Goal: Task Accomplishment & Management: Use online tool/utility

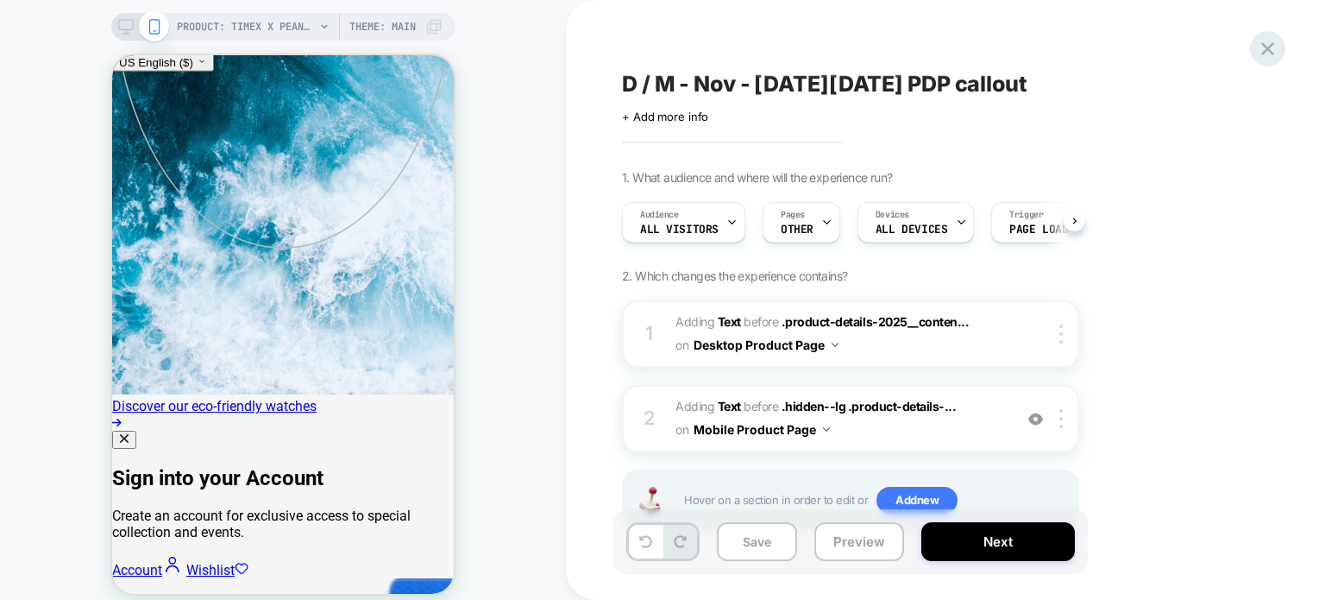
click at [1271, 49] on icon at bounding box center [1267, 48] width 23 height 23
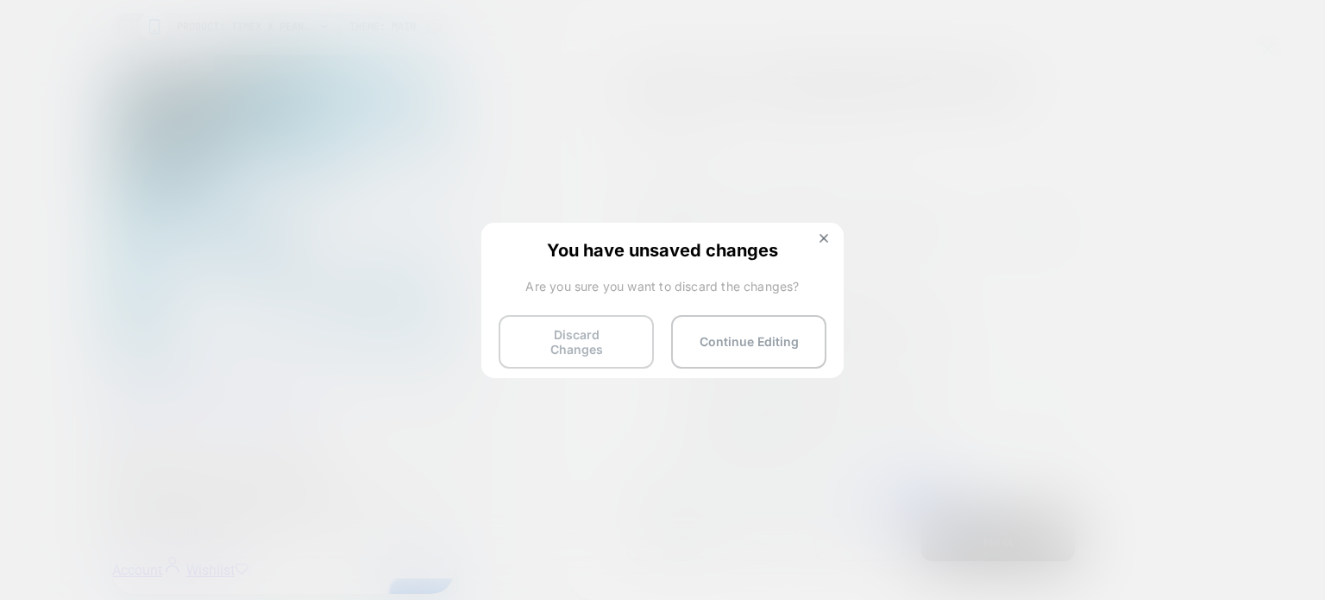
click at [635, 337] on button "Discard Changes" at bounding box center [576, 341] width 155 height 53
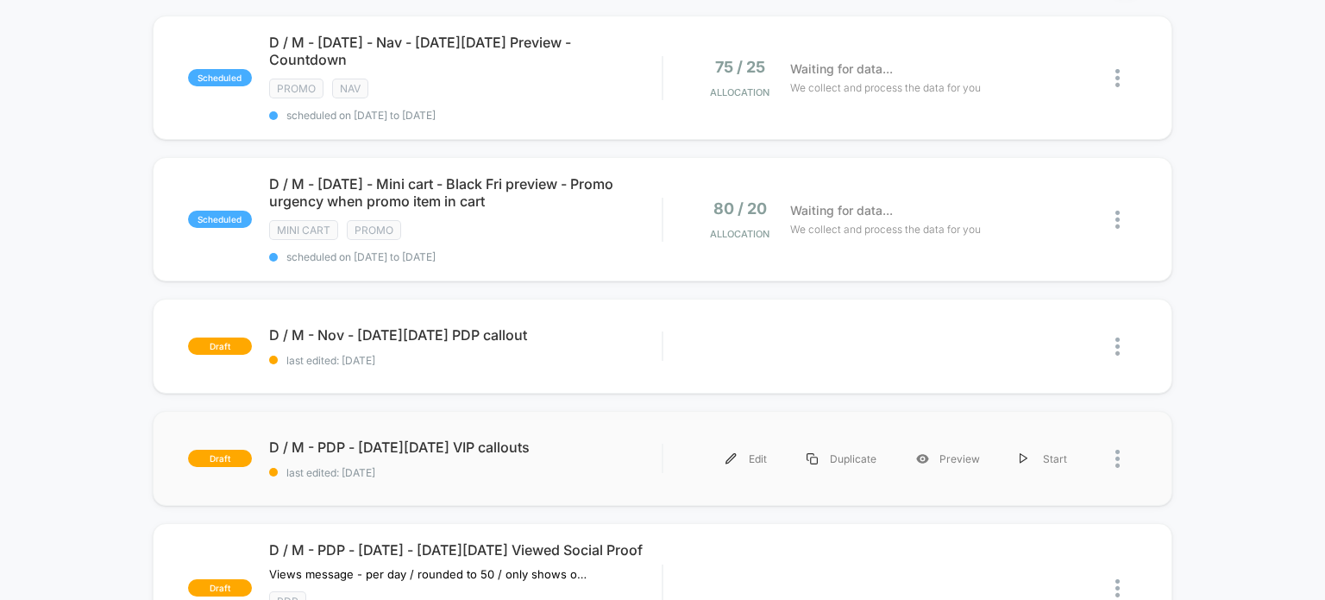
scroll to position [259, 0]
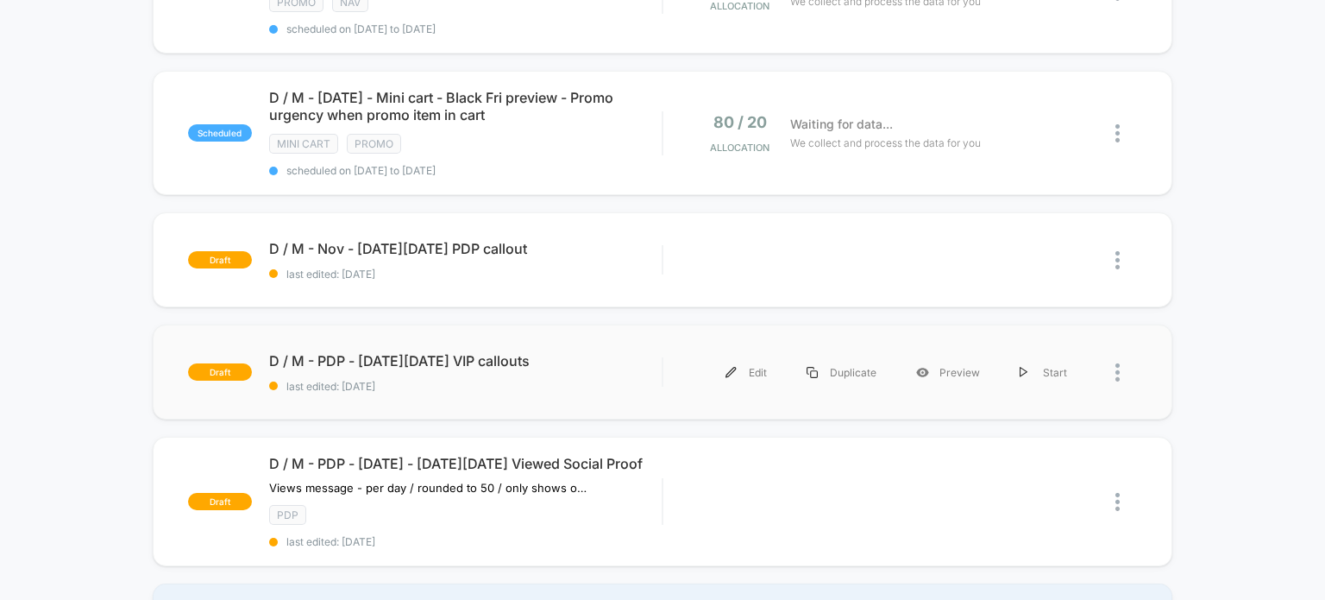
click at [1122, 353] on div at bounding box center [1127, 372] width 22 height 39
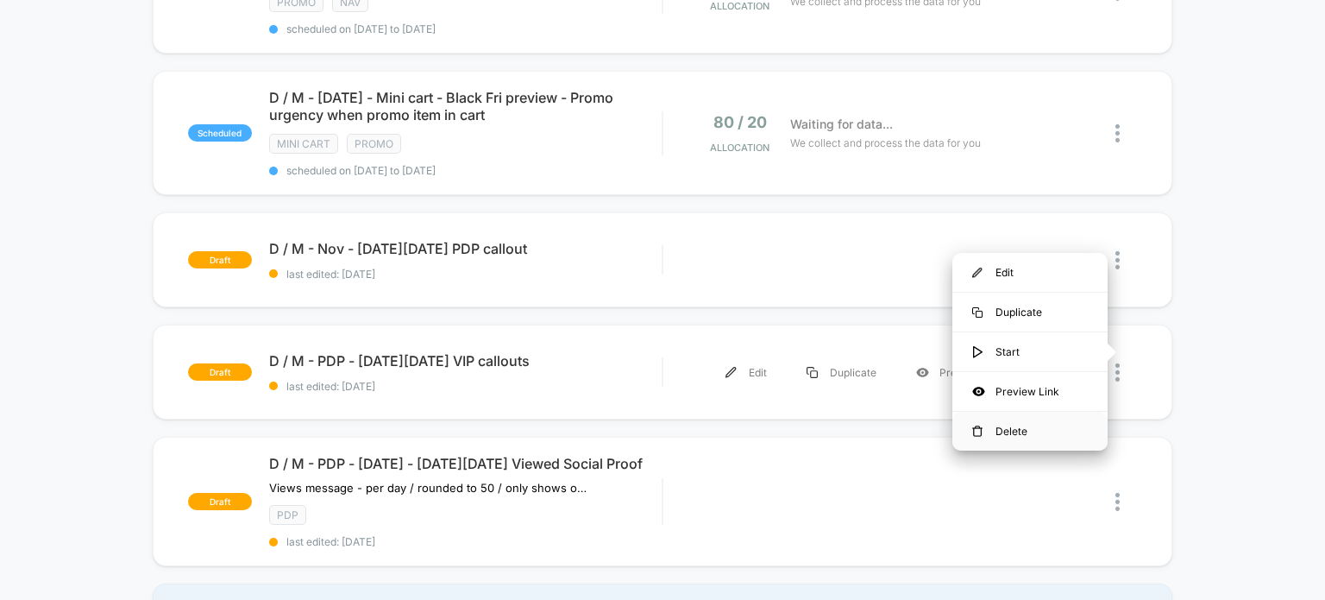
click at [1008, 420] on div "Delete" at bounding box center [1029, 431] width 155 height 39
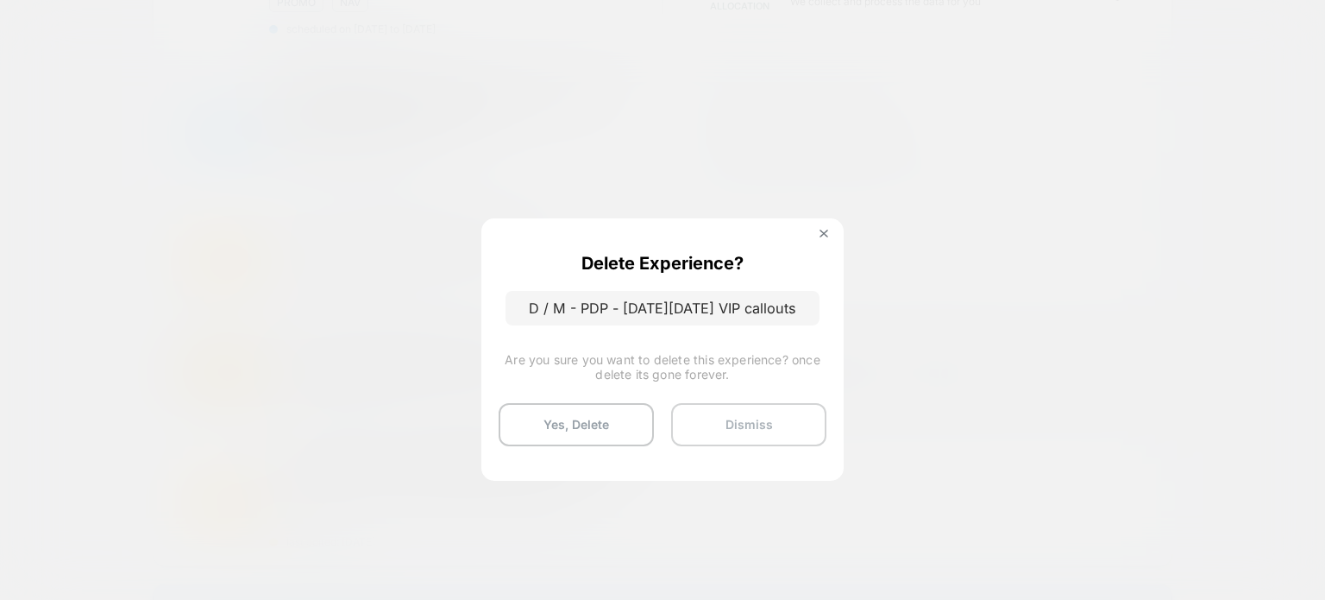
click at [703, 418] on button "Dismiss" at bounding box center [748, 424] width 155 height 43
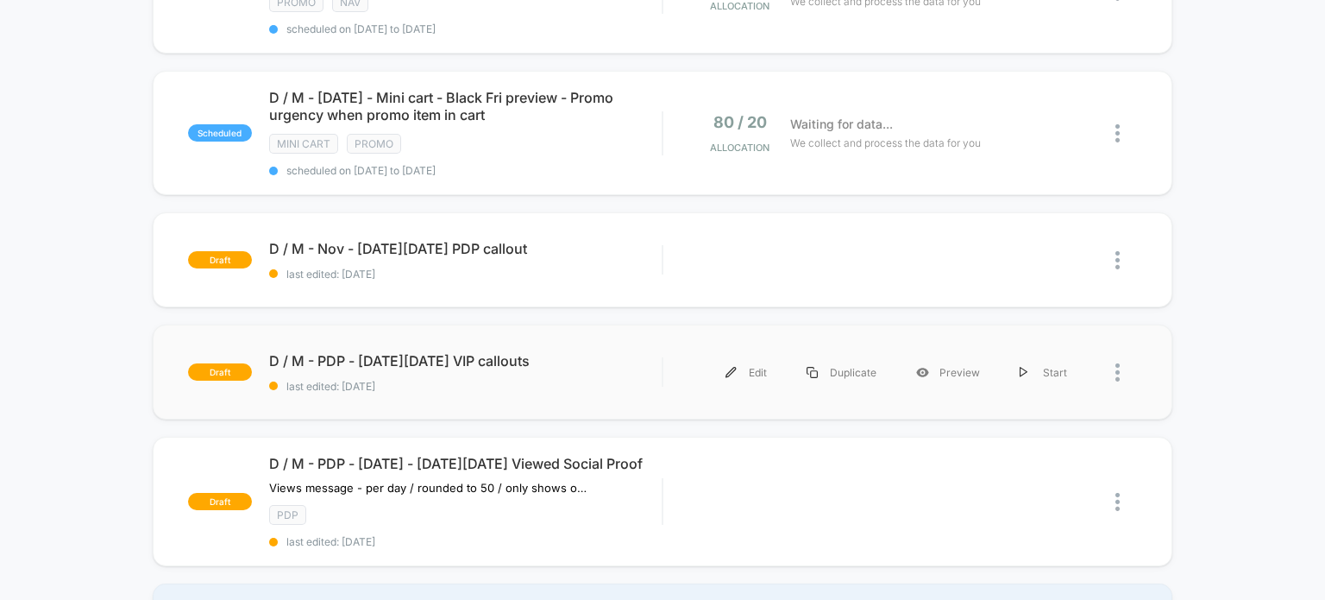
click at [1111, 353] on div at bounding box center [1112, 372] width 51 height 39
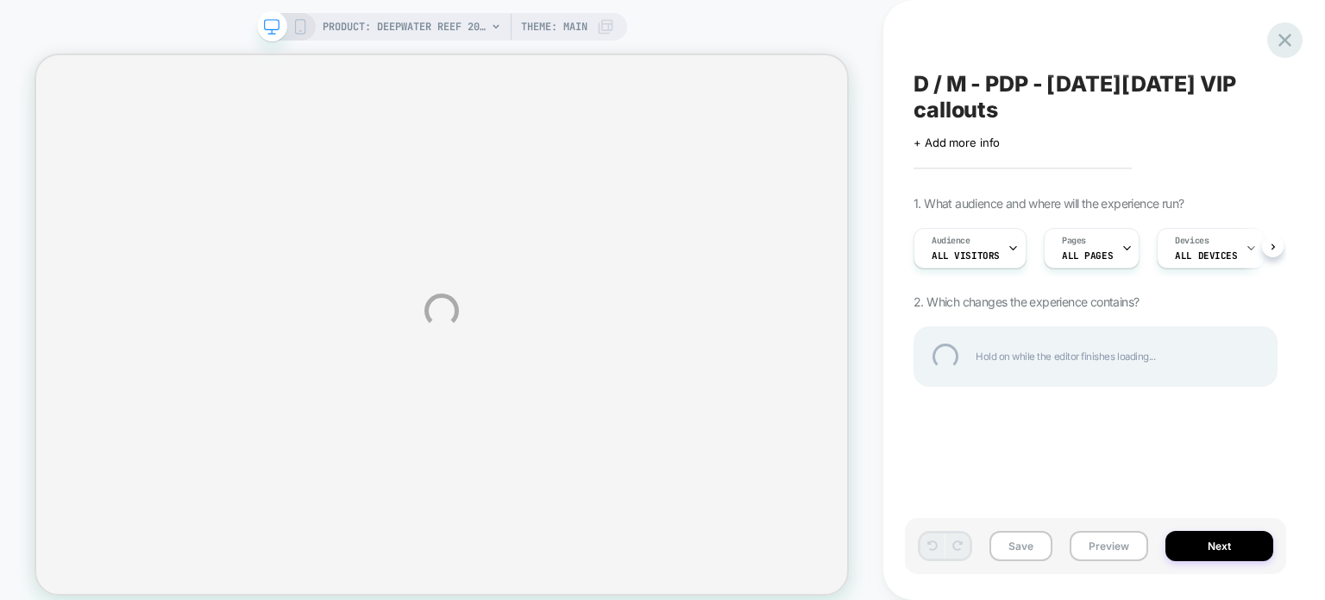
click at [1286, 38] on div at bounding box center [1284, 39] width 35 height 35
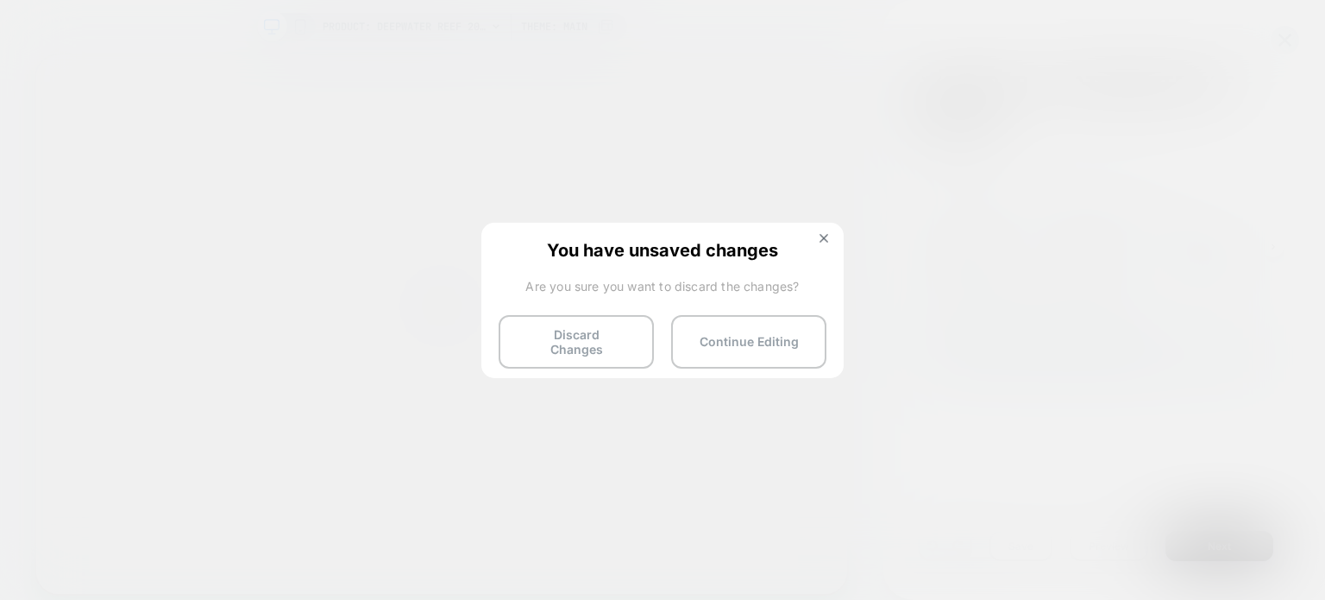
click at [618, 358] on div "You have unsaved changes Are you sure you want to discard the changes? Discard …" at bounding box center [662, 299] width 362 height 153
click at [619, 351] on button "Discard Changes" at bounding box center [576, 341] width 155 height 53
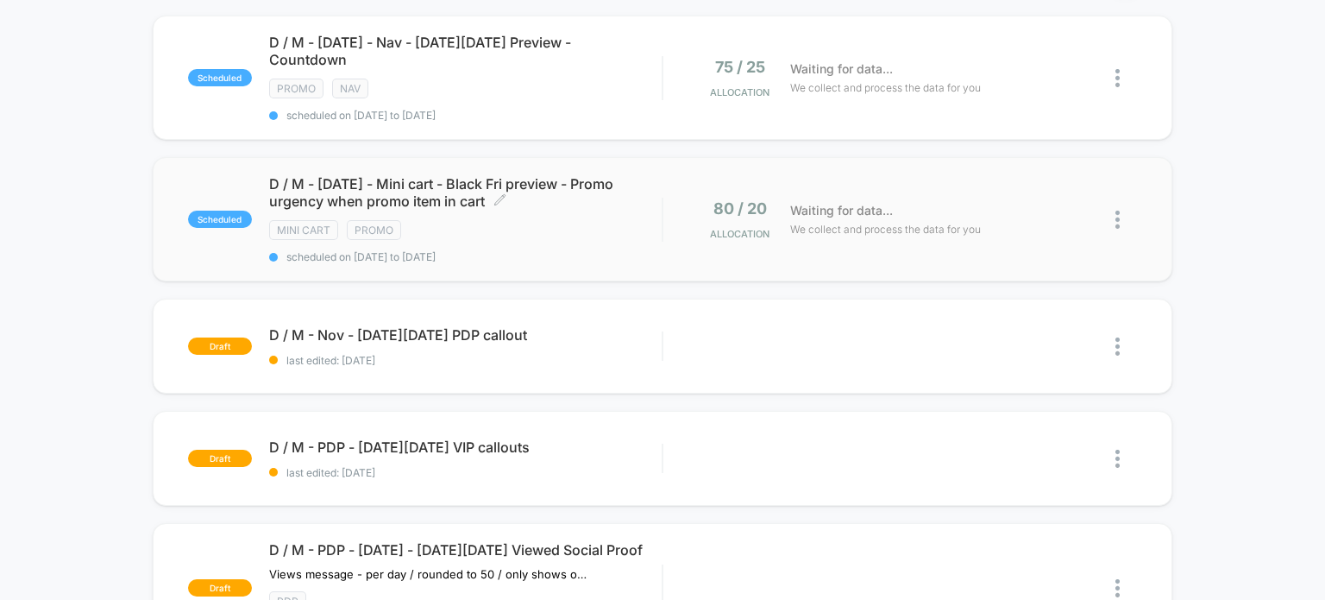
scroll to position [345, 0]
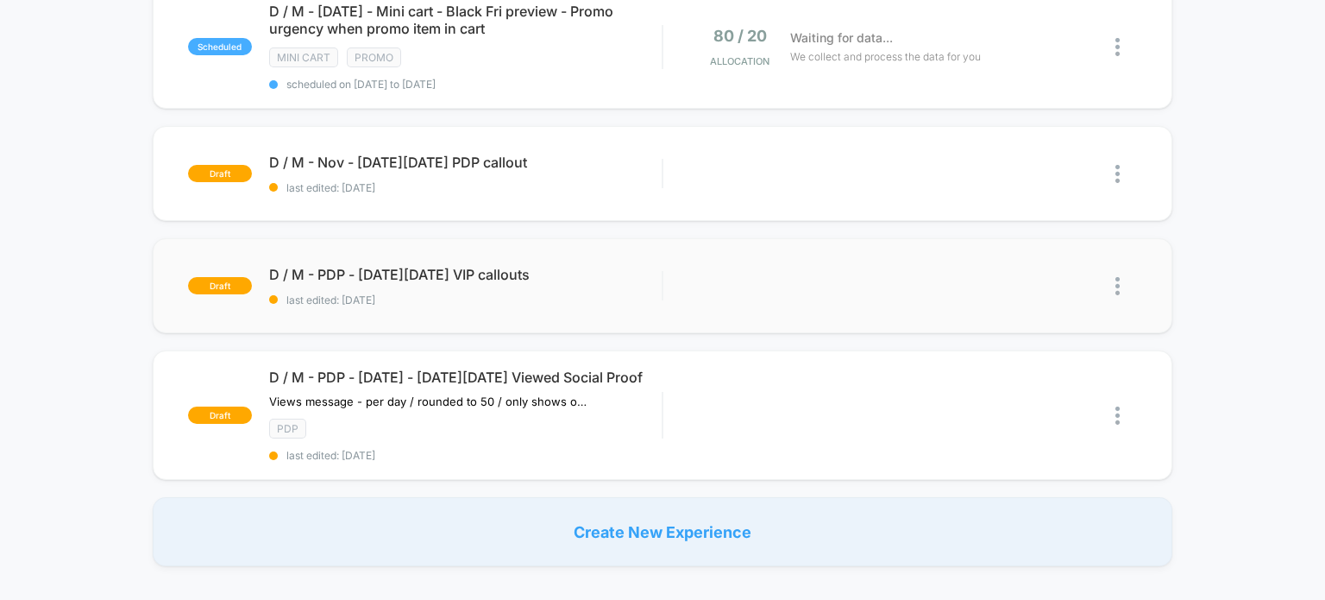
click at [1118, 277] on img at bounding box center [1118, 286] width 4 height 18
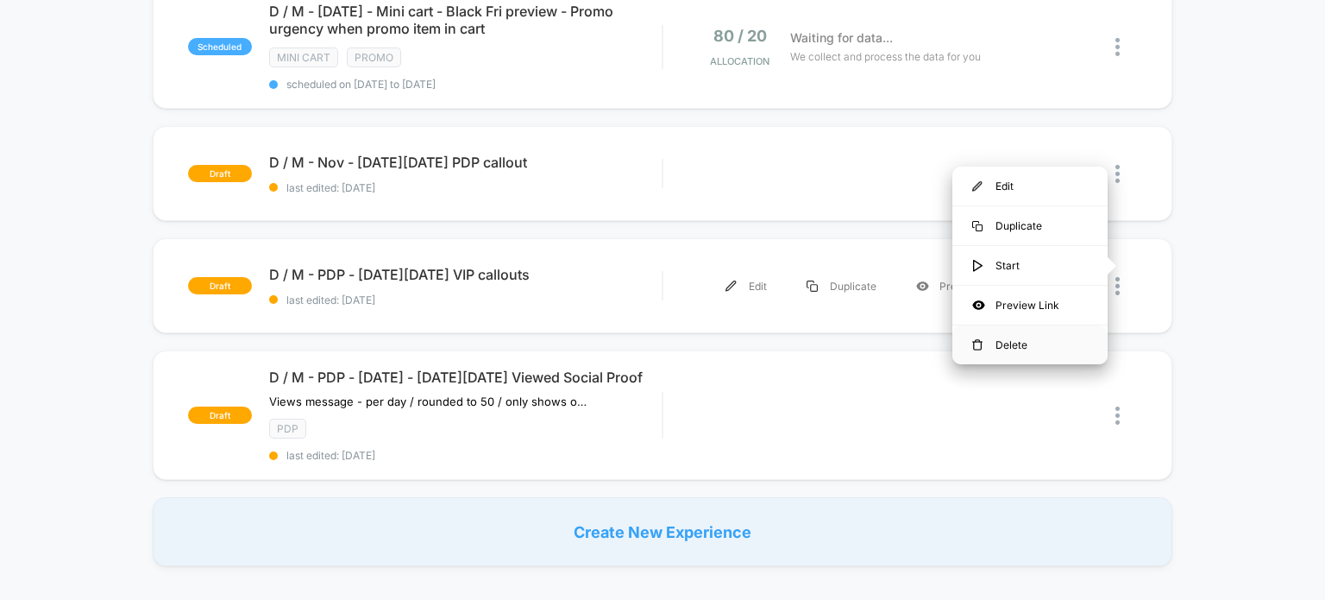
click at [1005, 345] on div "Delete" at bounding box center [1029, 344] width 155 height 39
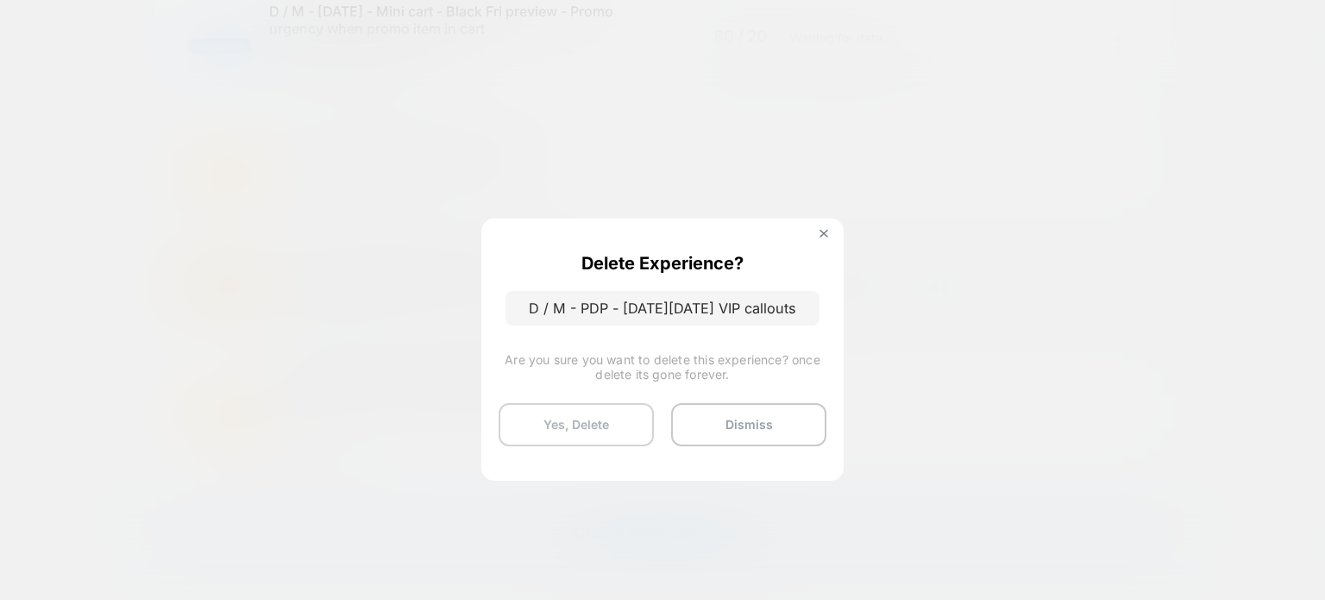
click at [533, 413] on button "Yes, Delete" at bounding box center [576, 424] width 155 height 43
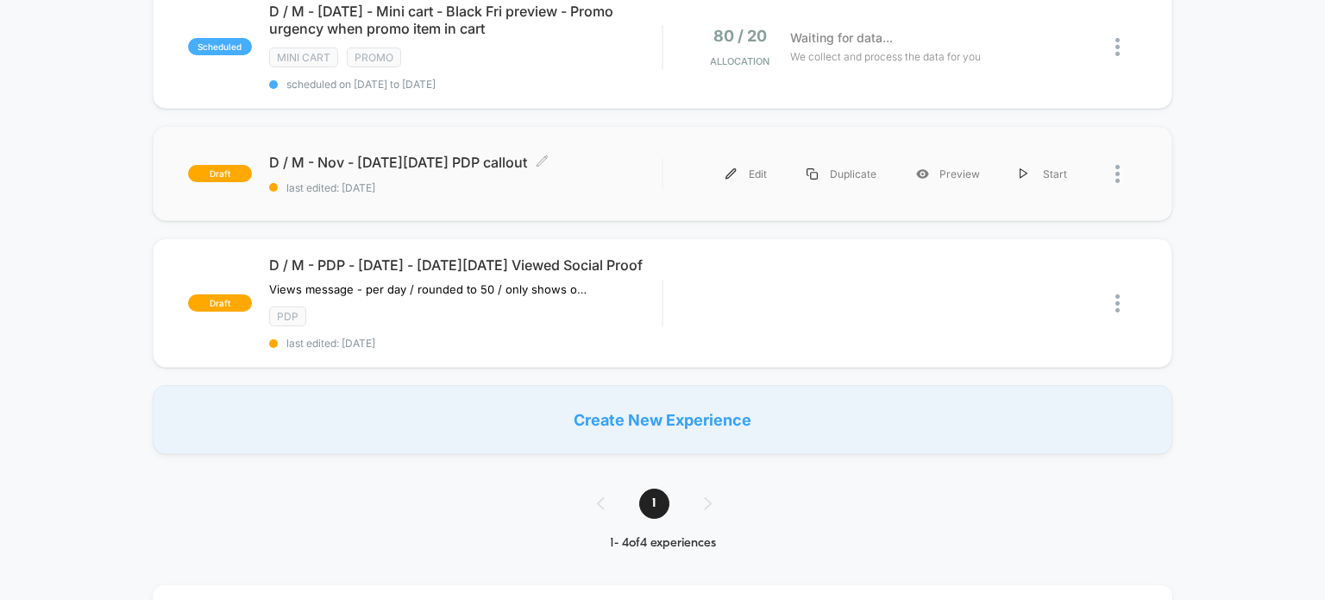
click at [521, 181] on span "last edited: [DATE]" at bounding box center [465, 187] width 393 height 13
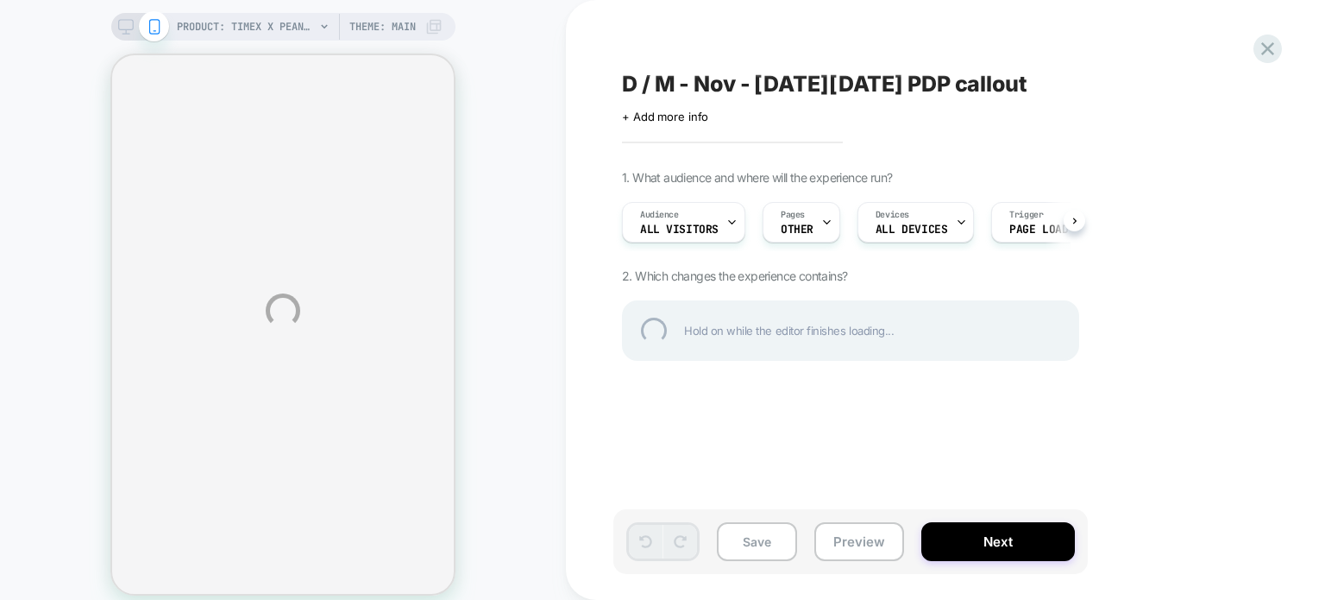
click at [887, 85] on div "D / M - Nov - [DATE][DATE] PDP callout" at bounding box center [937, 84] width 630 height 26
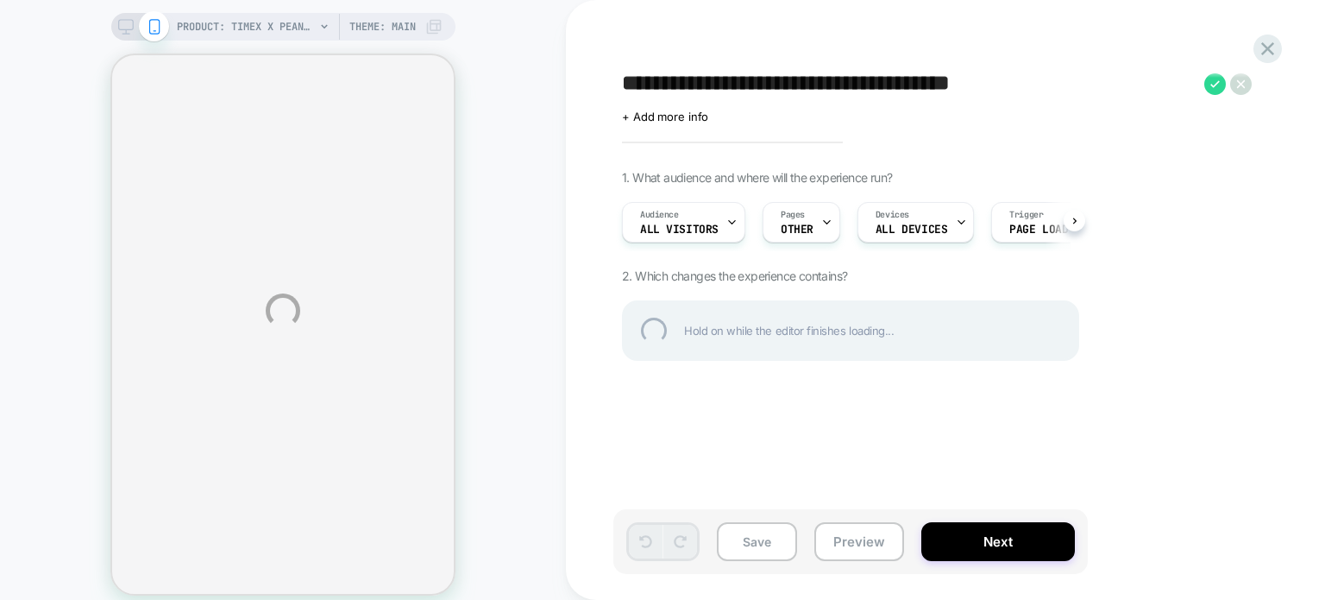
click at [938, 79] on textarea "**********" at bounding box center [909, 84] width 574 height 26
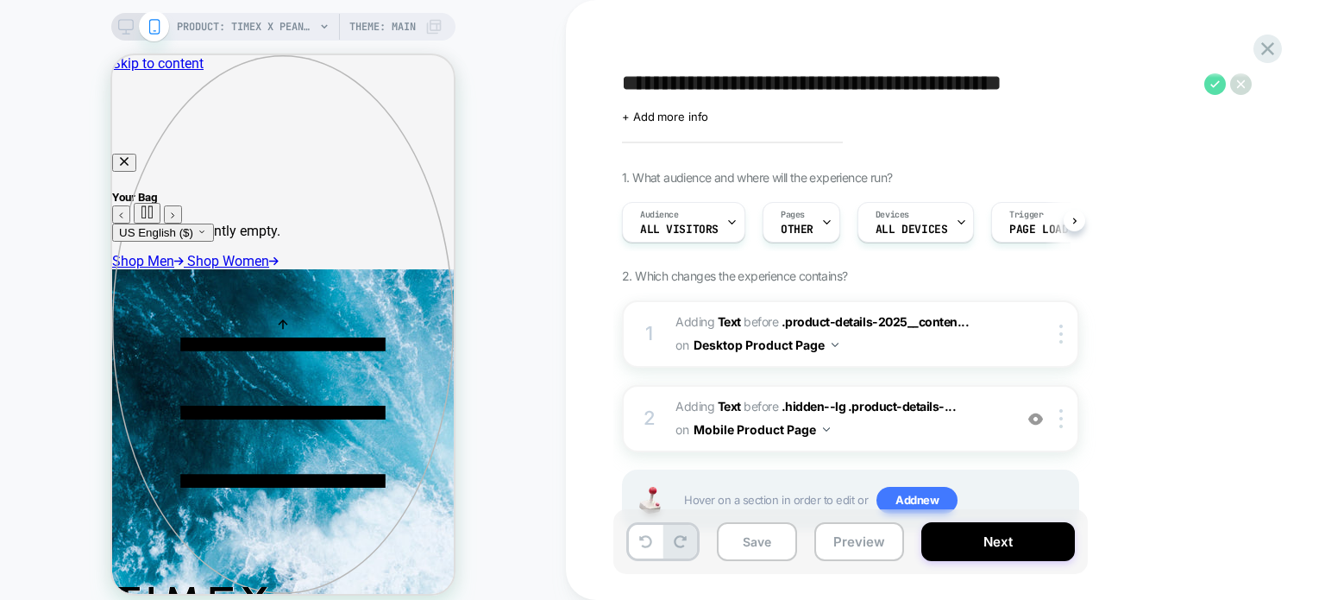
type textarea "**********"
click at [1213, 82] on icon at bounding box center [1215, 84] width 22 height 22
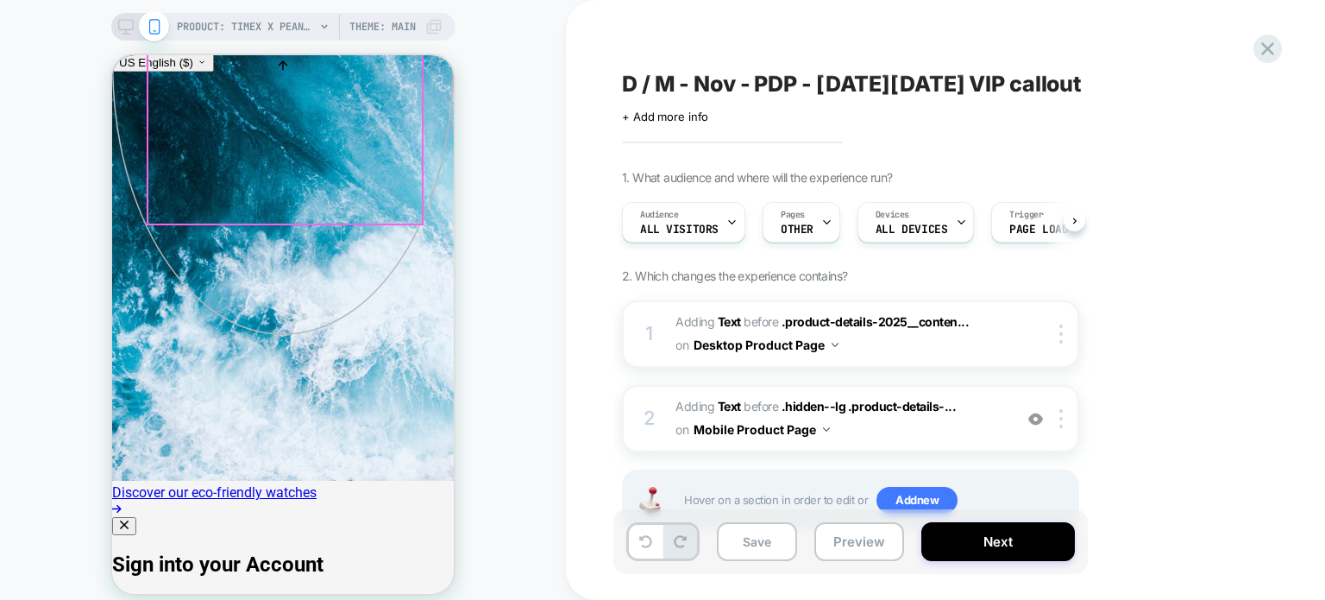
scroll to position [345, 0]
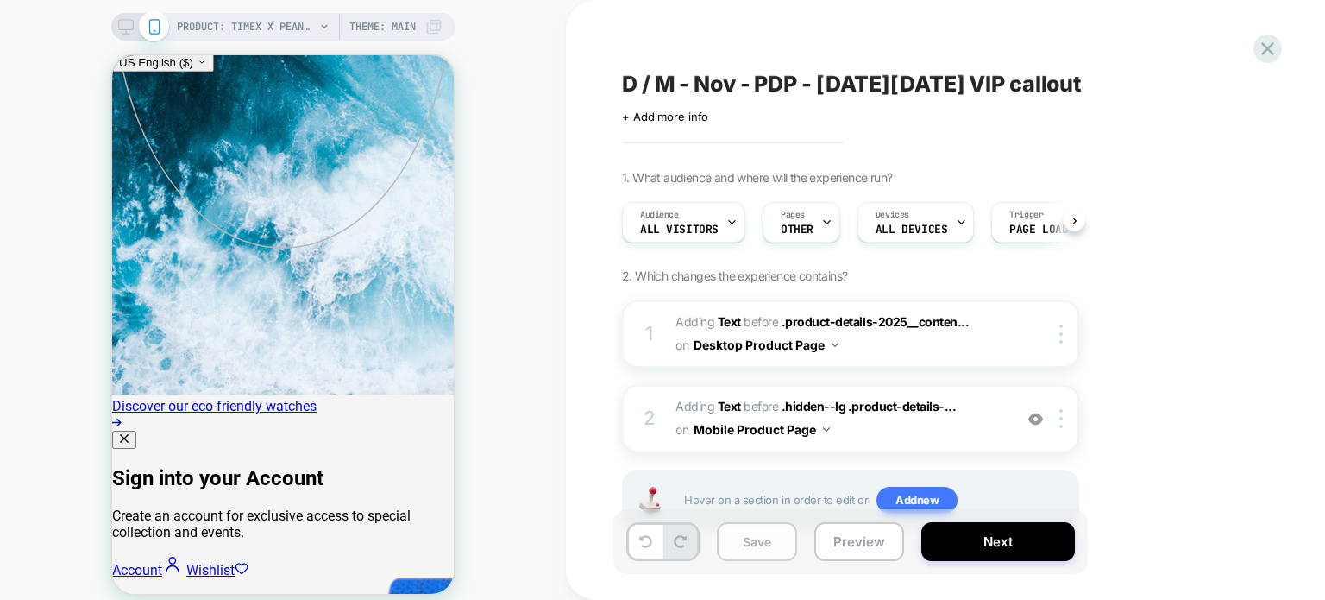
click at [768, 538] on button "Save" at bounding box center [757, 541] width 80 height 39
click at [127, 34] on rect at bounding box center [126, 34] width 8 height 1
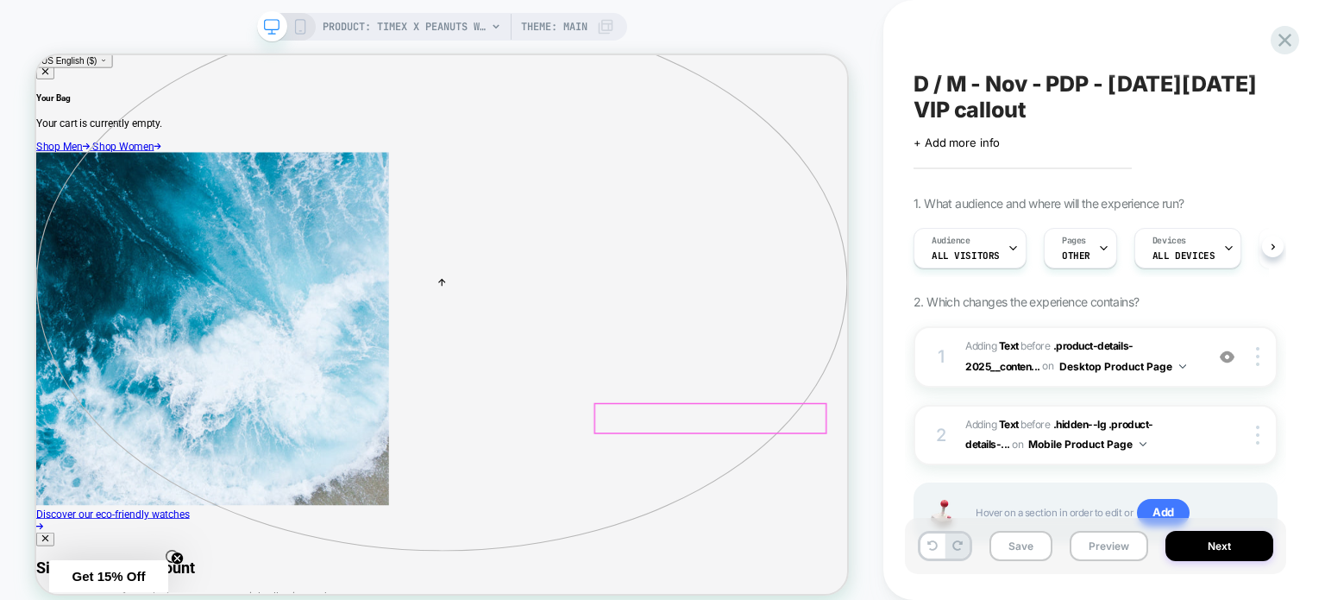
scroll to position [141, 0]
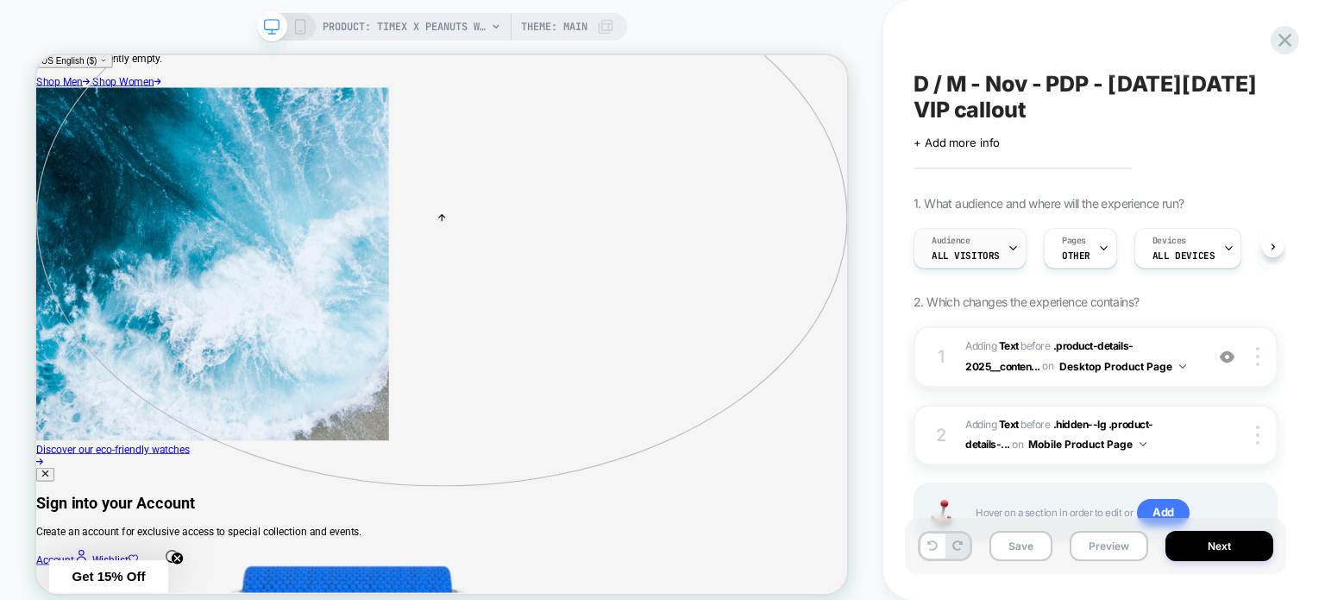
click at [988, 251] on span "All Visitors" at bounding box center [966, 255] width 68 height 12
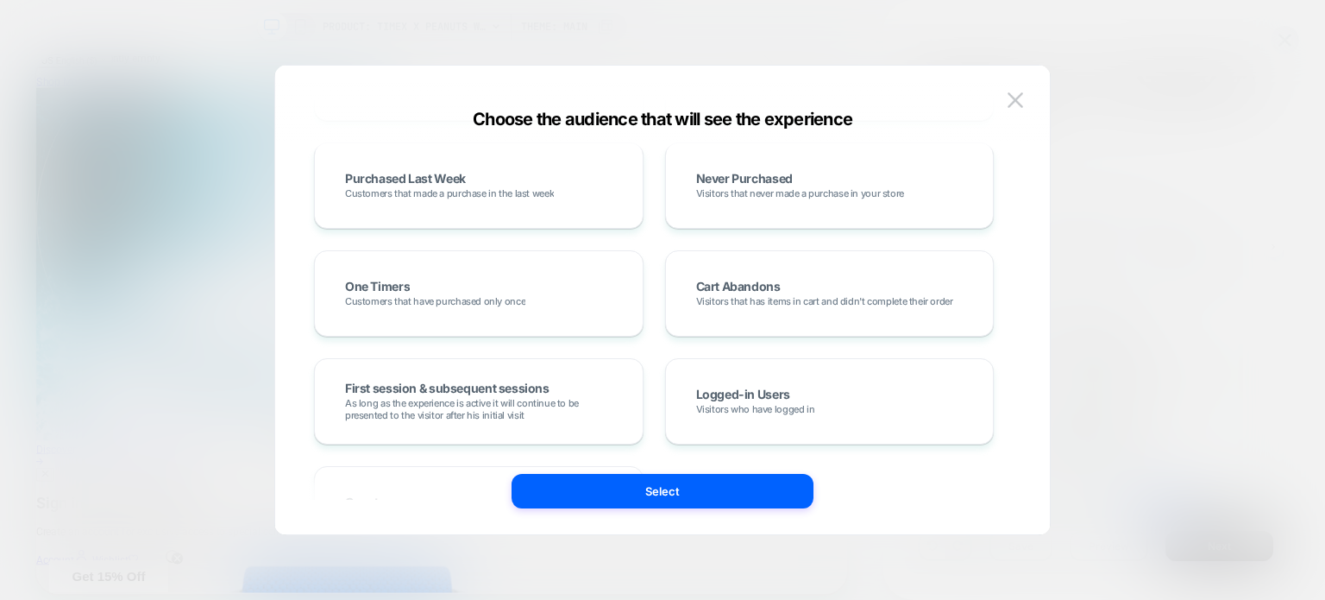
scroll to position [690, 0]
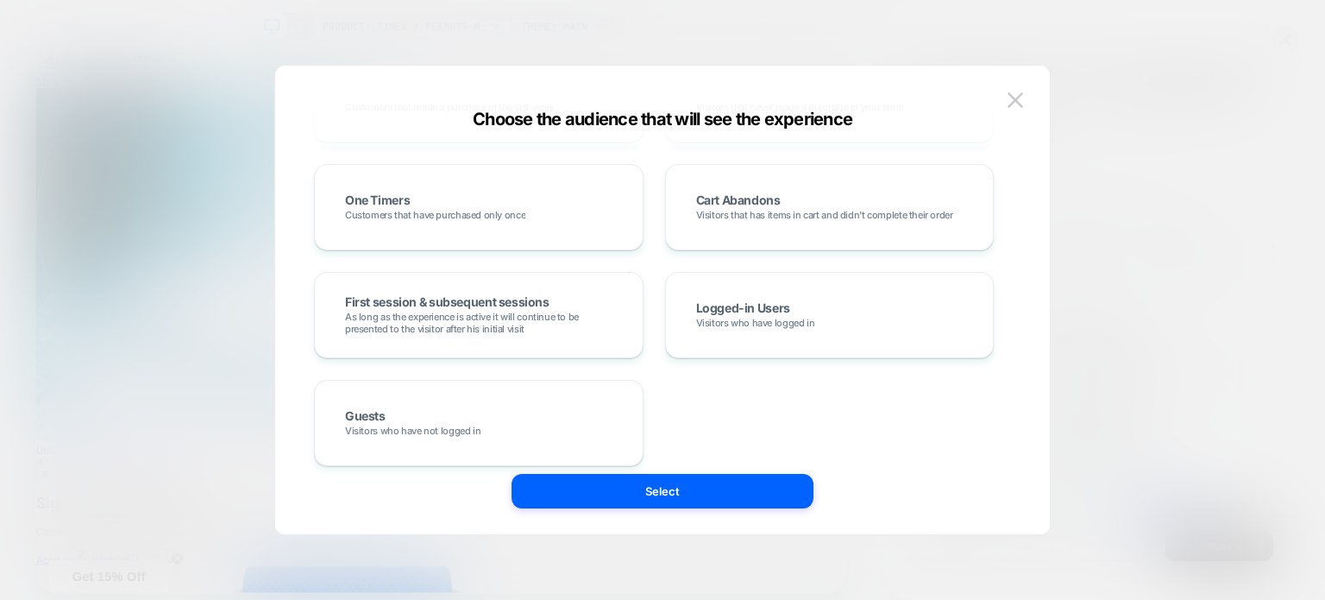
click at [727, 349] on div "Logged-in Users Visitors who have logged in" at bounding box center [830, 315] width 330 height 86
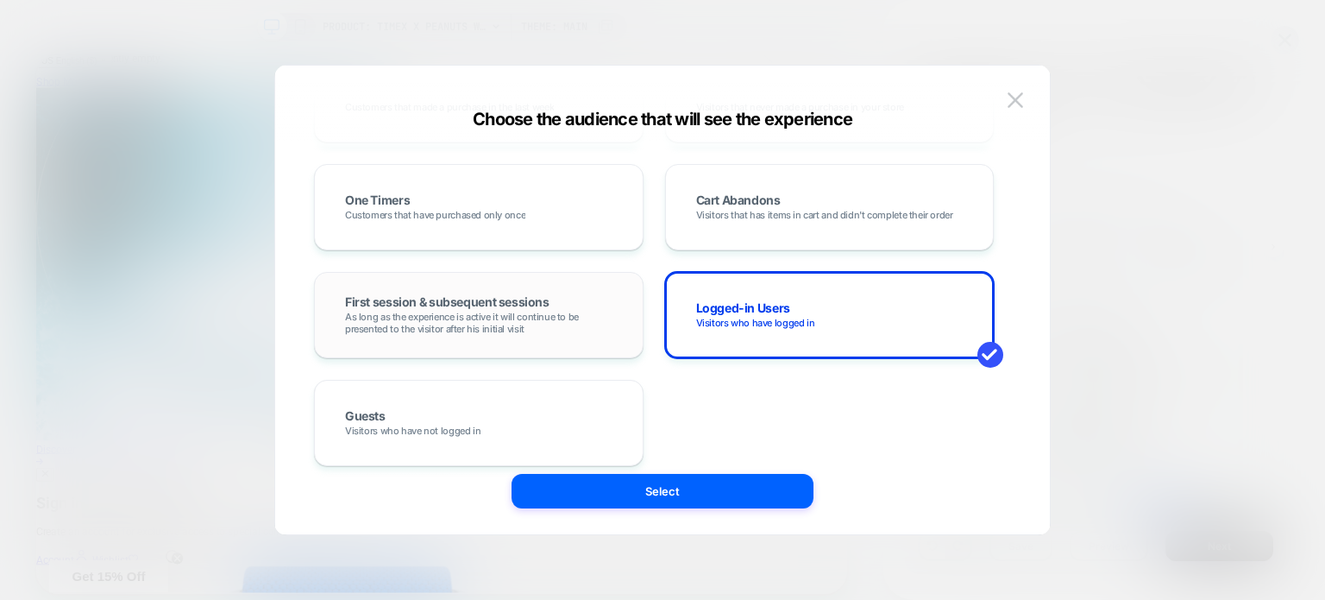
click at [570, 333] on span "As long as the experience is active it will continue to be presented to the vis…" at bounding box center [478, 323] width 267 height 24
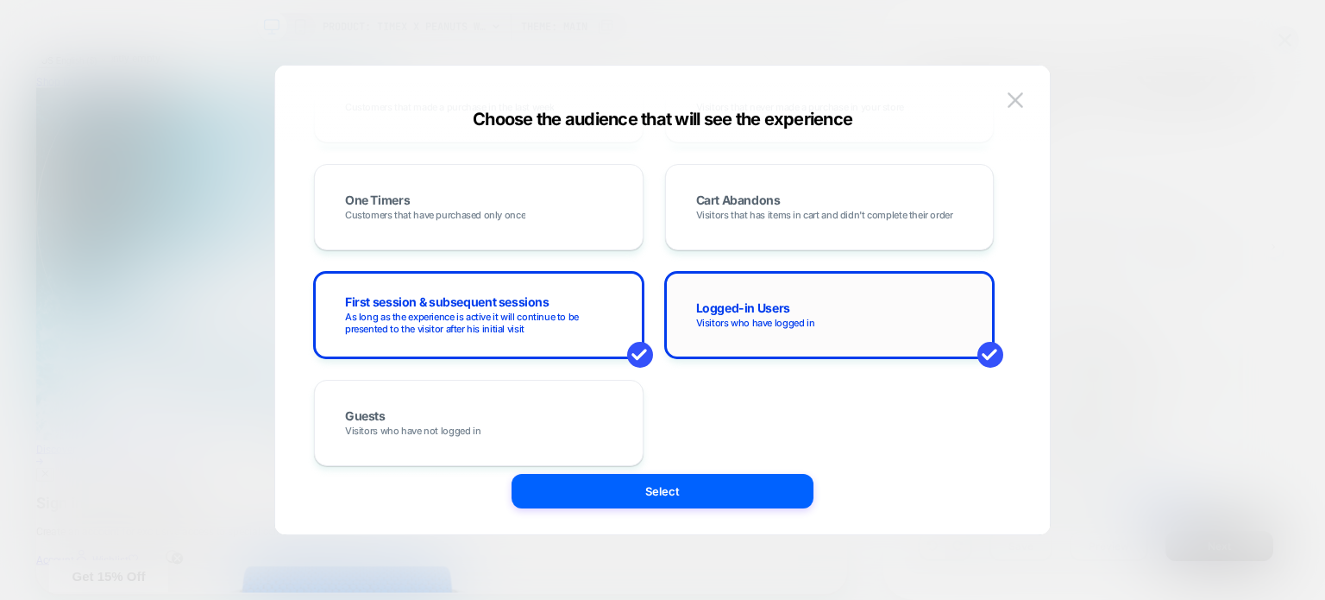
drag, startPoint x: 706, startPoint y: 331, endPoint x: 673, endPoint y: 330, distance: 32.8
click at [707, 331] on div "Logged-in Users Visitors who have logged in" at bounding box center [829, 315] width 293 height 50
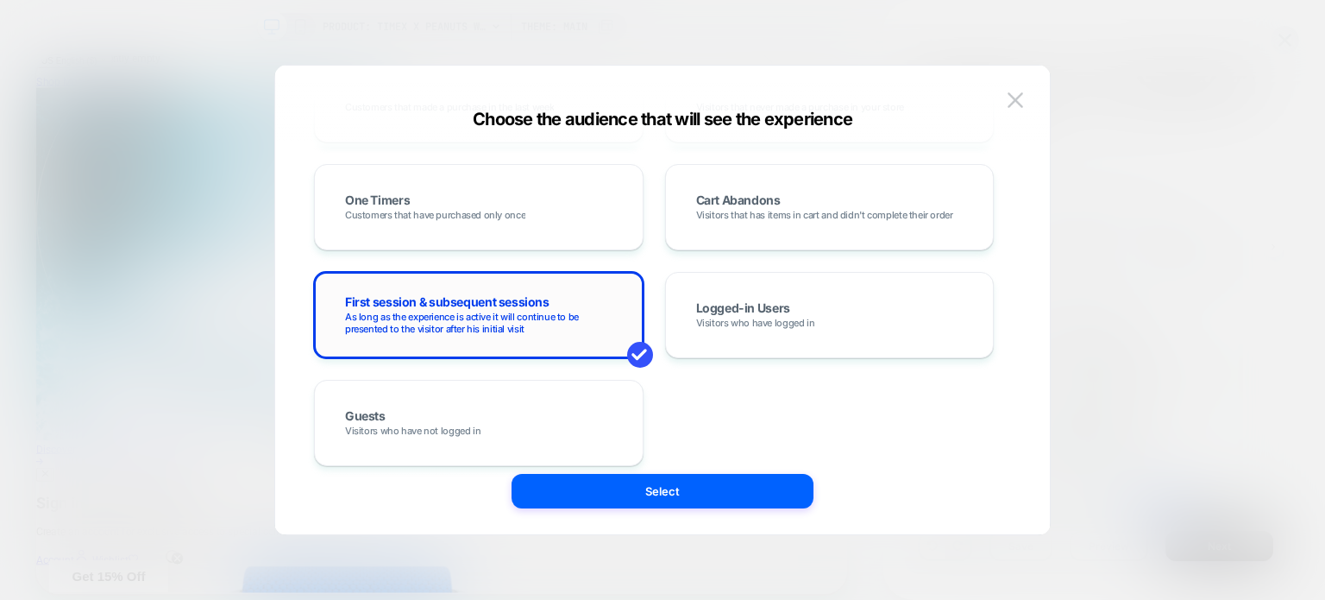
click at [558, 317] on span "As long as the experience is active it will continue to be presented to the vis…" at bounding box center [478, 323] width 267 height 24
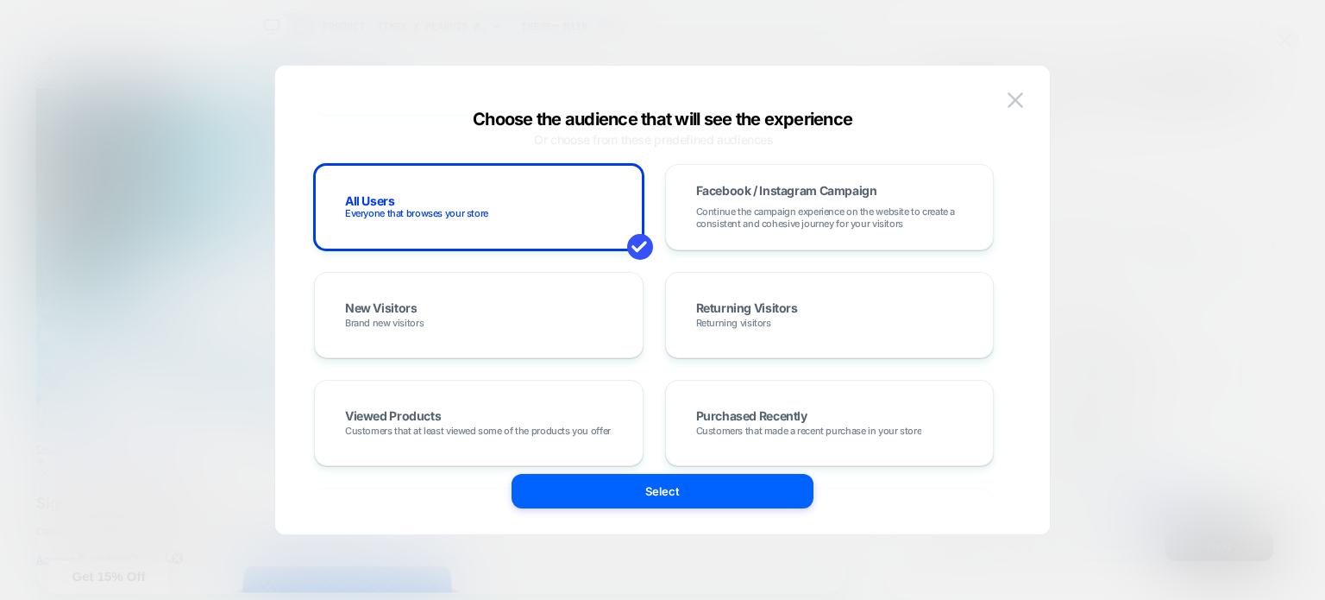
scroll to position [0, 0]
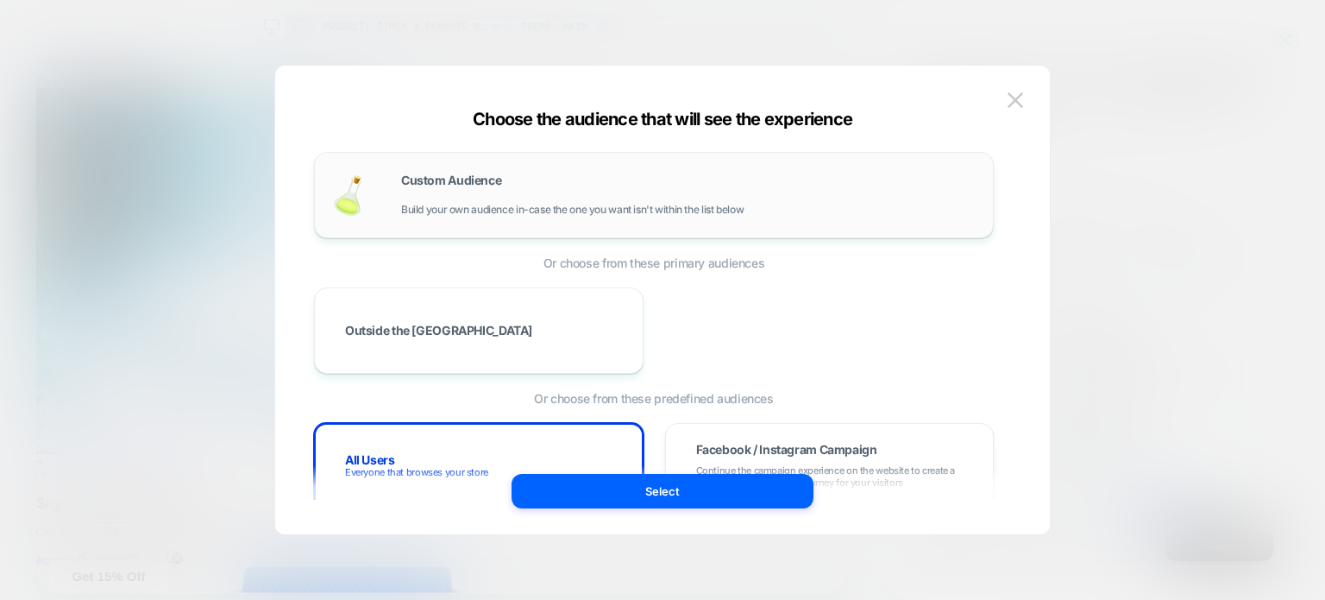
click at [628, 213] on span "Build your own audience in-case the one you want isn't within the list below" at bounding box center [572, 210] width 343 height 12
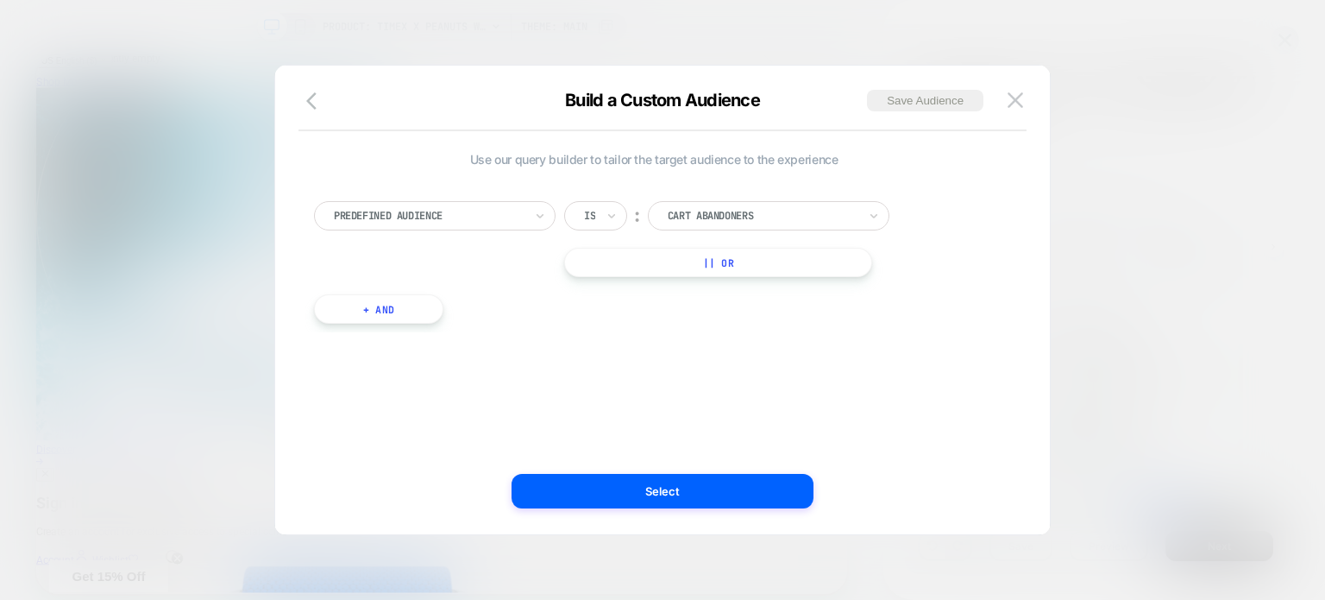
click at [471, 208] on div at bounding box center [429, 216] width 190 height 16
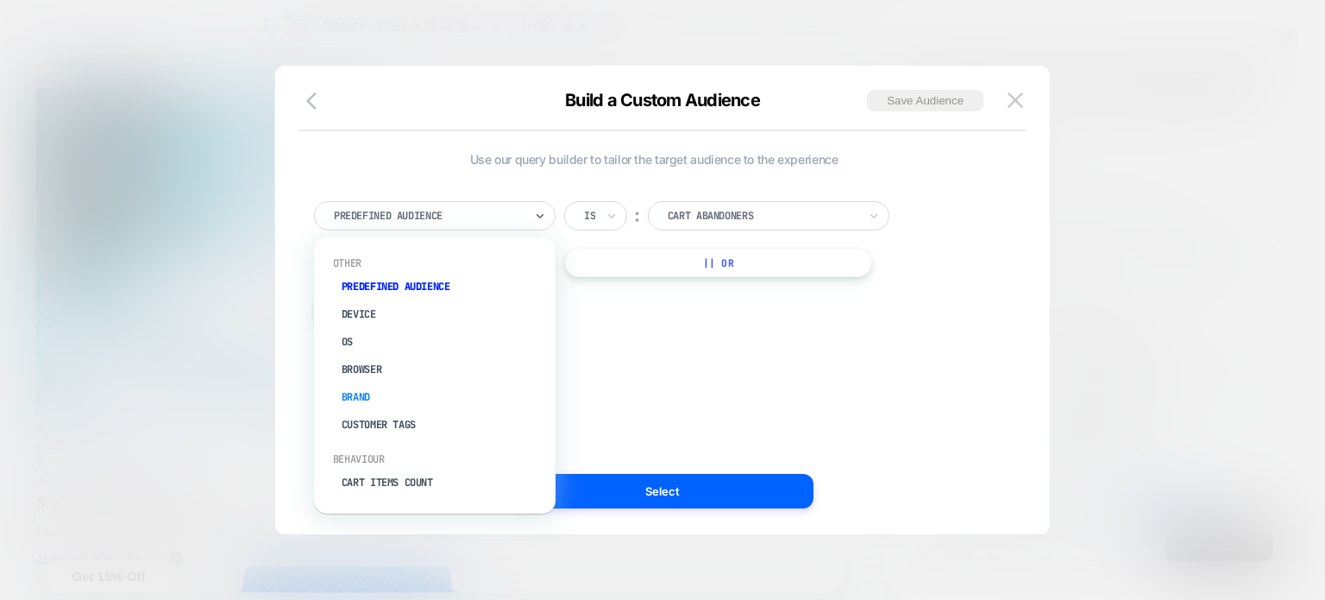
scroll to position [72, 0]
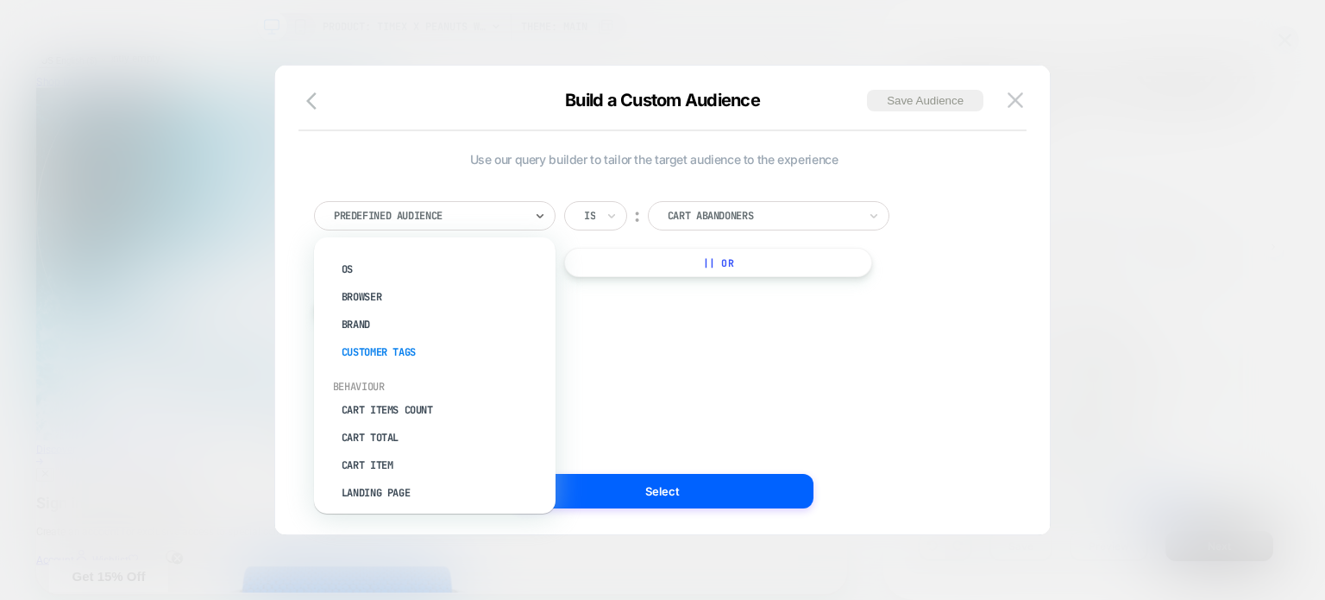
click at [418, 354] on div "Customer Tags" at bounding box center [443, 352] width 224 height 28
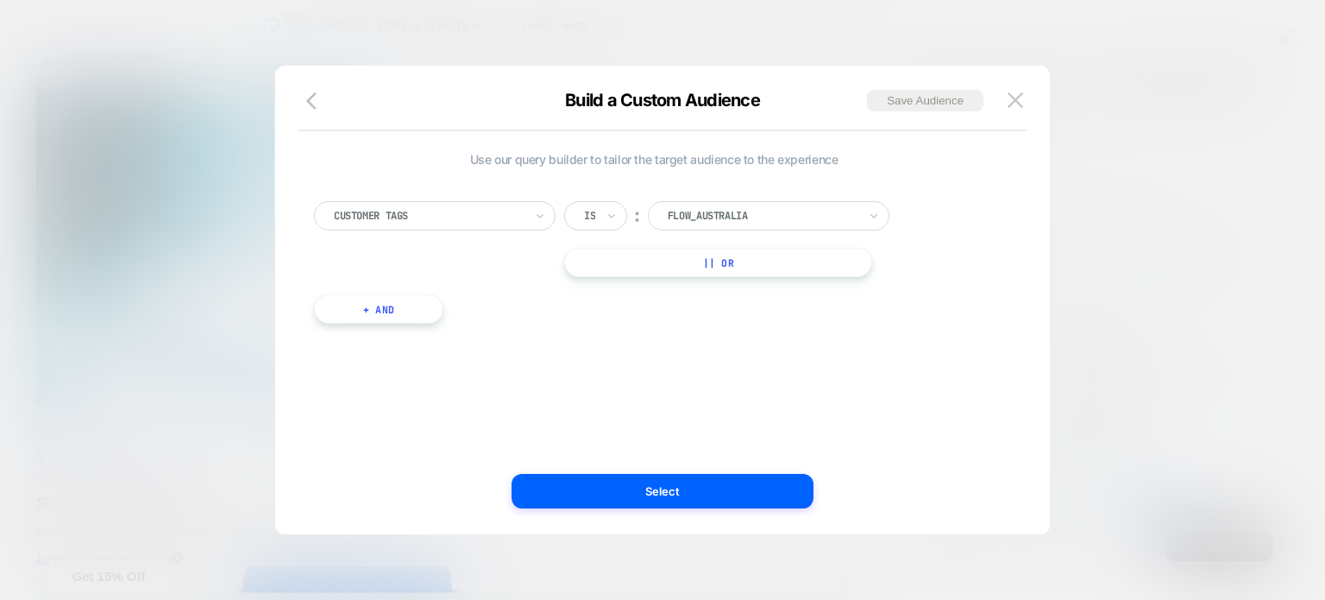
click at [708, 199] on div "Customer Tags Is ︰ FLOW_australia || Or + And" at bounding box center [653, 253] width 697 height 157
click at [582, 224] on div "Is" at bounding box center [589, 215] width 15 height 19
click at [695, 214] on div at bounding box center [763, 216] width 190 height 16
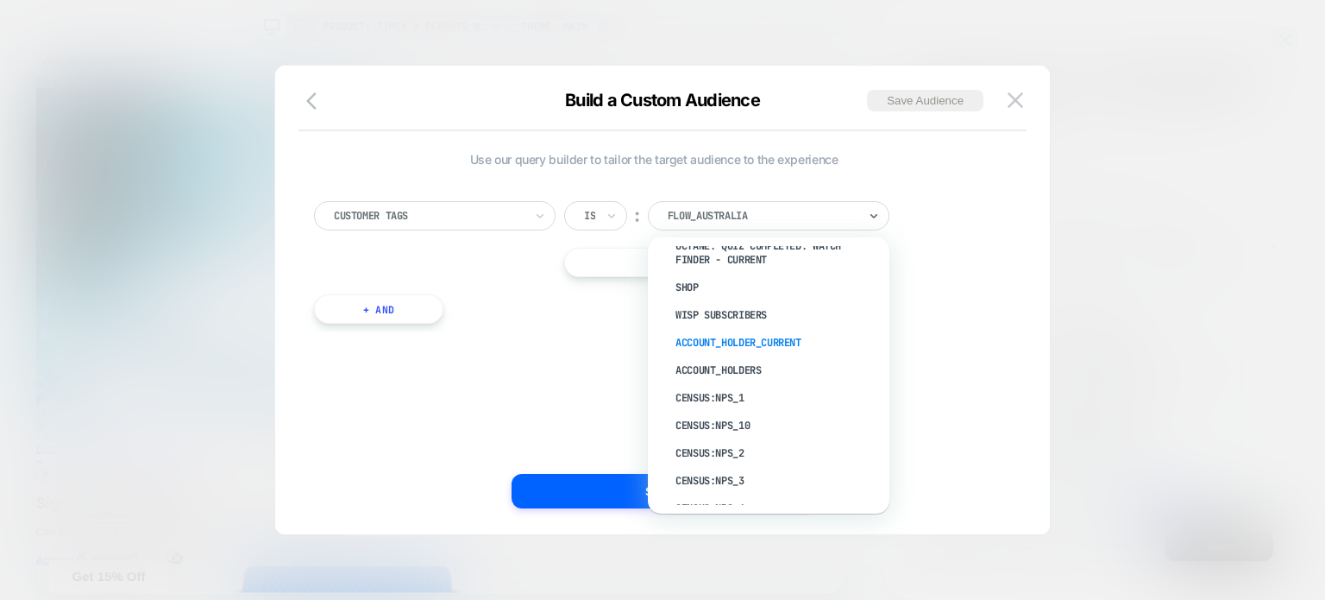
scroll to position [673, 0]
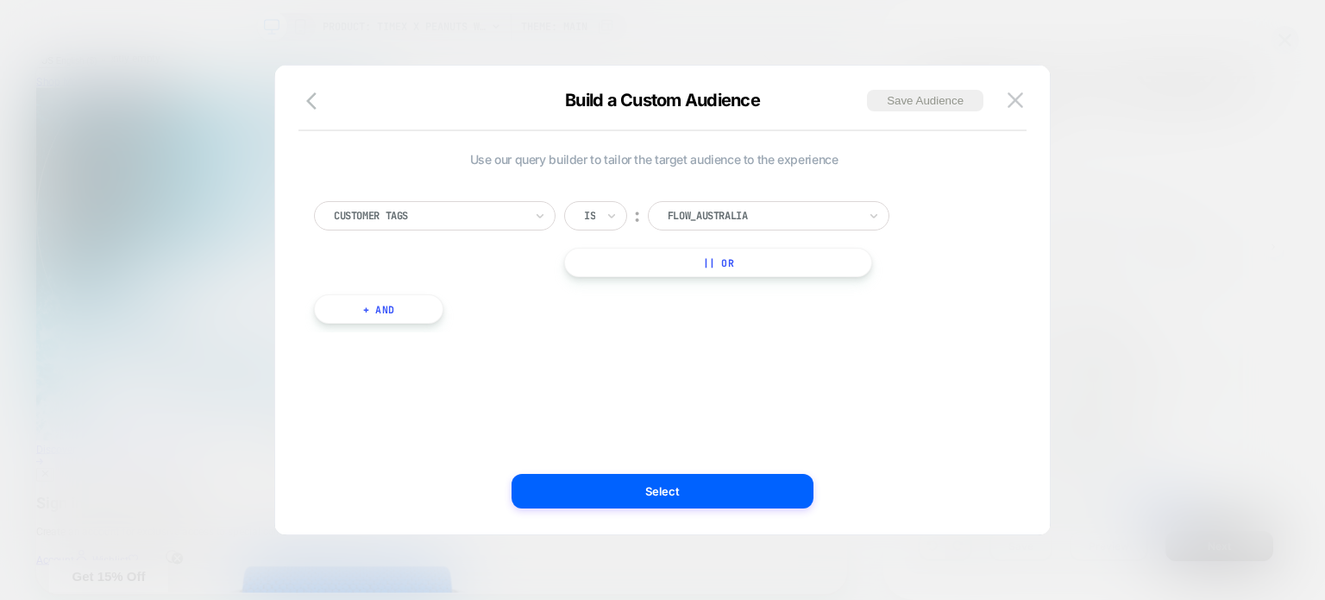
click at [959, 358] on div "Use our query builder to tailor the target audience to the experience Customer …" at bounding box center [653, 299] width 723 height 399
click at [417, 217] on div at bounding box center [429, 216] width 190 height 16
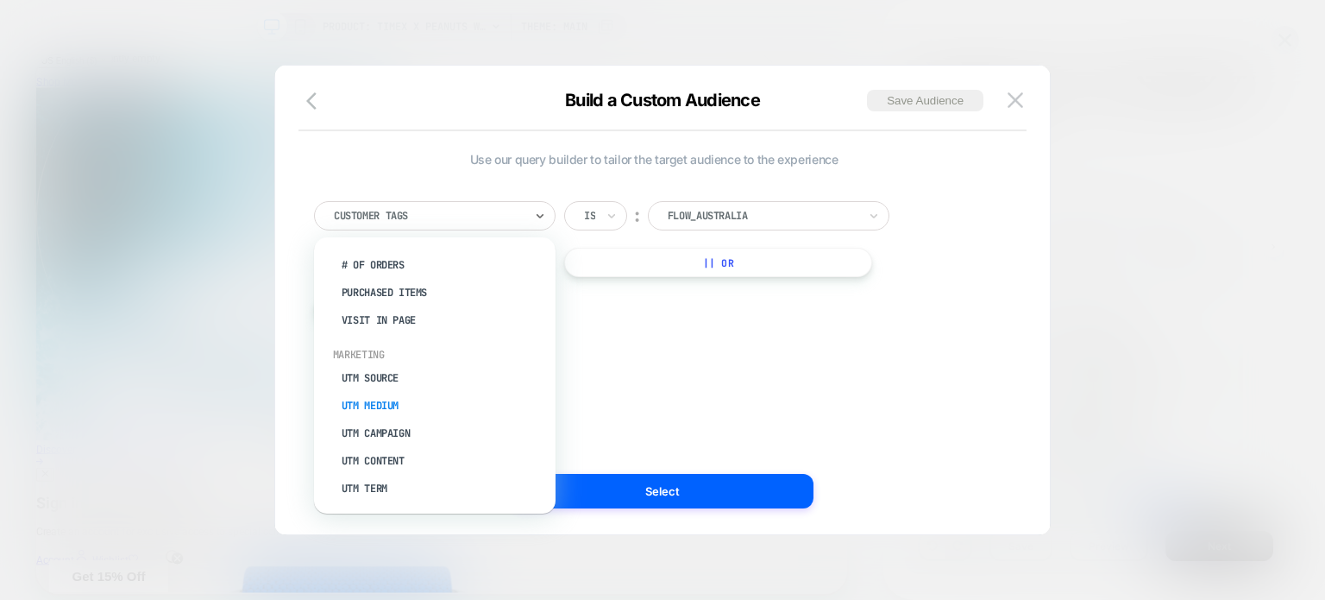
scroll to position [690, 0]
click at [383, 399] on div "UTM Term" at bounding box center [443, 402] width 224 height 28
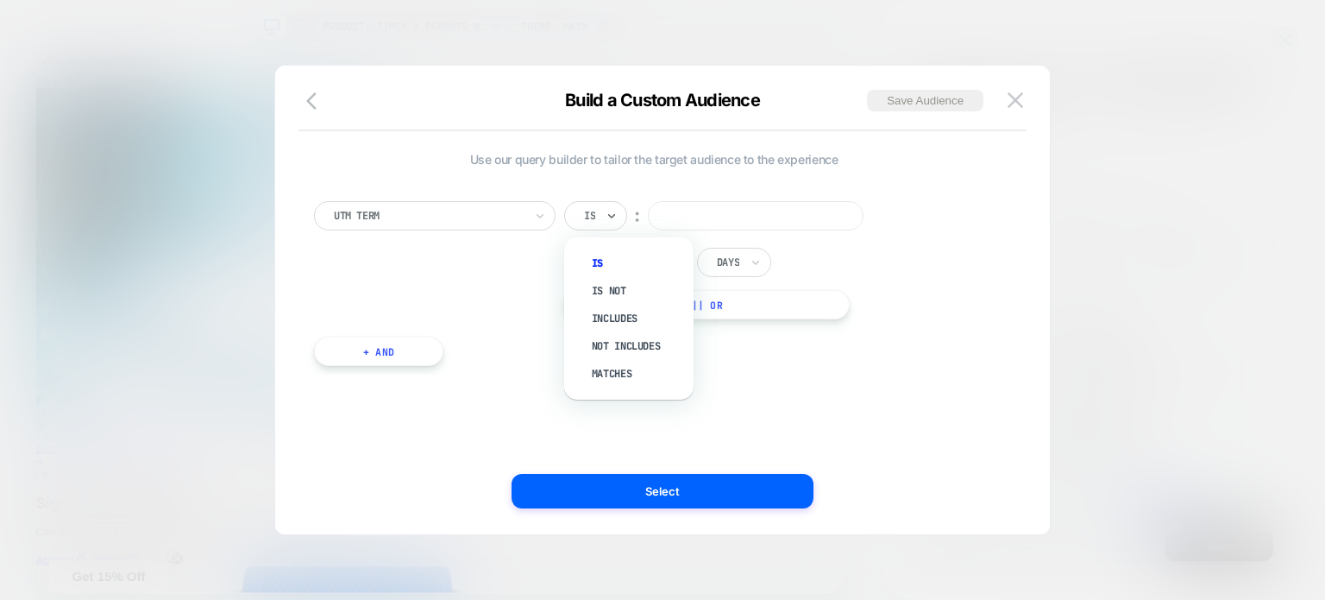
click at [590, 217] on div at bounding box center [589, 216] width 11 height 16
click at [621, 320] on div "Includes" at bounding box center [637, 319] width 112 height 28
click at [702, 210] on input at bounding box center [790, 215] width 216 height 29
paste input "*********"
type input "*********"
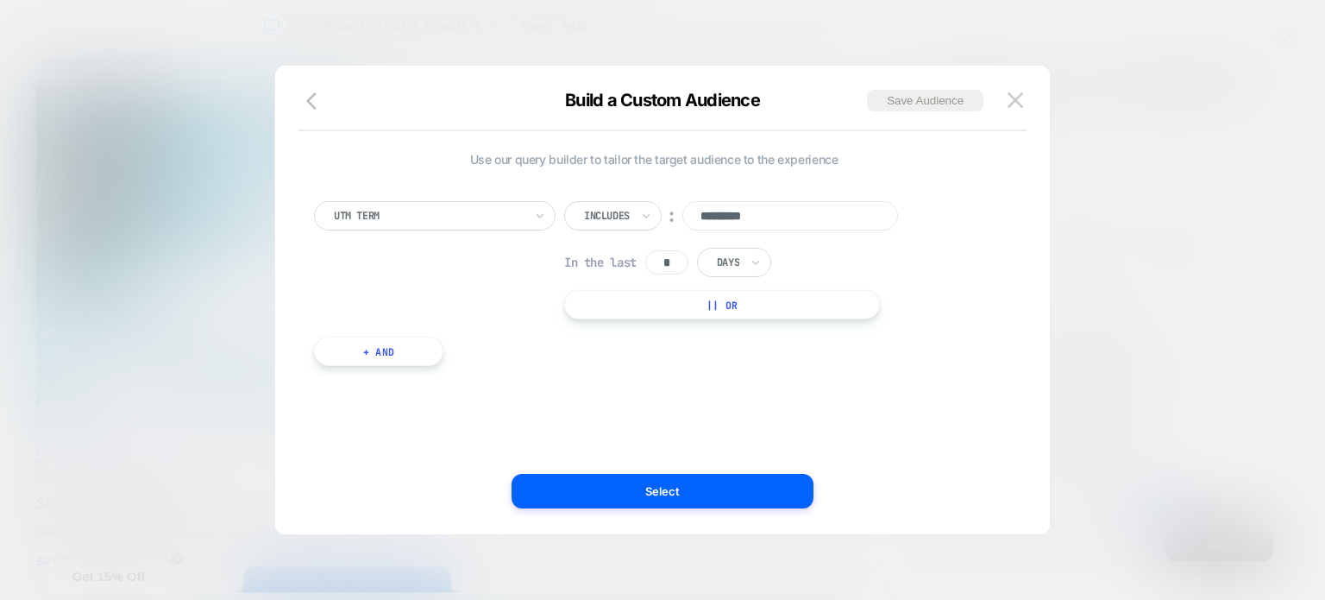
click at [680, 265] on input "*" at bounding box center [666, 262] width 43 height 24
drag, startPoint x: 676, startPoint y: 261, endPoint x: 667, endPoint y: 261, distance: 8.7
click at [667, 261] on input "*" at bounding box center [666, 262] width 43 height 24
type input "*"
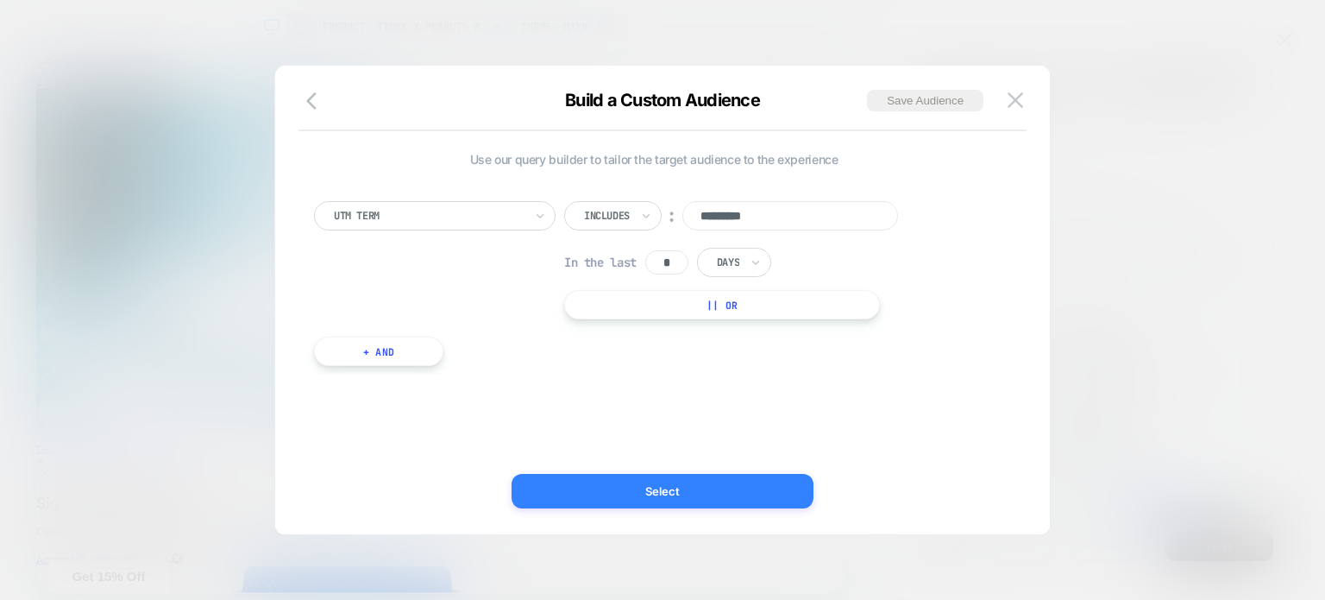
click at [652, 493] on button "Select" at bounding box center [663, 491] width 302 height 35
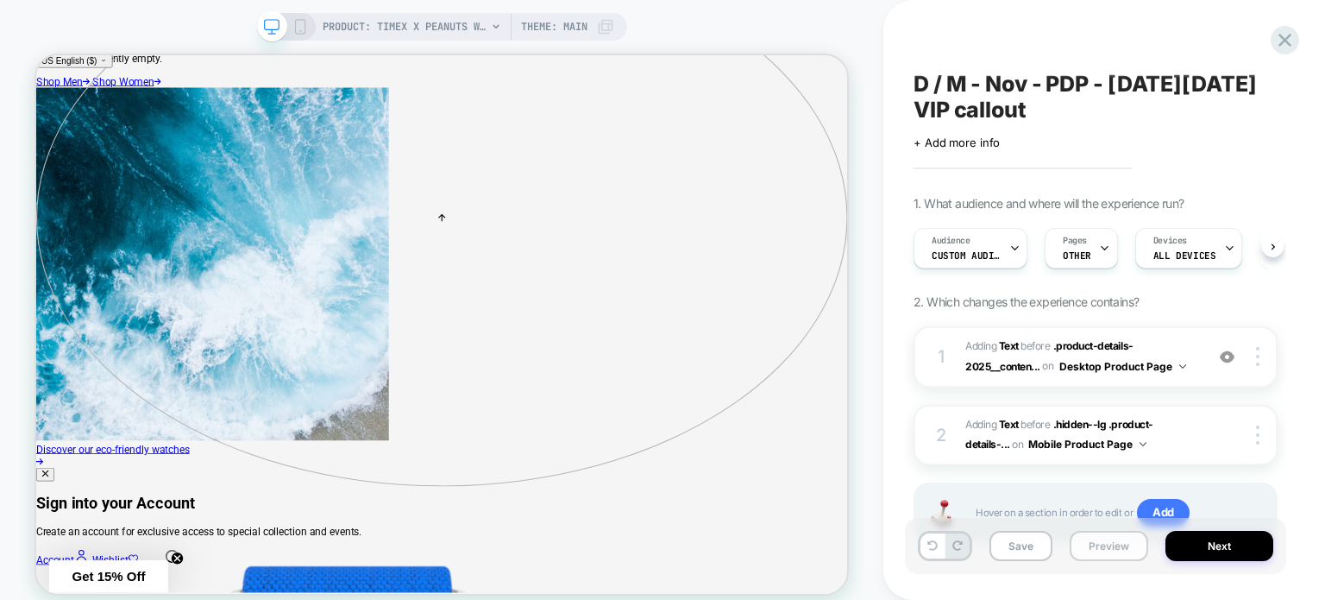
click at [1075, 552] on button "Preview" at bounding box center [1109, 546] width 79 height 30
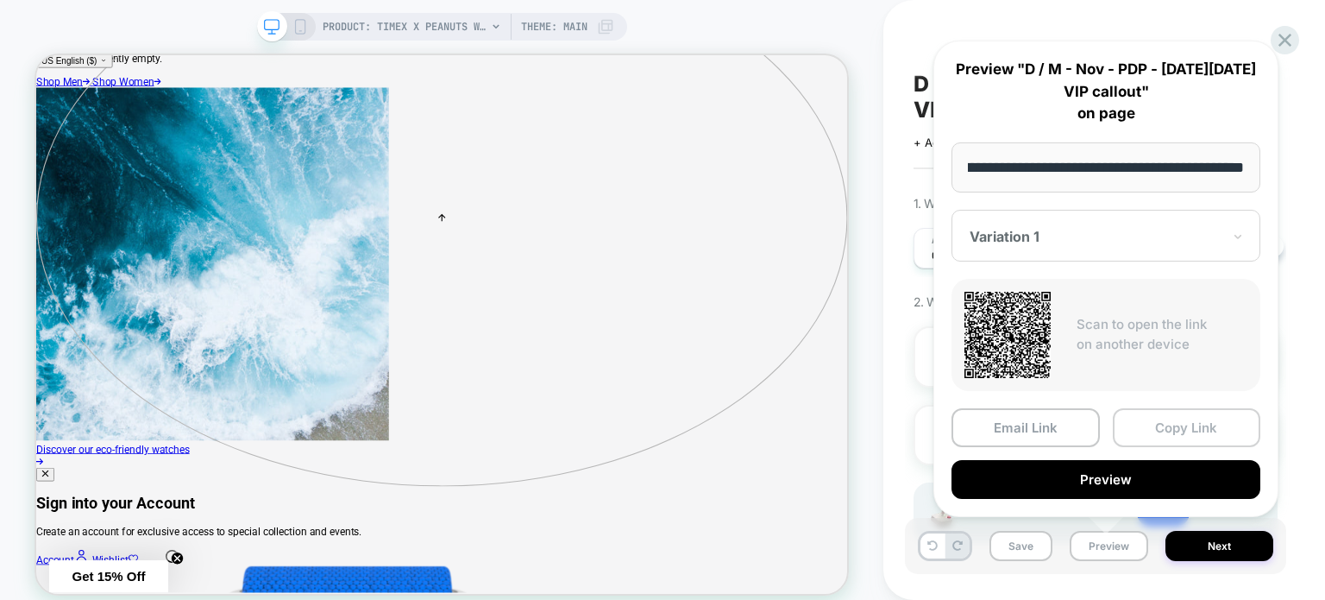
scroll to position [0, 0]
click at [1164, 435] on button "Copy Link" at bounding box center [1187, 427] width 148 height 39
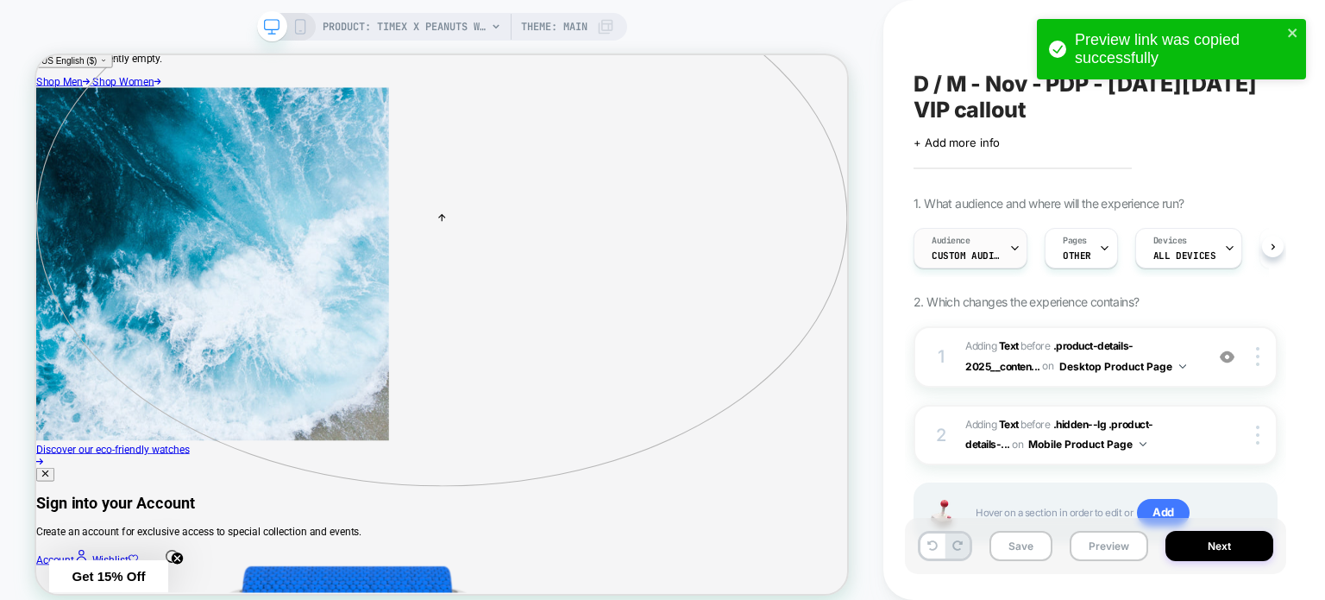
click at [948, 255] on span "Custom Audience" at bounding box center [966, 255] width 69 height 12
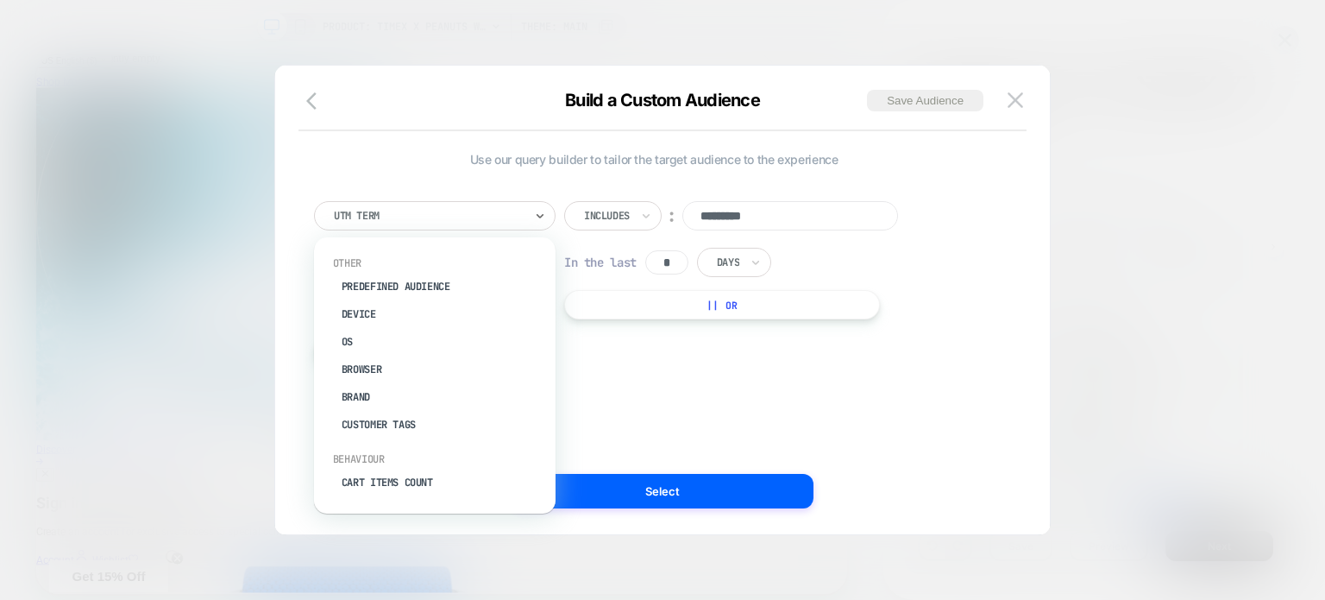
click at [349, 217] on div at bounding box center [429, 216] width 190 height 16
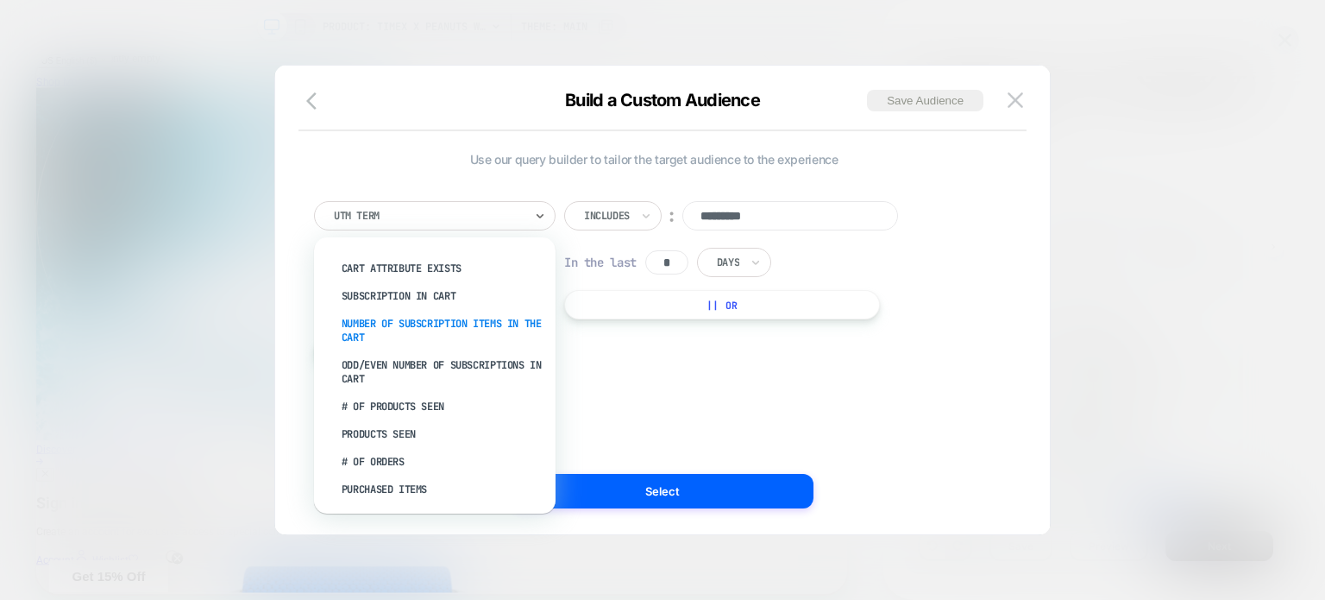
scroll to position [321, 0]
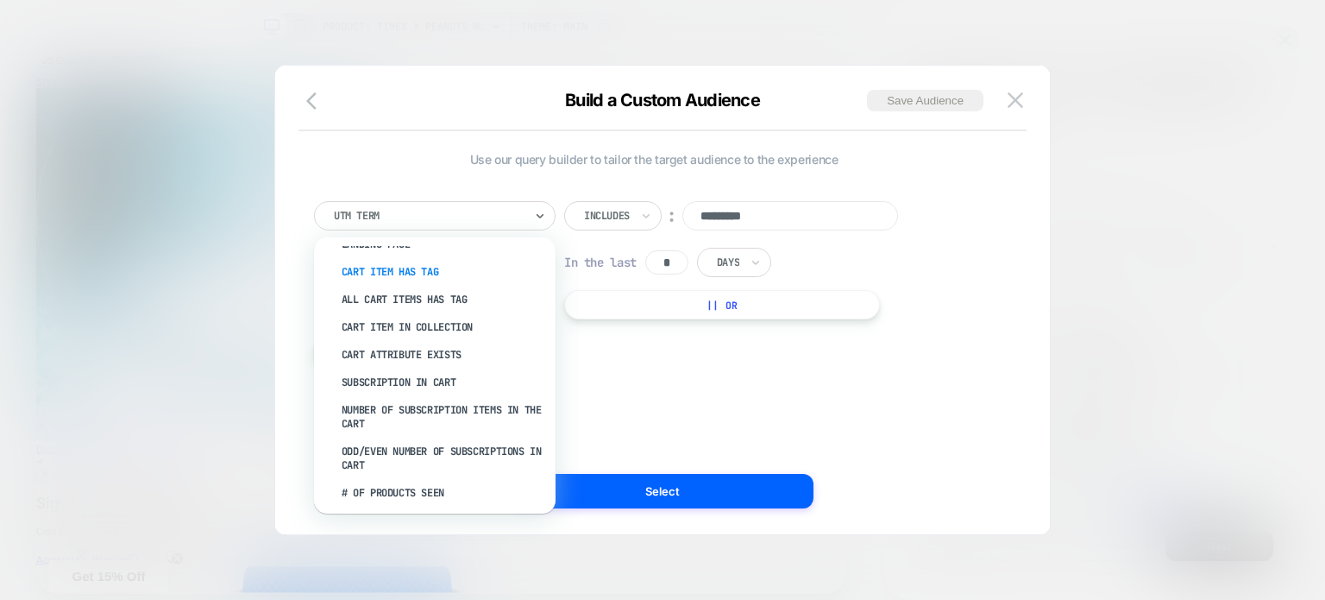
click at [396, 273] on div "Cart Item Has Tag" at bounding box center [443, 272] width 224 height 28
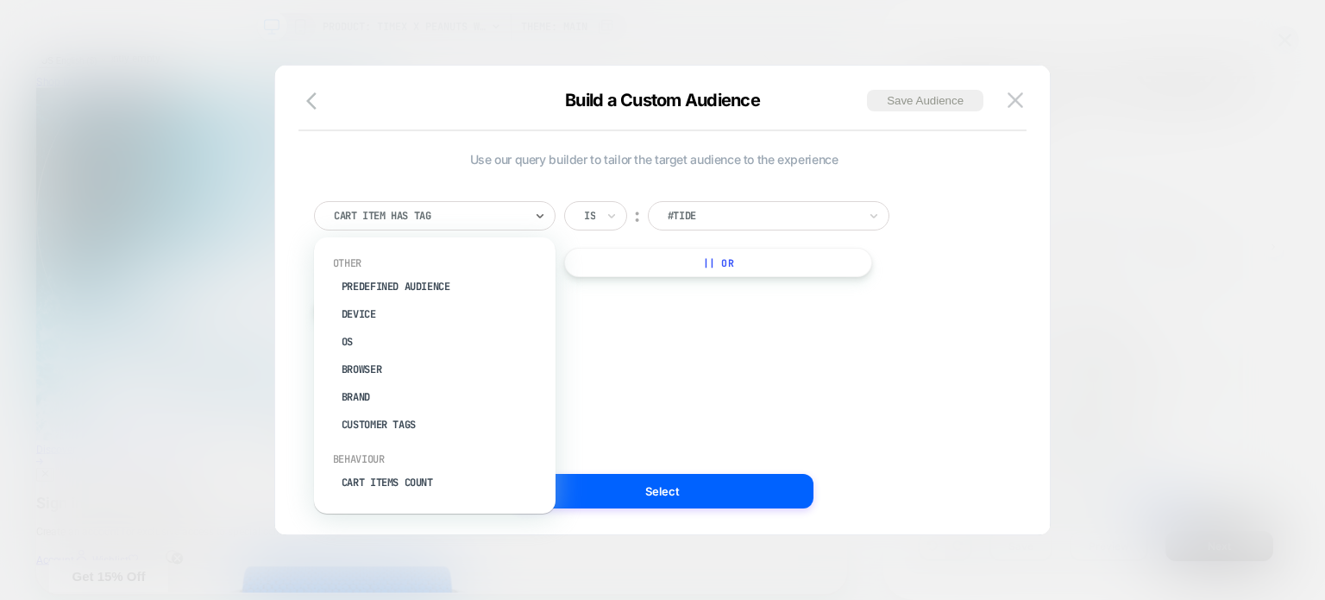
click at [418, 223] on div "Cart Item Has Tag" at bounding box center [428, 215] width 193 height 19
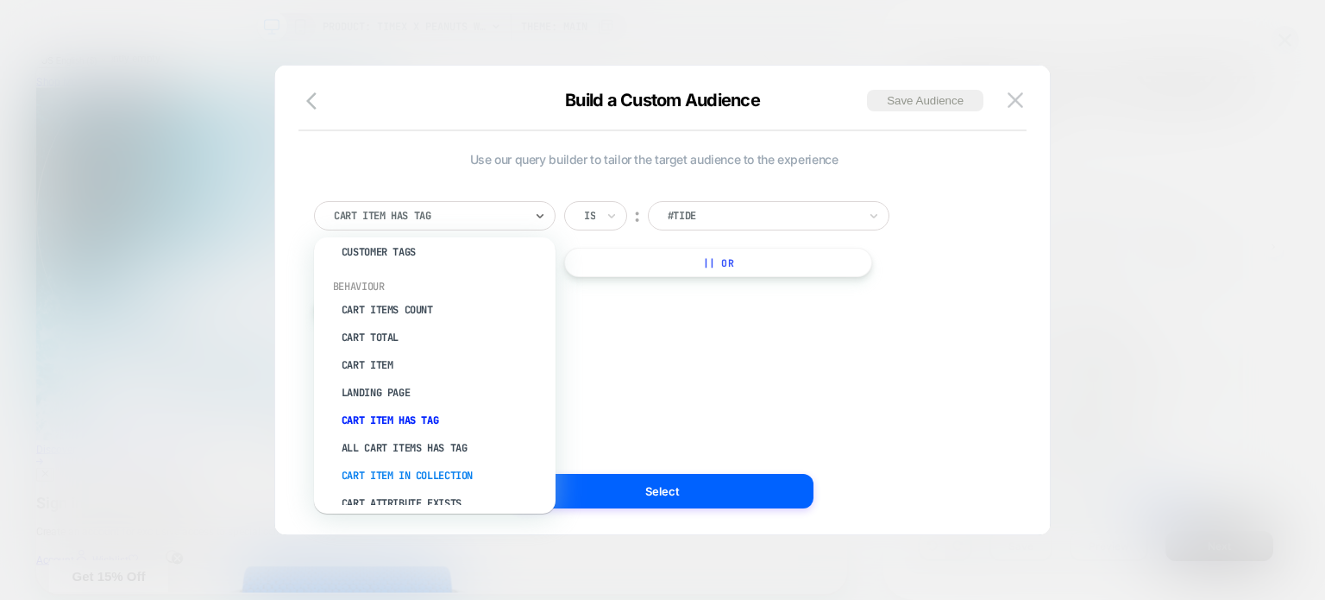
scroll to position [259, 0]
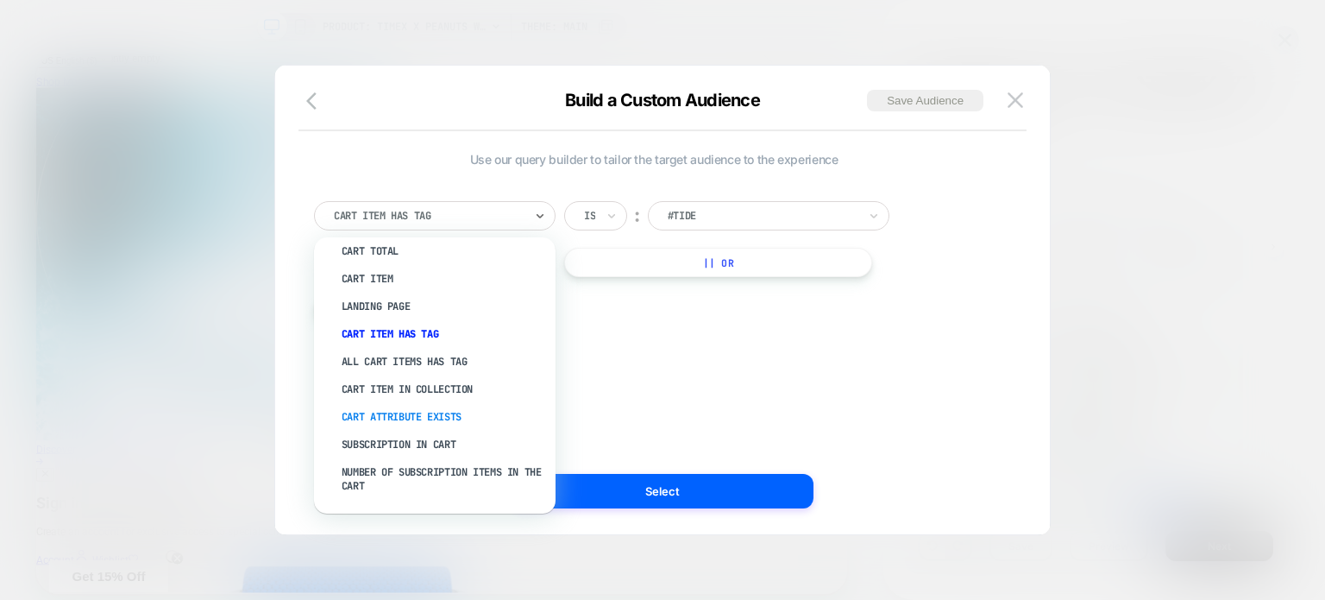
click at [452, 416] on div "Cart Attribute Exists" at bounding box center [443, 417] width 224 height 28
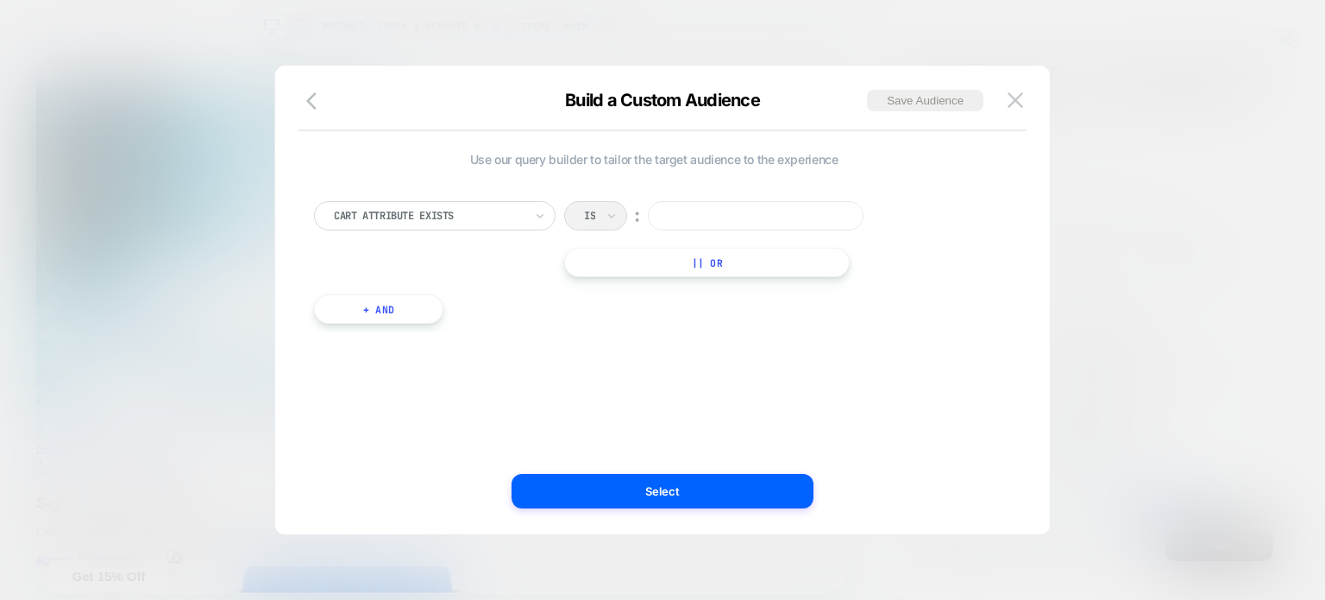
paste input "**********"
drag, startPoint x: 672, startPoint y: 217, endPoint x: 867, endPoint y: 219, distance: 195.0
click at [867, 219] on div "**********" at bounding box center [728, 215] width 329 height 29
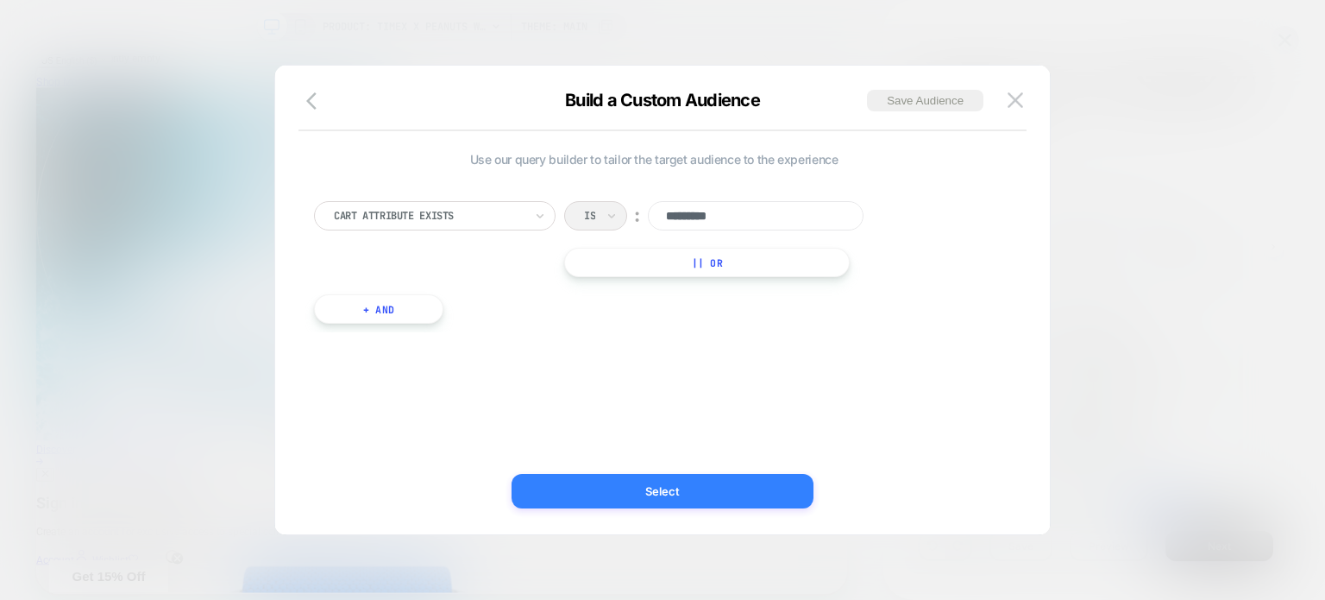
type input "*********"
click at [635, 496] on button "Select" at bounding box center [663, 491] width 302 height 35
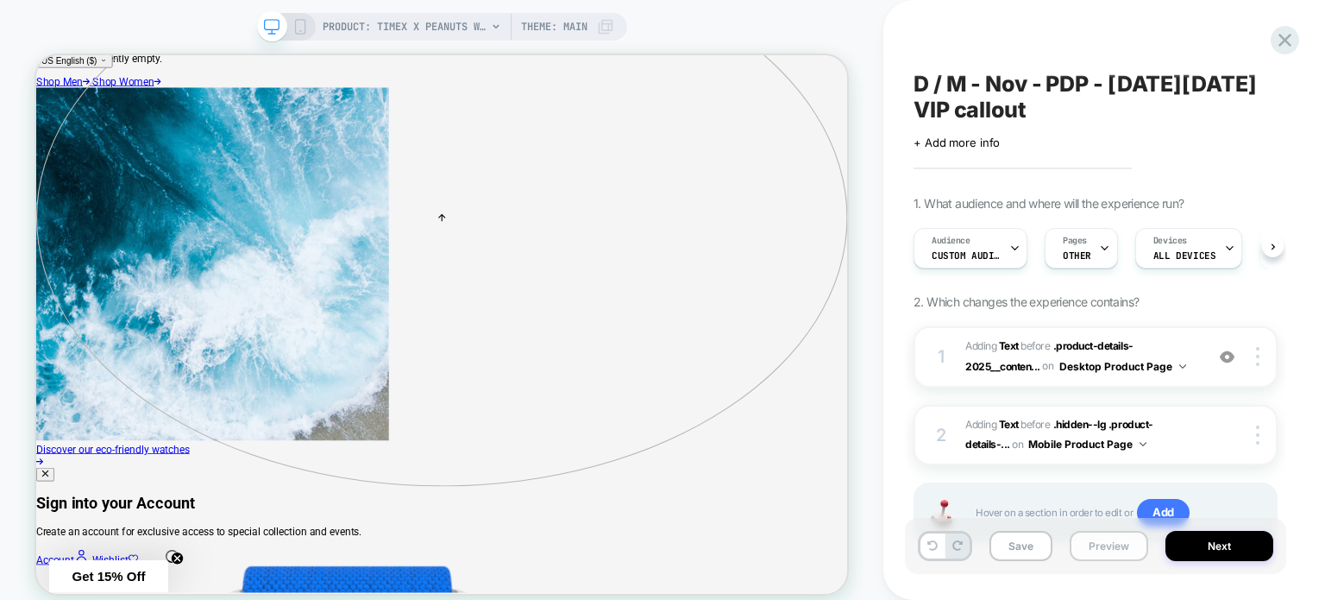
click at [1107, 549] on button "Preview" at bounding box center [1109, 546] width 79 height 30
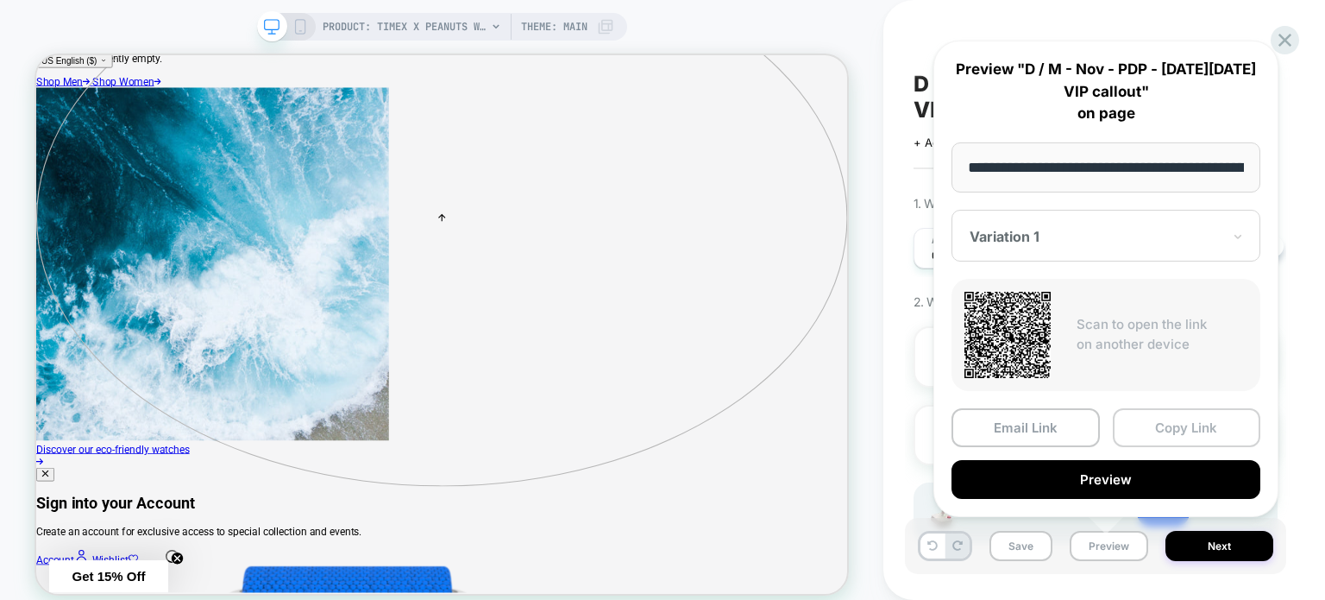
click at [1145, 425] on button "Copy Link" at bounding box center [1187, 427] width 148 height 39
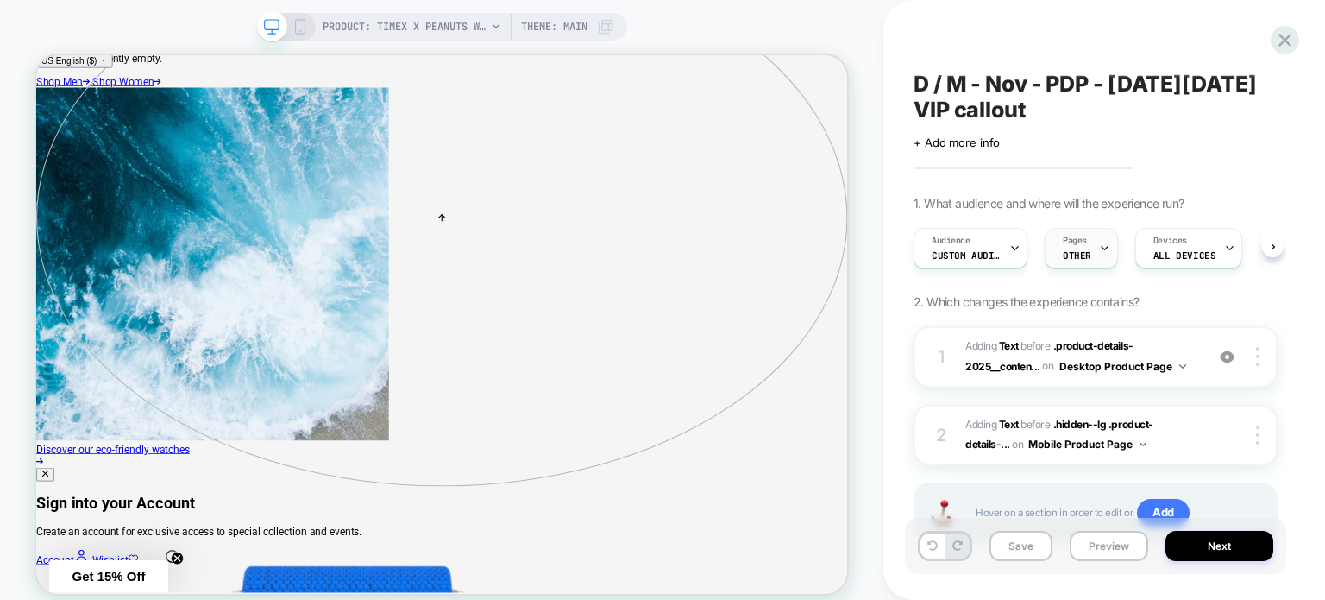
click at [1087, 258] on span "OTHER" at bounding box center [1077, 255] width 28 height 12
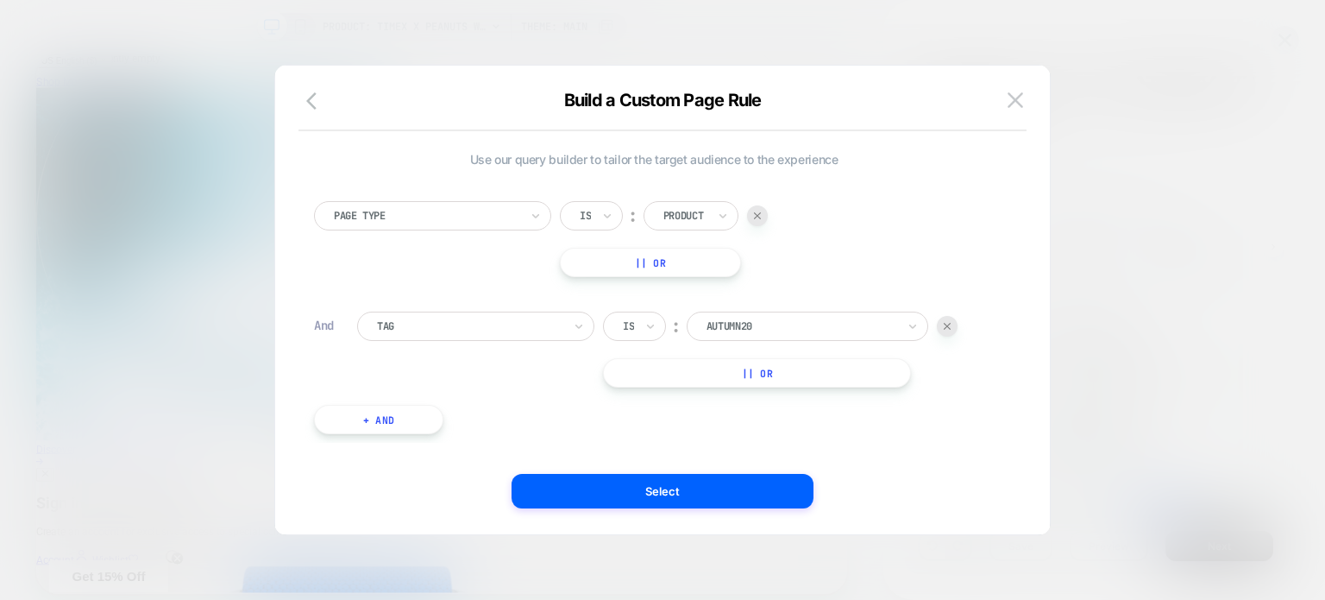
click at [374, 431] on button "+ And" at bounding box center [378, 419] width 129 height 29
click at [399, 438] on div at bounding box center [469, 437] width 185 height 16
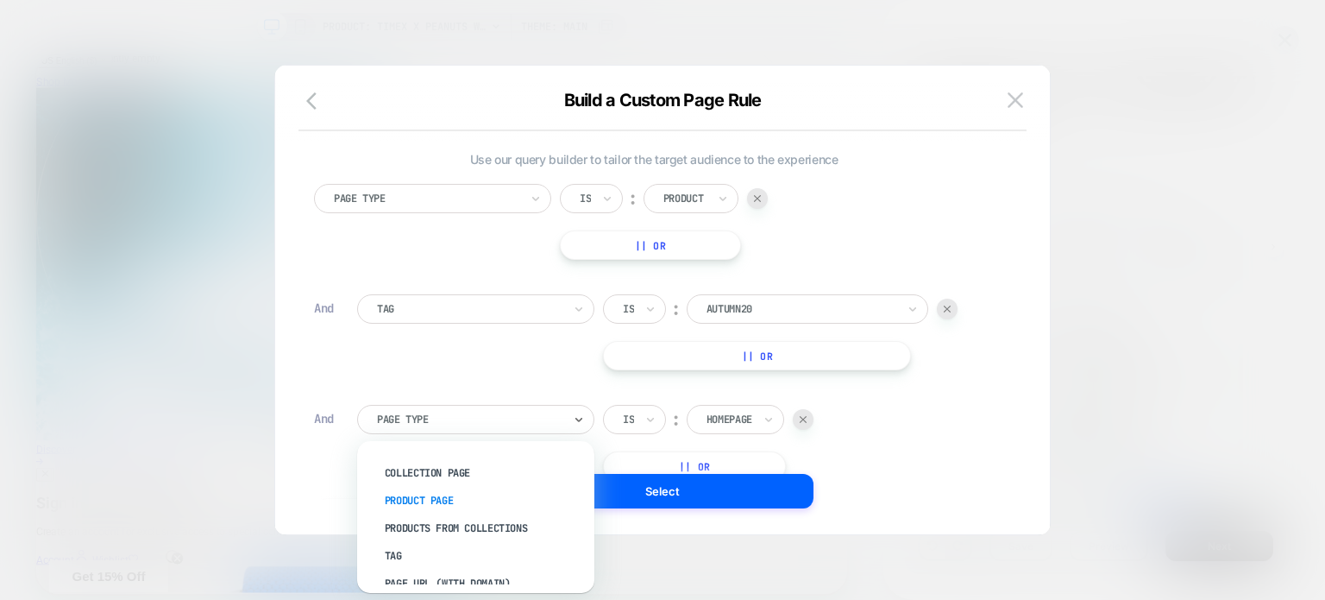
scroll to position [93, 0]
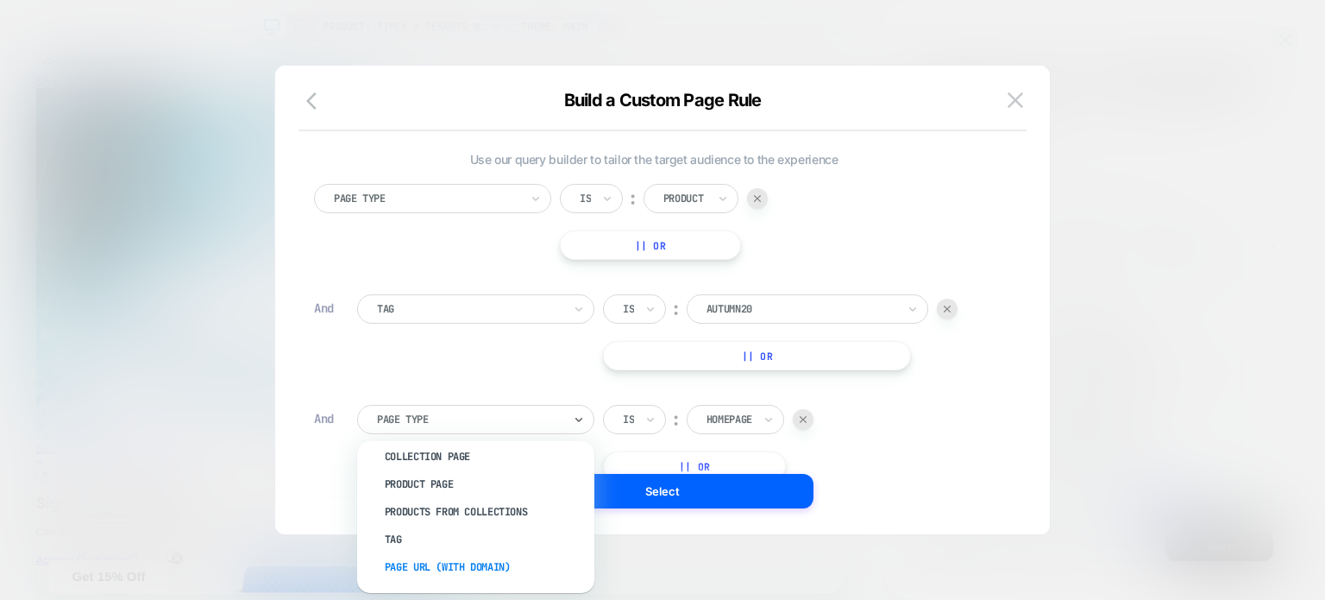
click at [475, 563] on div "Page Url (WITH DOMAIN)" at bounding box center [484, 567] width 220 height 28
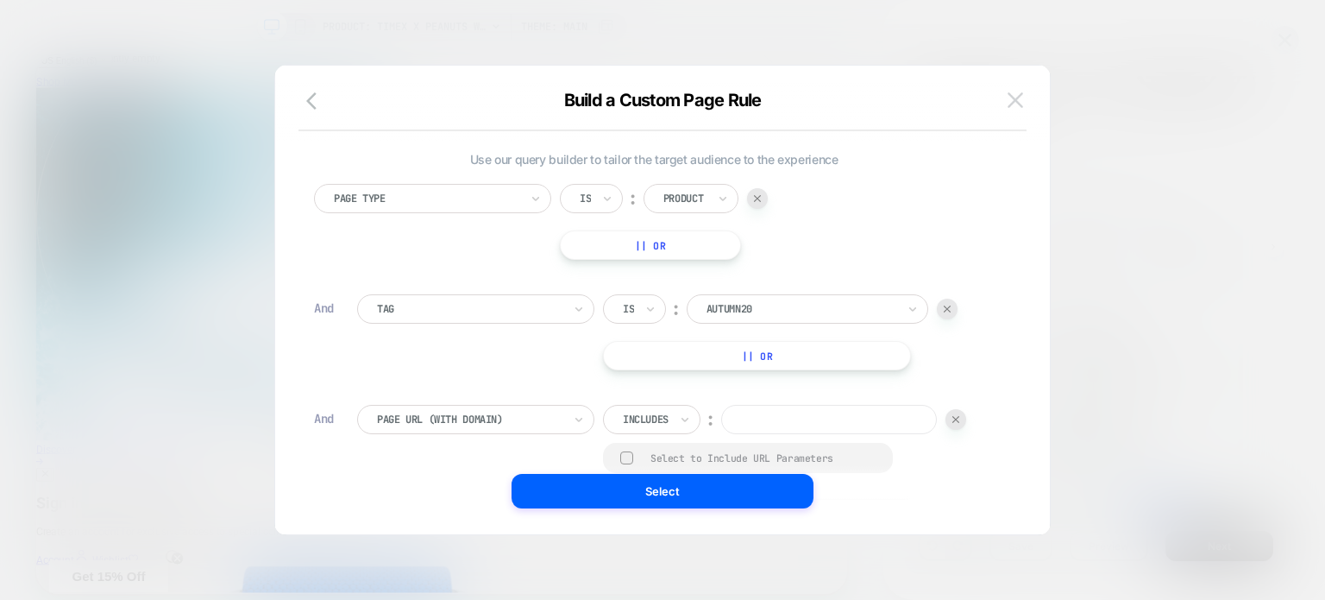
click at [1008, 99] on img at bounding box center [1016, 99] width 16 height 15
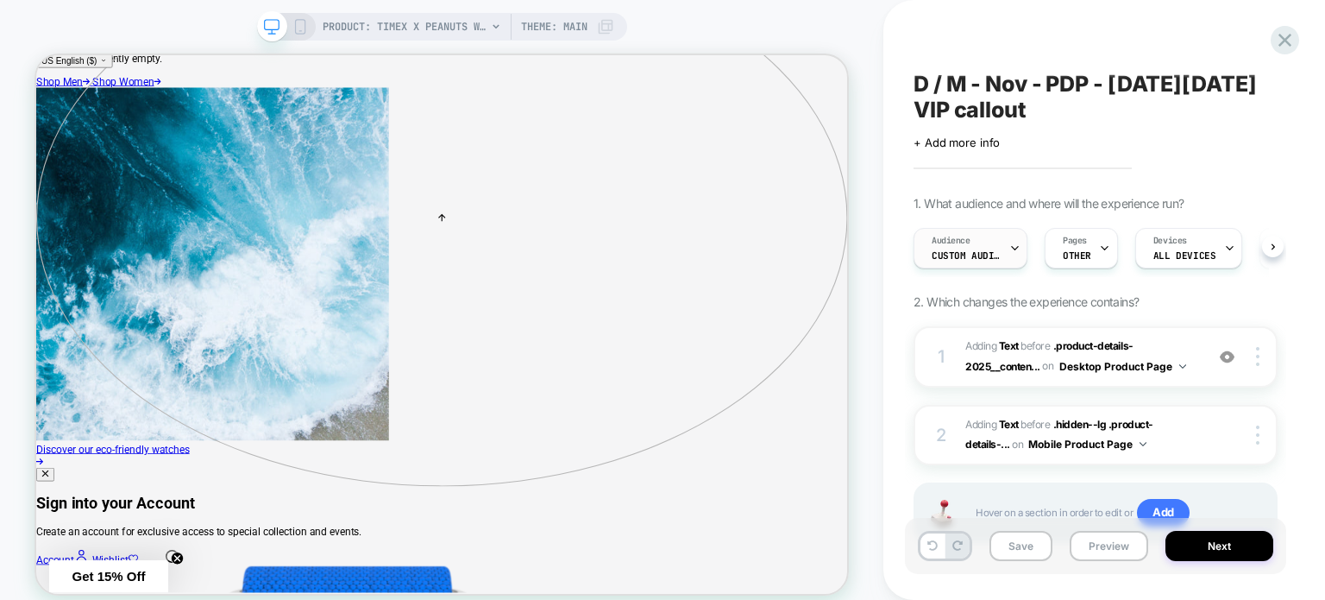
click at [1018, 245] on icon at bounding box center [1014, 247] width 11 height 11
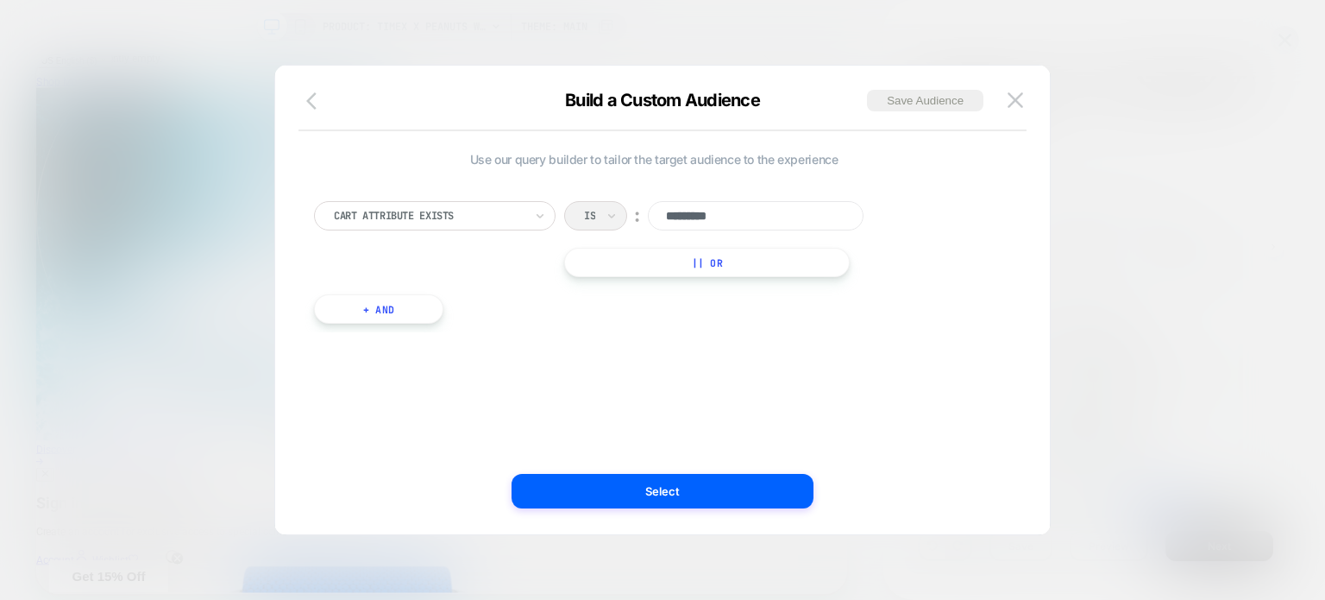
click at [311, 100] on icon "button" at bounding box center [316, 101] width 21 height 21
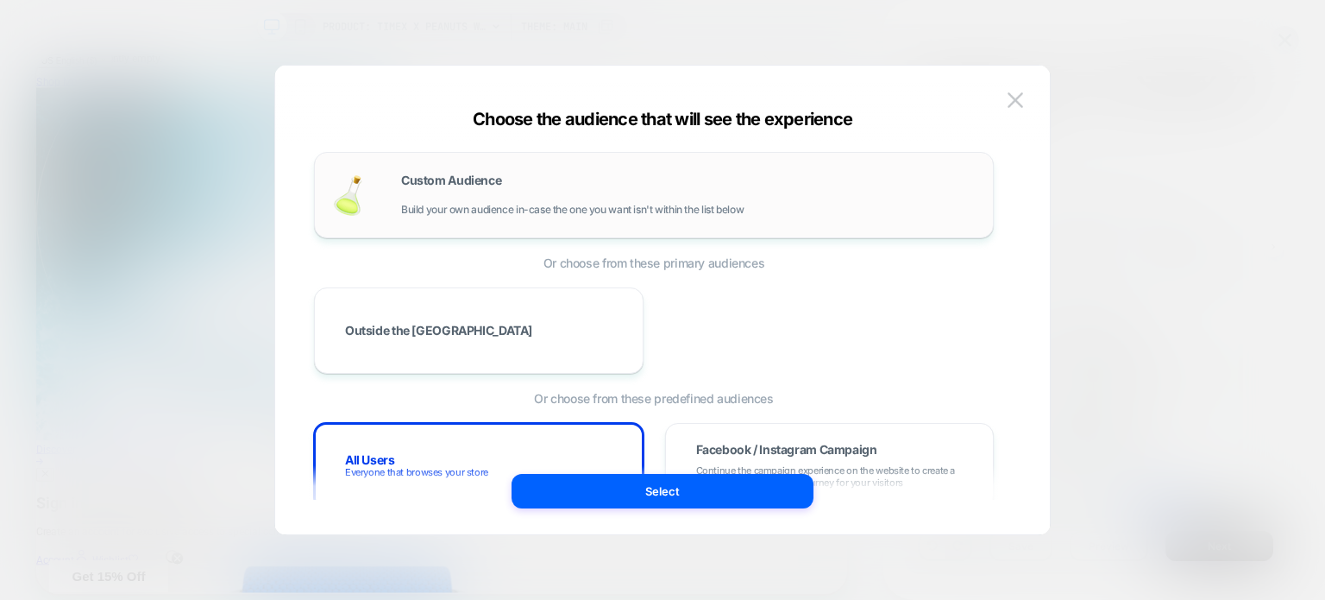
click at [459, 194] on div "Custom Audience Build your own audience in-case the one you want isn't within t…" at bounding box center [688, 194] width 575 height 41
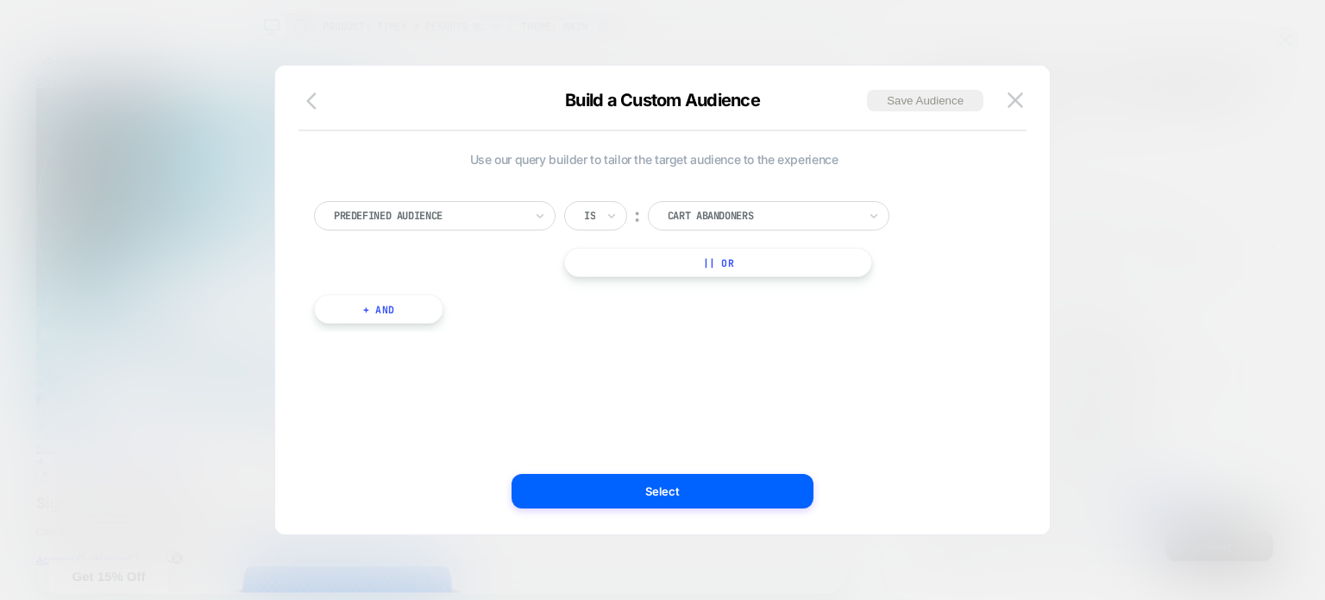
click at [317, 107] on icon "button" at bounding box center [316, 101] width 21 height 21
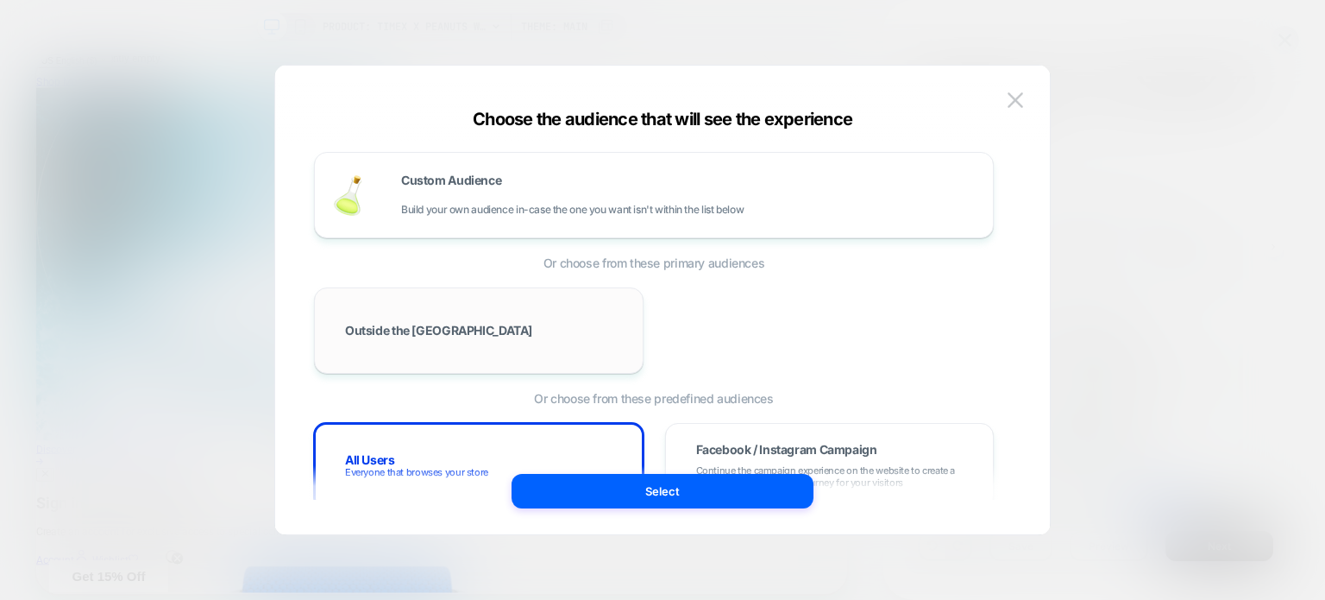
scroll to position [86, 0]
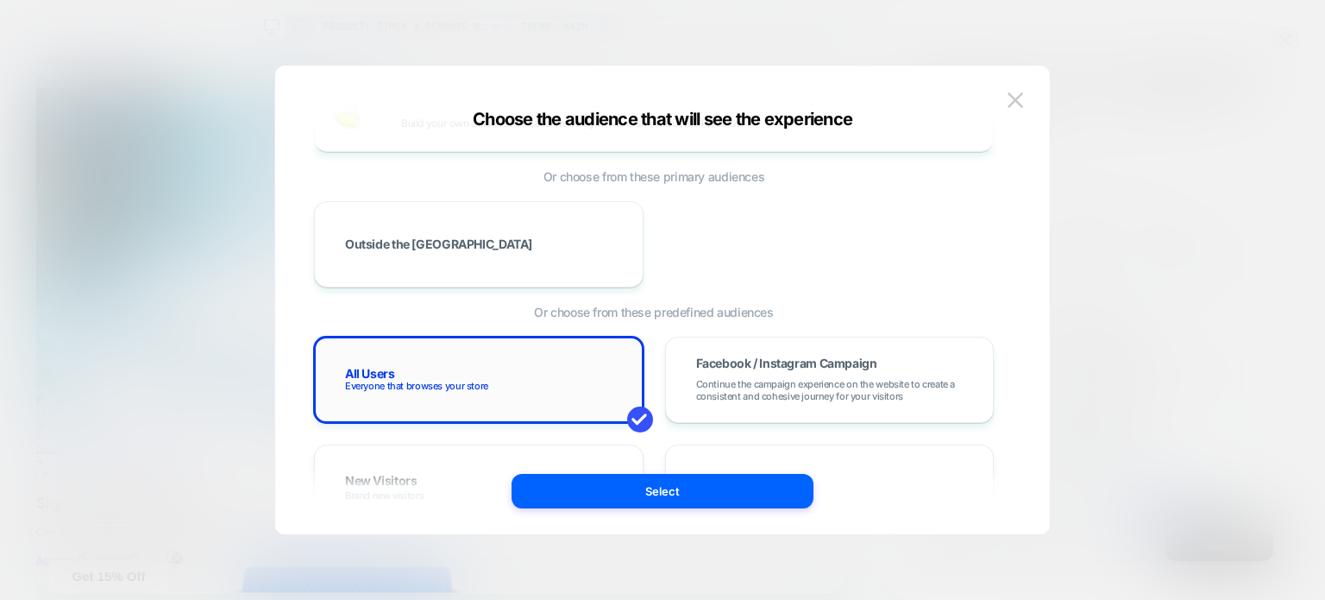
click at [459, 380] on span "Everyone that browses your store" at bounding box center [416, 386] width 143 height 12
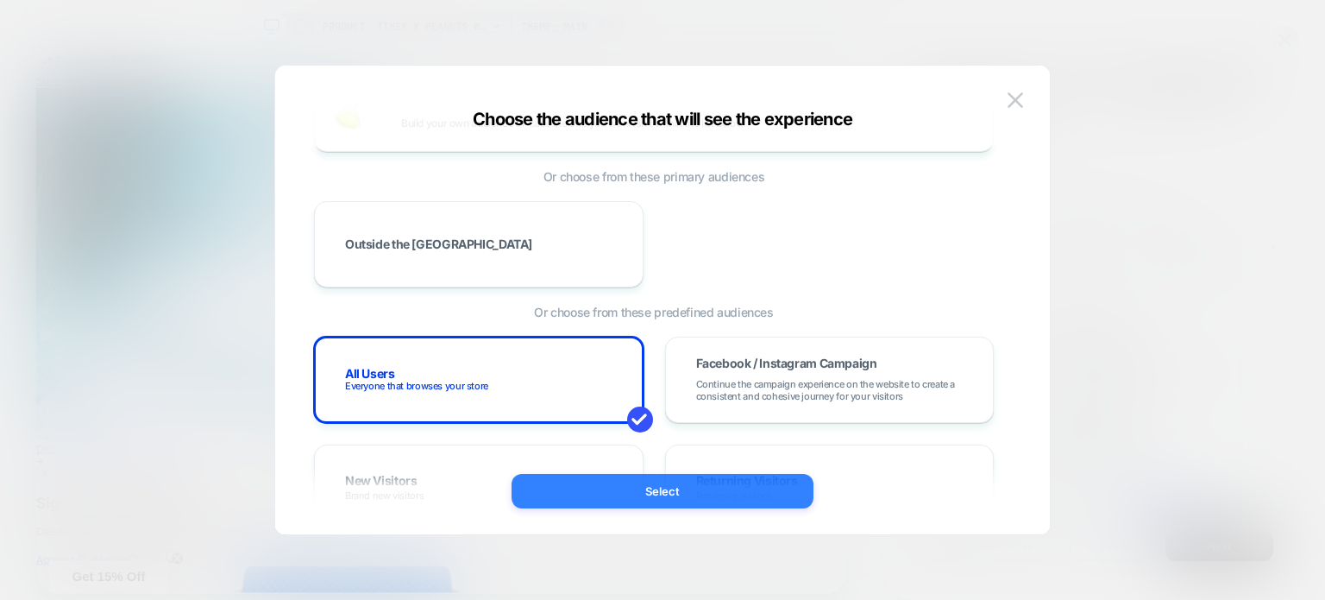
click at [596, 494] on button "Select" at bounding box center [663, 491] width 302 height 35
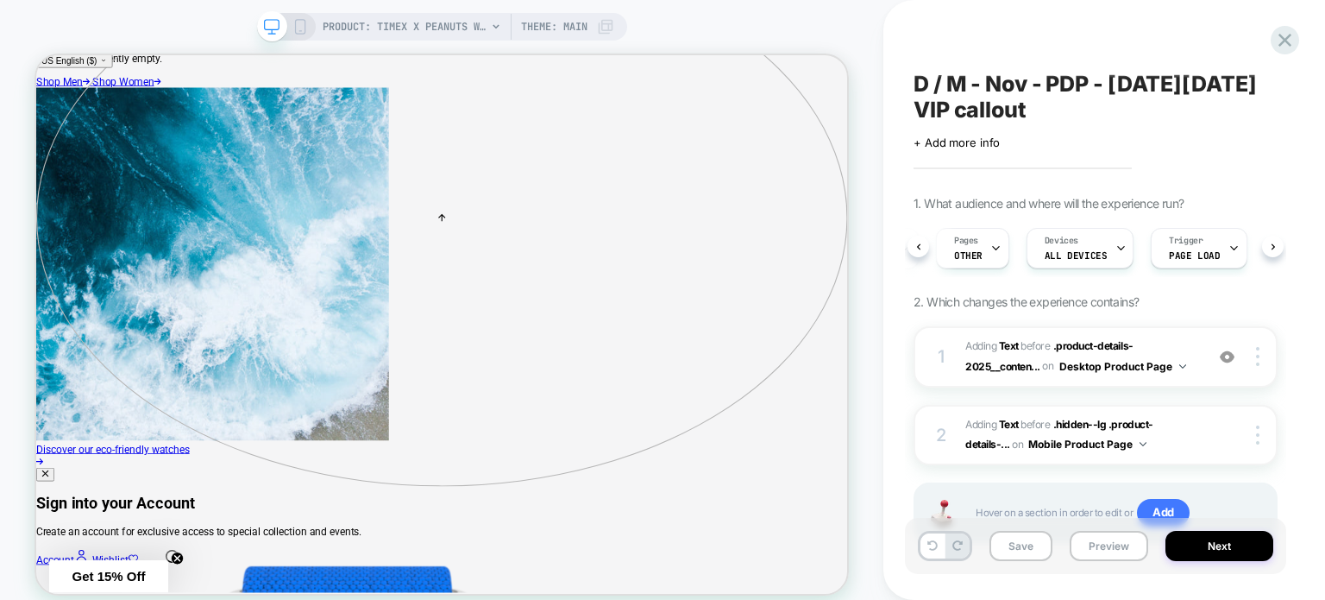
scroll to position [0, 118]
click at [1159, 250] on span "Page Load" at bounding box center [1184, 255] width 51 height 12
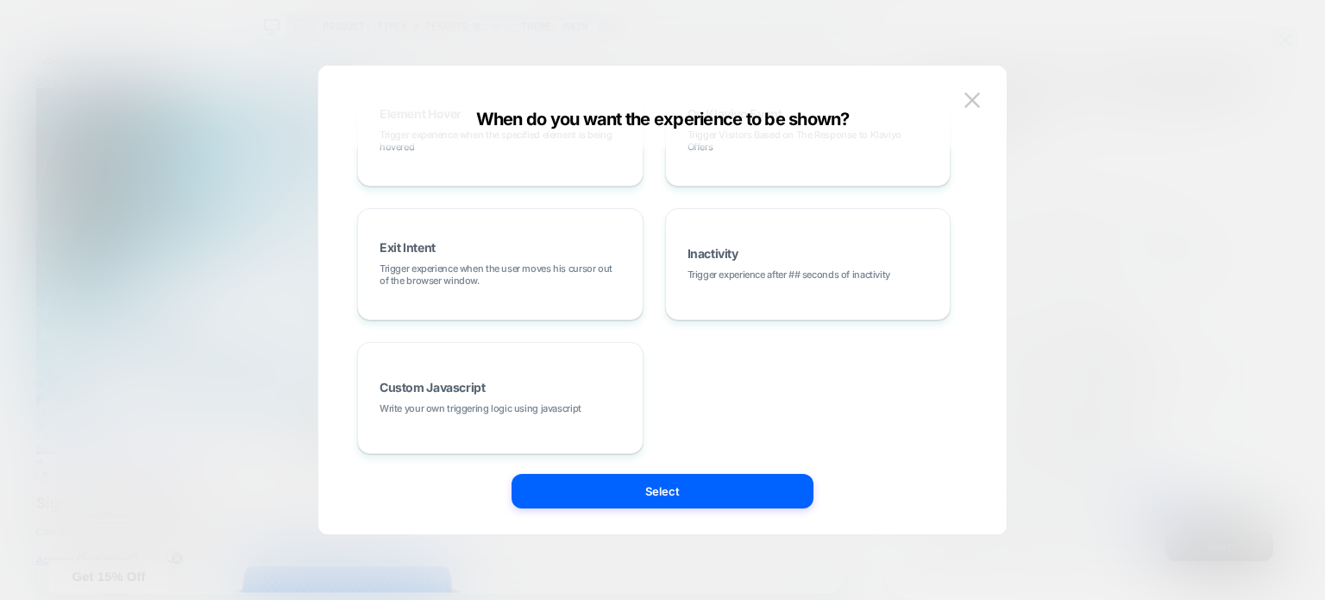
scroll to position [350, 0]
click at [970, 102] on img at bounding box center [973, 99] width 16 height 15
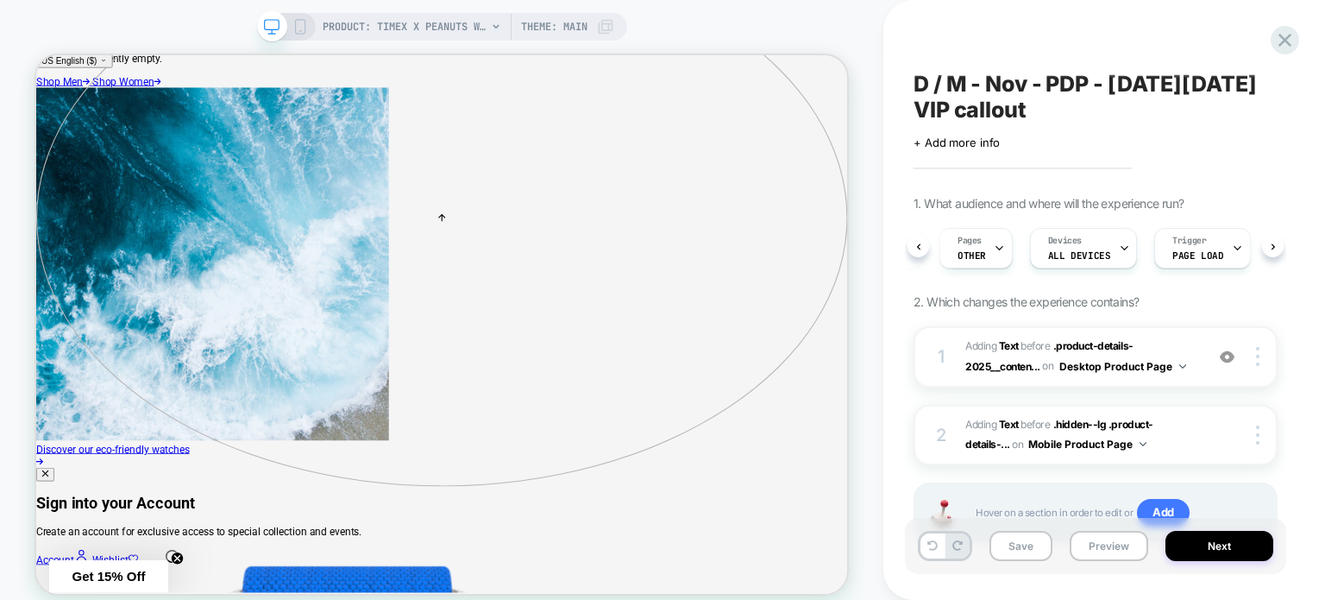
scroll to position [0, 97]
click at [977, 265] on div "Pages OTHER" at bounding box center [979, 248] width 63 height 39
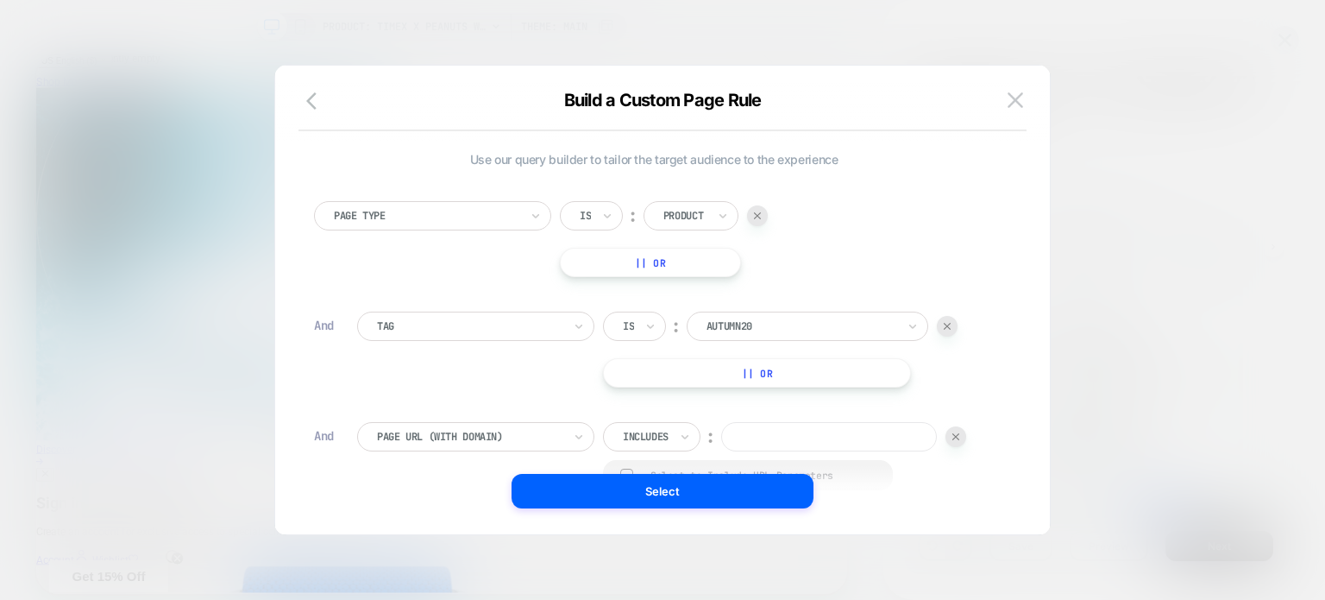
scroll to position [17, 0]
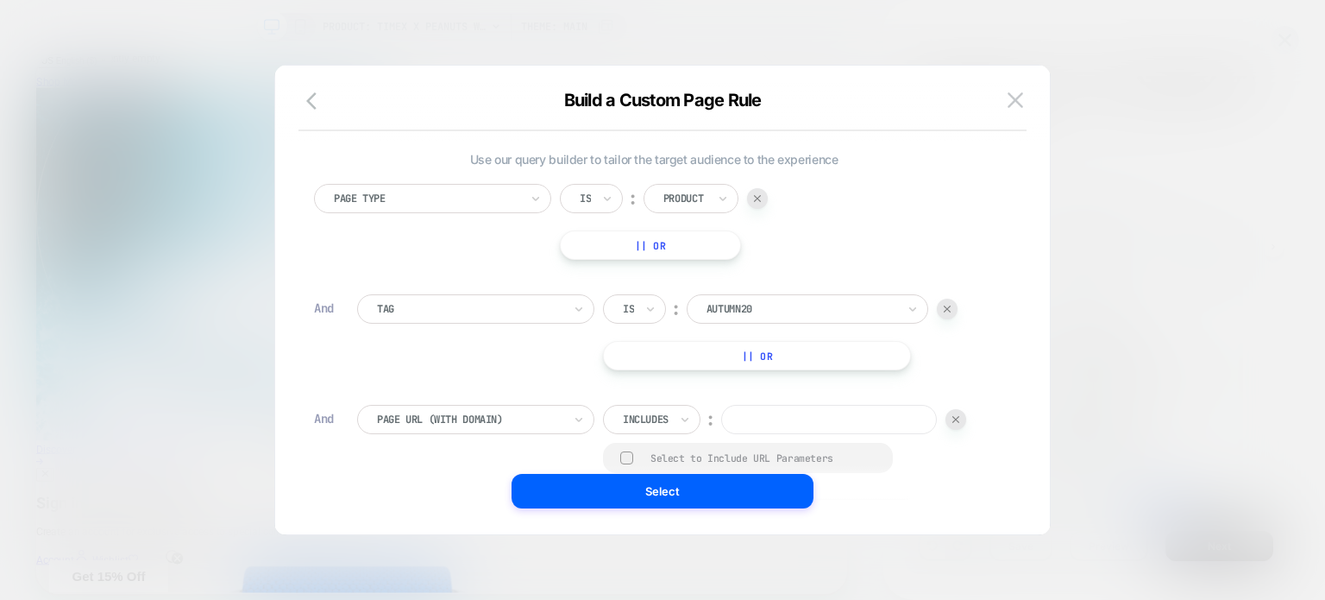
click at [556, 424] on div at bounding box center [469, 420] width 185 height 16
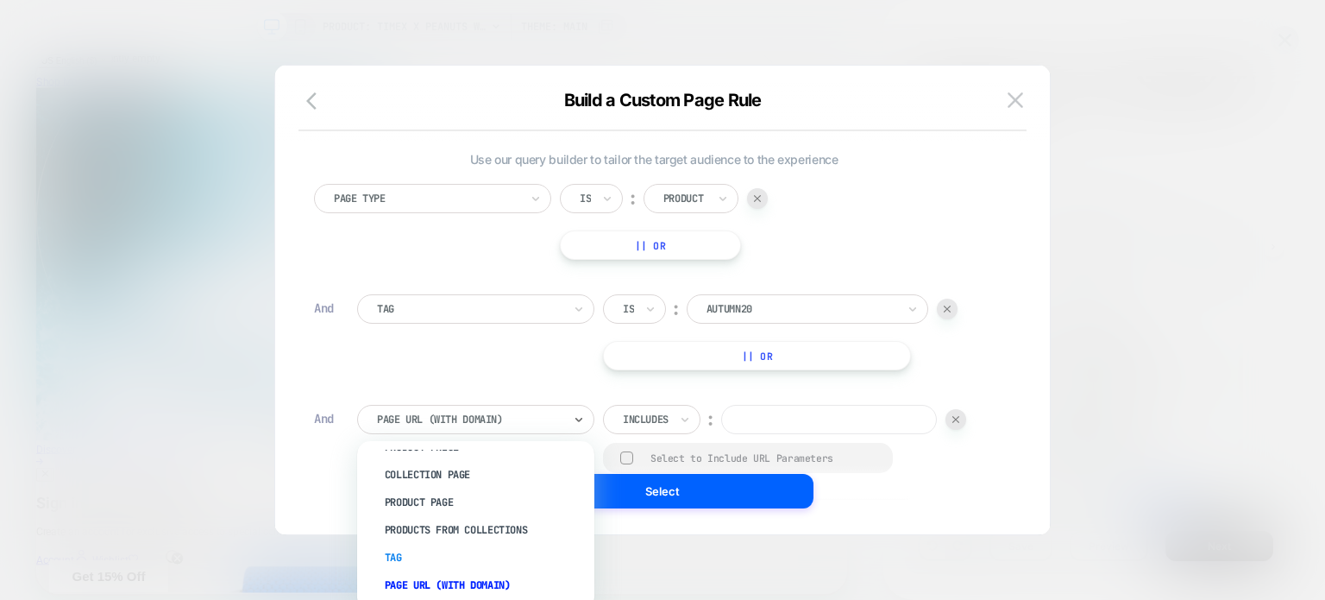
scroll to position [0, 0]
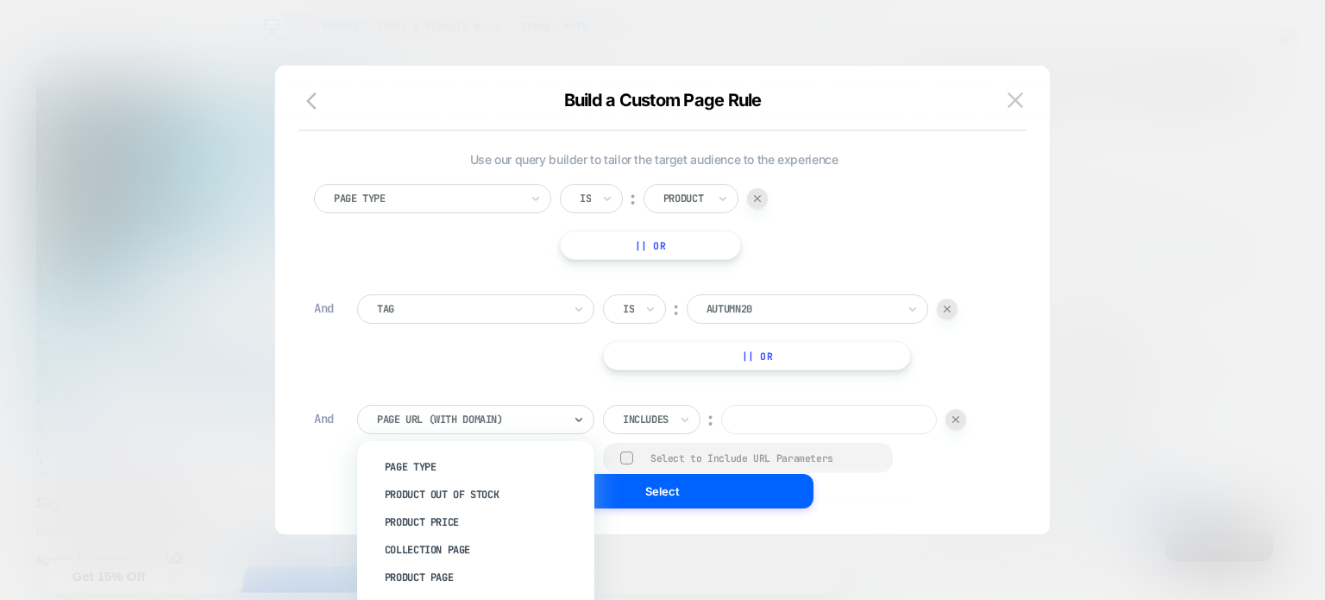
click at [949, 417] on div at bounding box center [956, 419] width 21 height 21
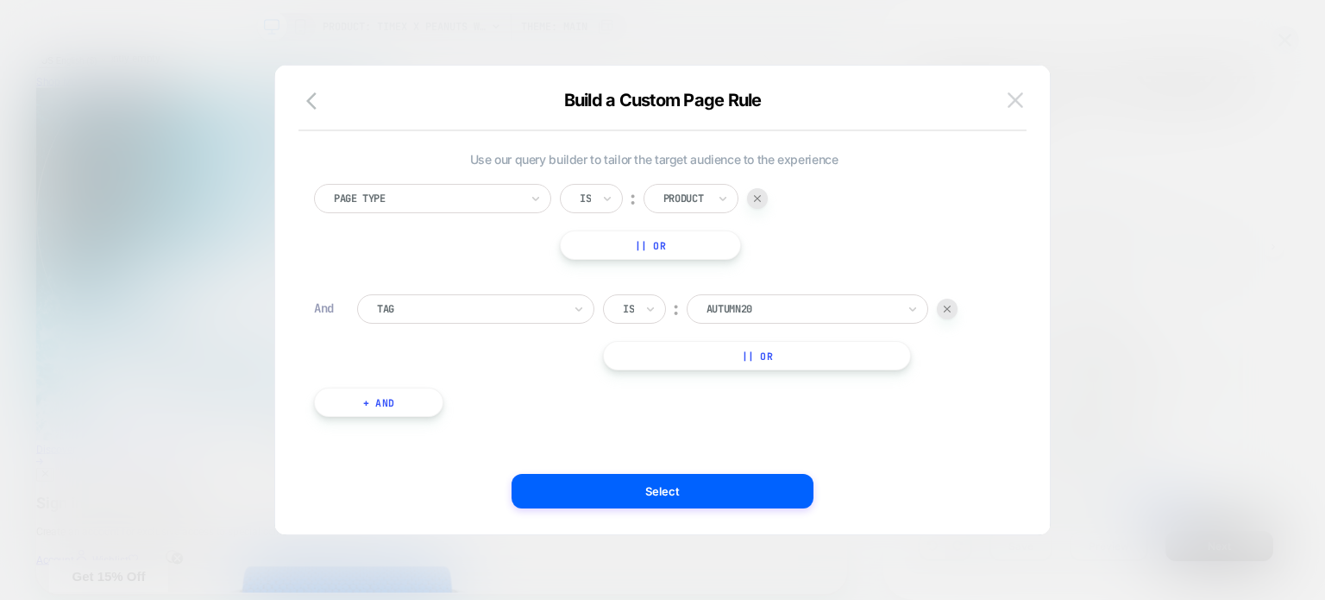
click at [1004, 106] on button at bounding box center [1015, 100] width 26 height 26
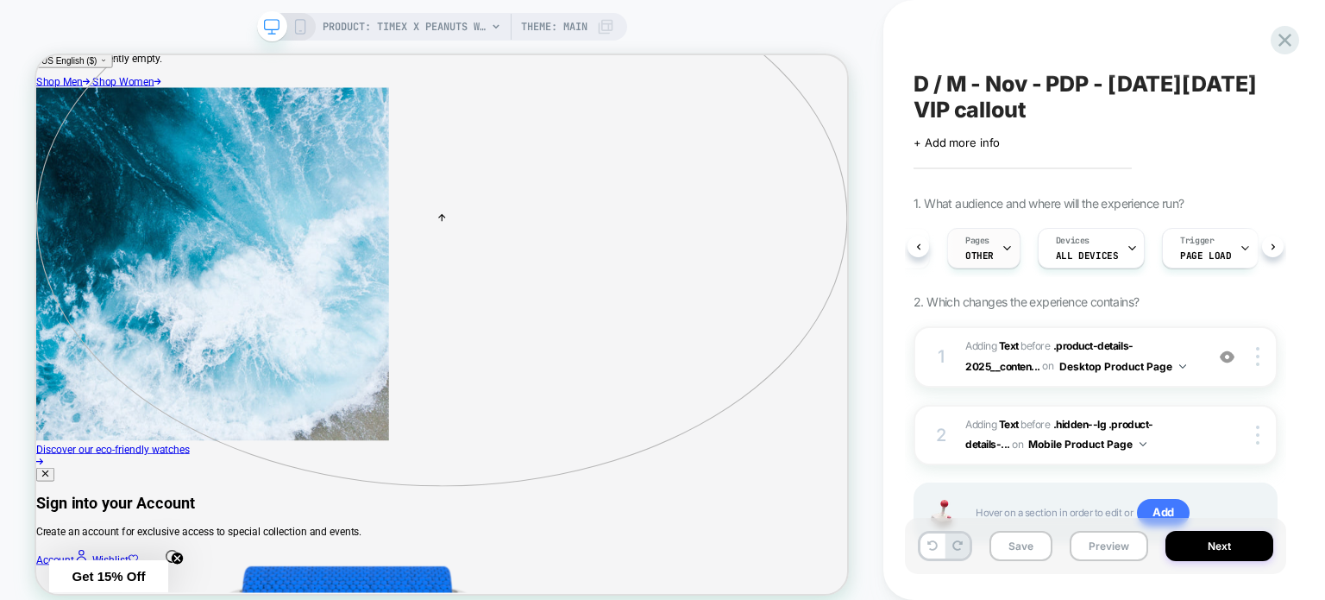
click at [1002, 251] on icon at bounding box center [1007, 247] width 11 height 11
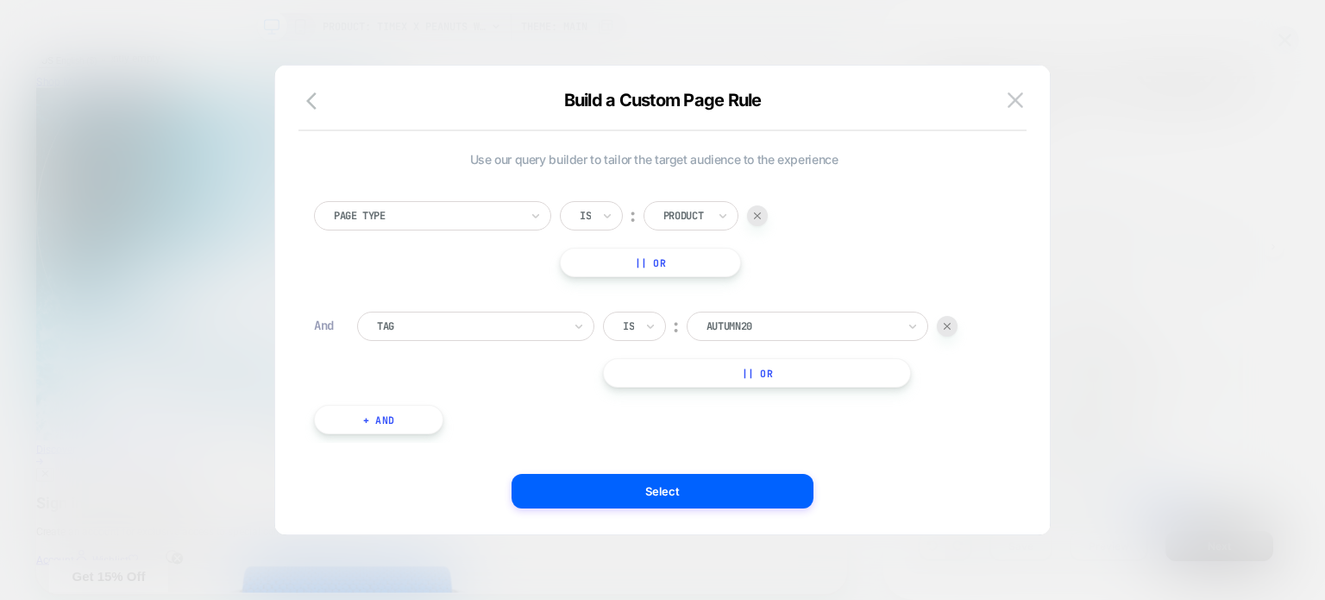
click at [430, 413] on button "+ And" at bounding box center [378, 419] width 129 height 29
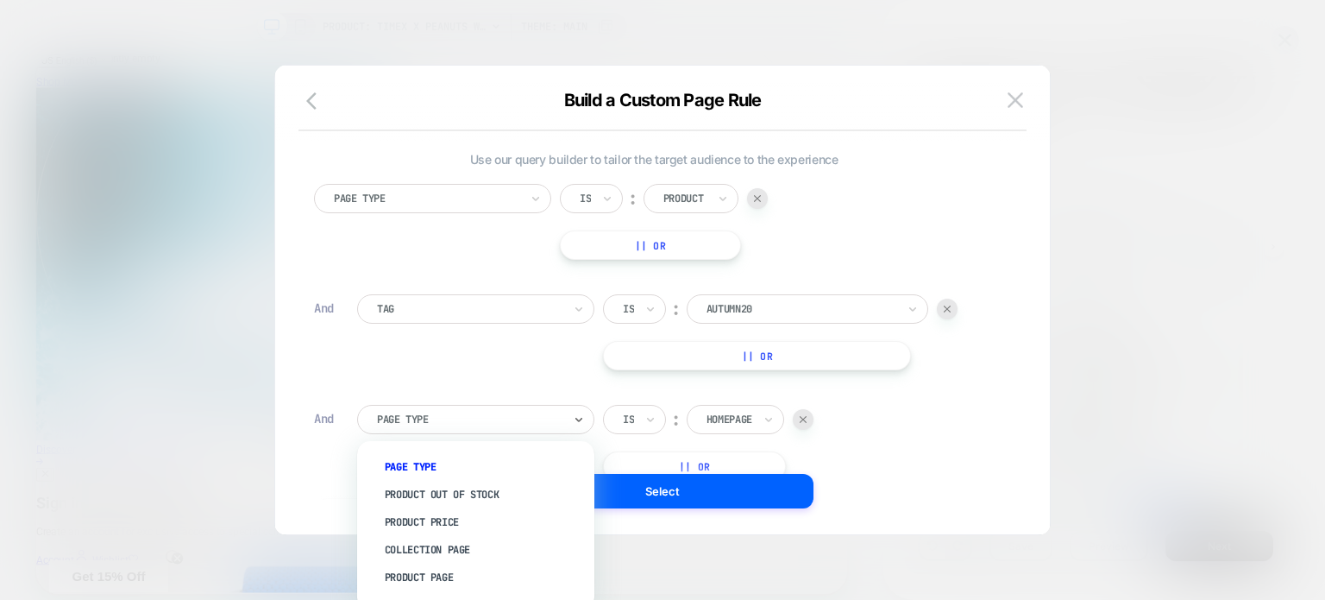
click at [453, 413] on div at bounding box center [469, 420] width 185 height 16
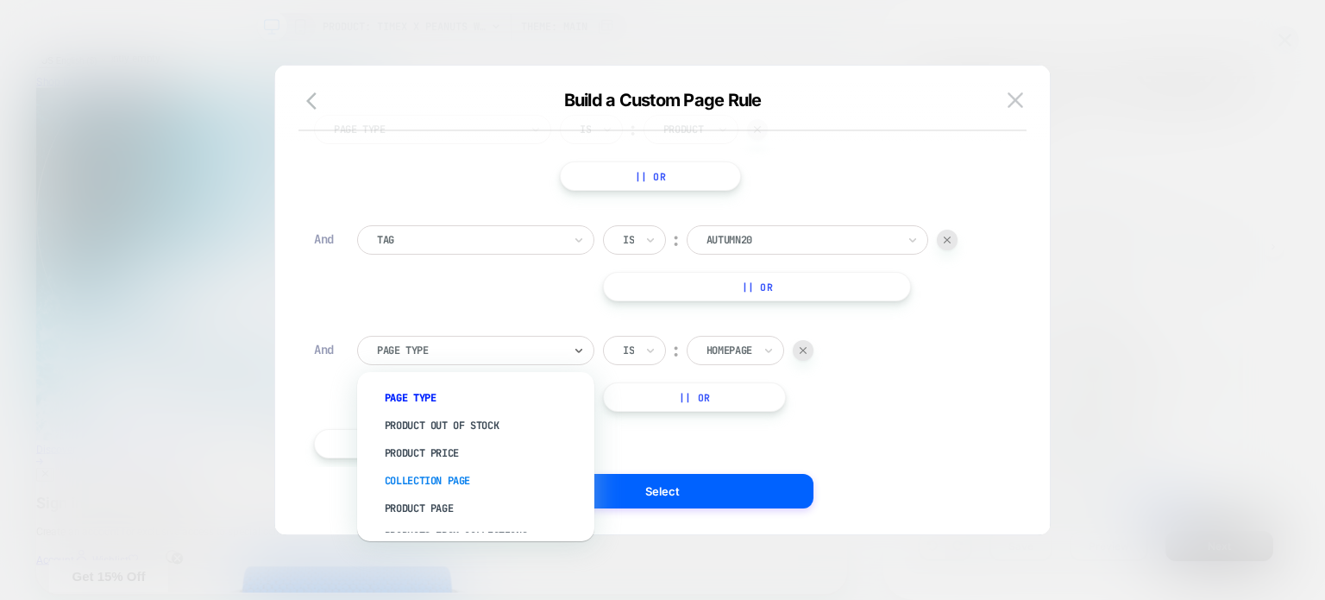
scroll to position [75, 0]
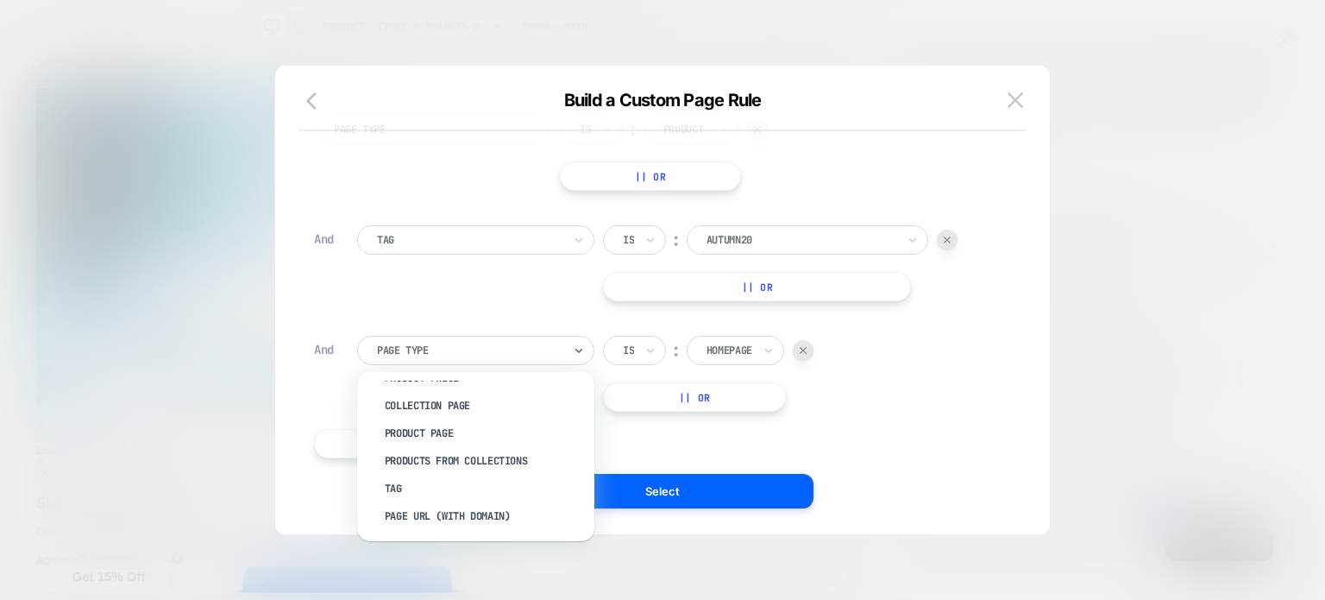
click at [896, 480] on div "Select" at bounding box center [662, 491] width 775 height 35
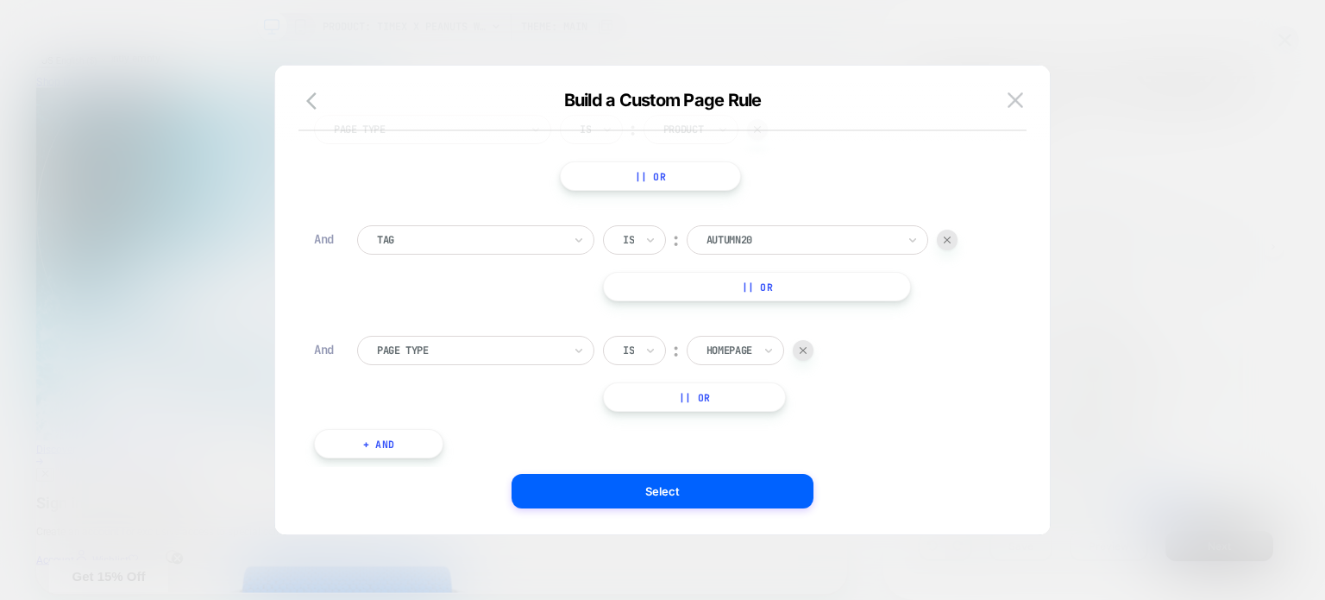
click at [807, 354] on div at bounding box center [803, 350] width 21 height 21
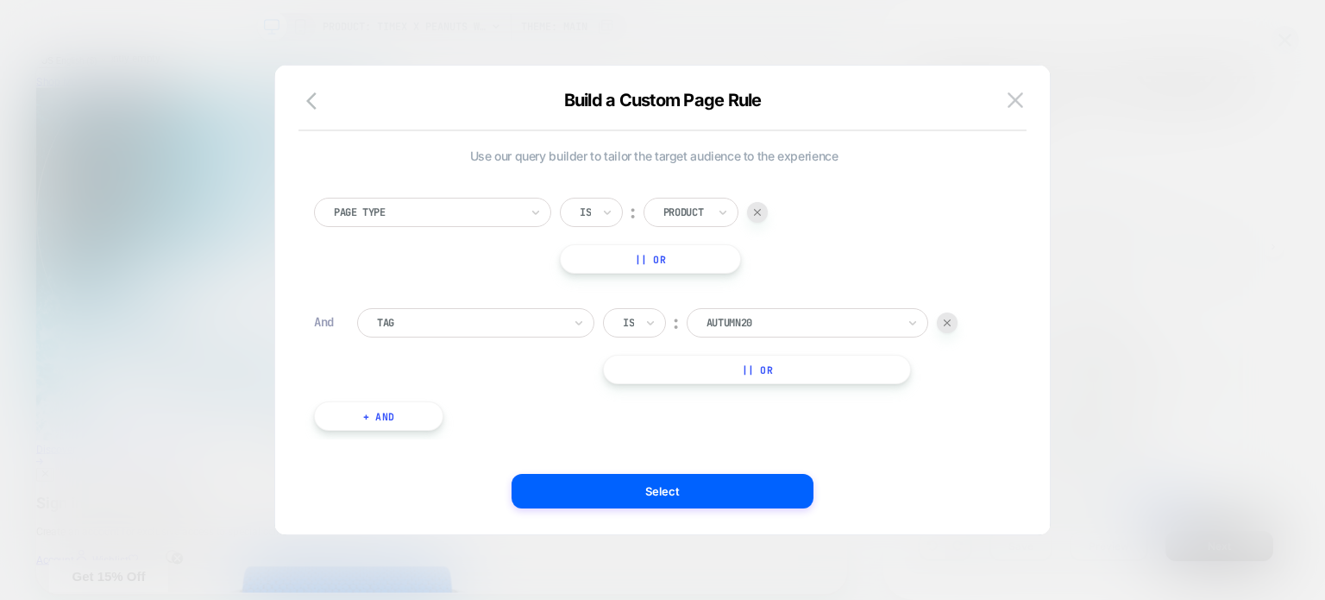
scroll to position [3, 0]
click at [1021, 98] on img at bounding box center [1016, 99] width 16 height 15
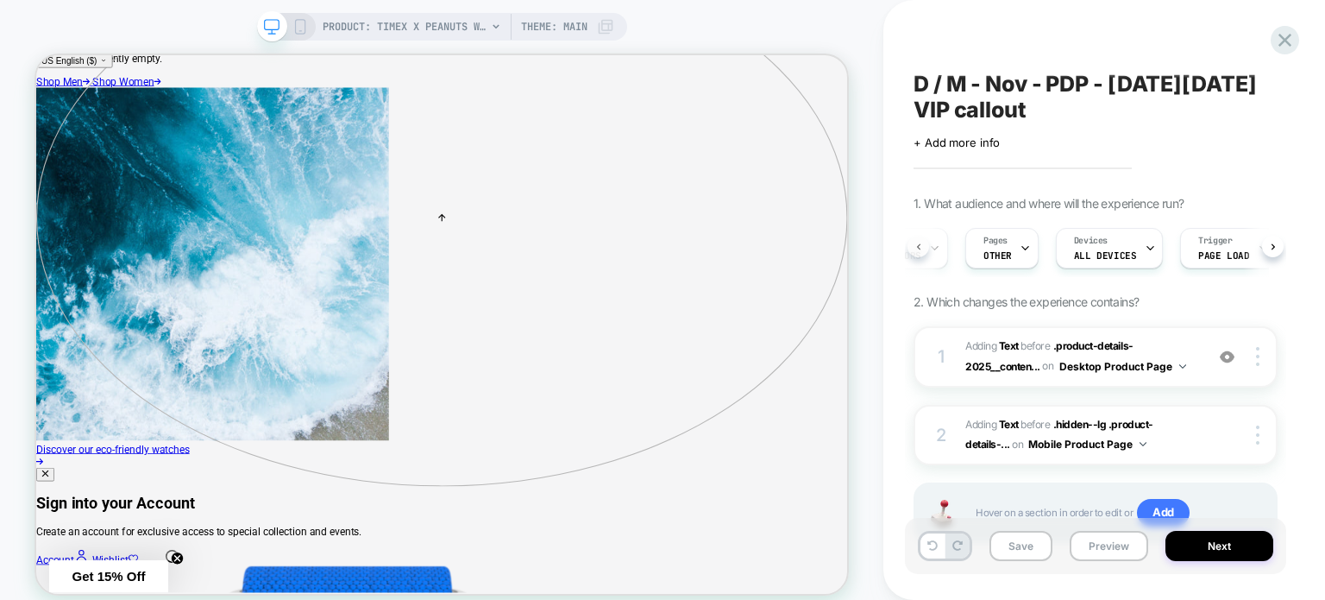
click at [919, 247] on icon at bounding box center [918, 246] width 7 height 7
click at [958, 255] on span "All Visitors" at bounding box center [958, 255] width 68 height 12
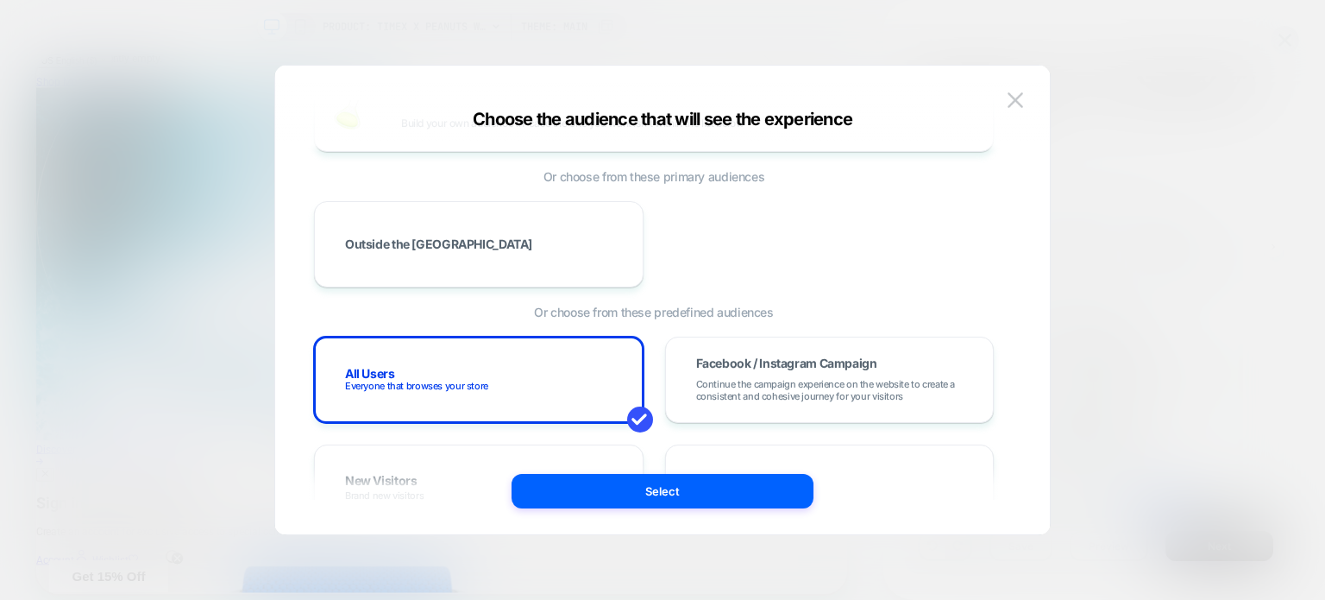
scroll to position [0, 0]
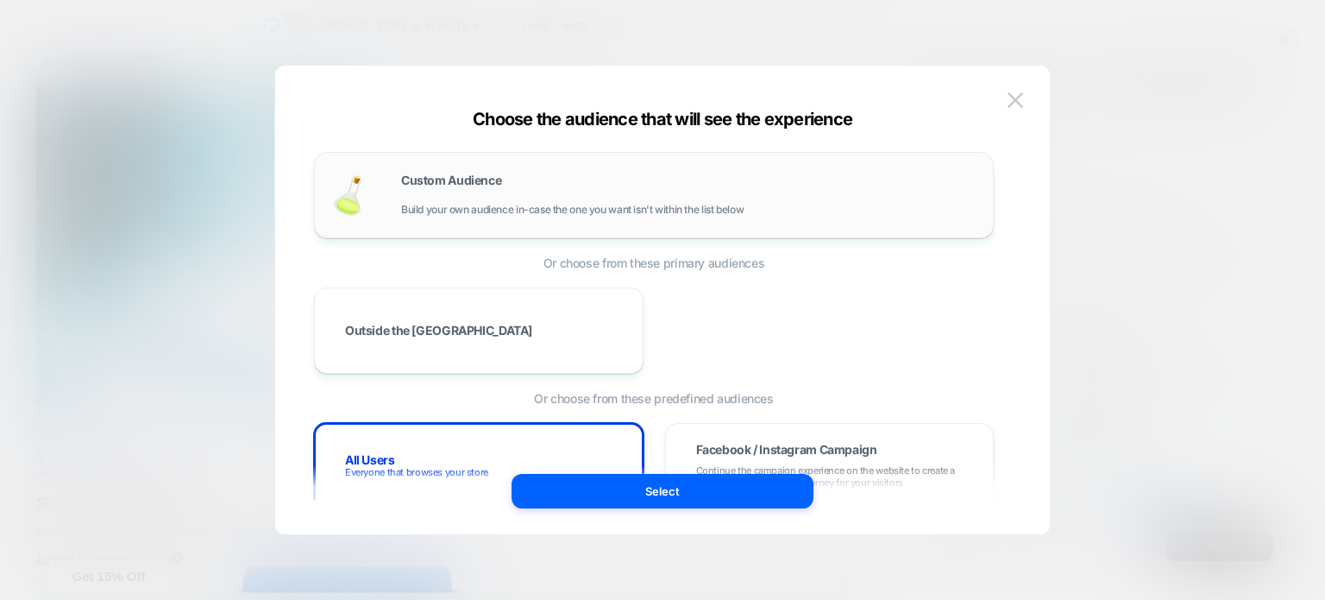
click at [573, 187] on div "Custom Audience Build your own audience in-case the one you want isn't within t…" at bounding box center [688, 194] width 575 height 41
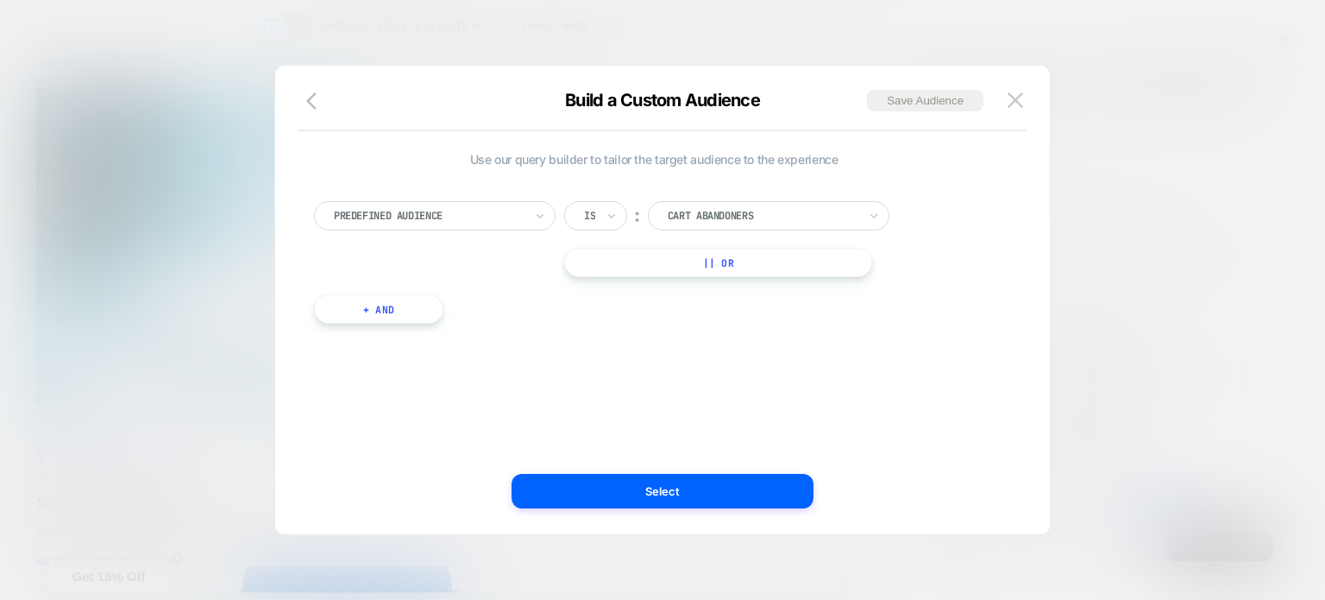
click at [413, 313] on button "+ And" at bounding box center [378, 308] width 129 height 29
click at [426, 330] on div at bounding box center [472, 326] width 190 height 16
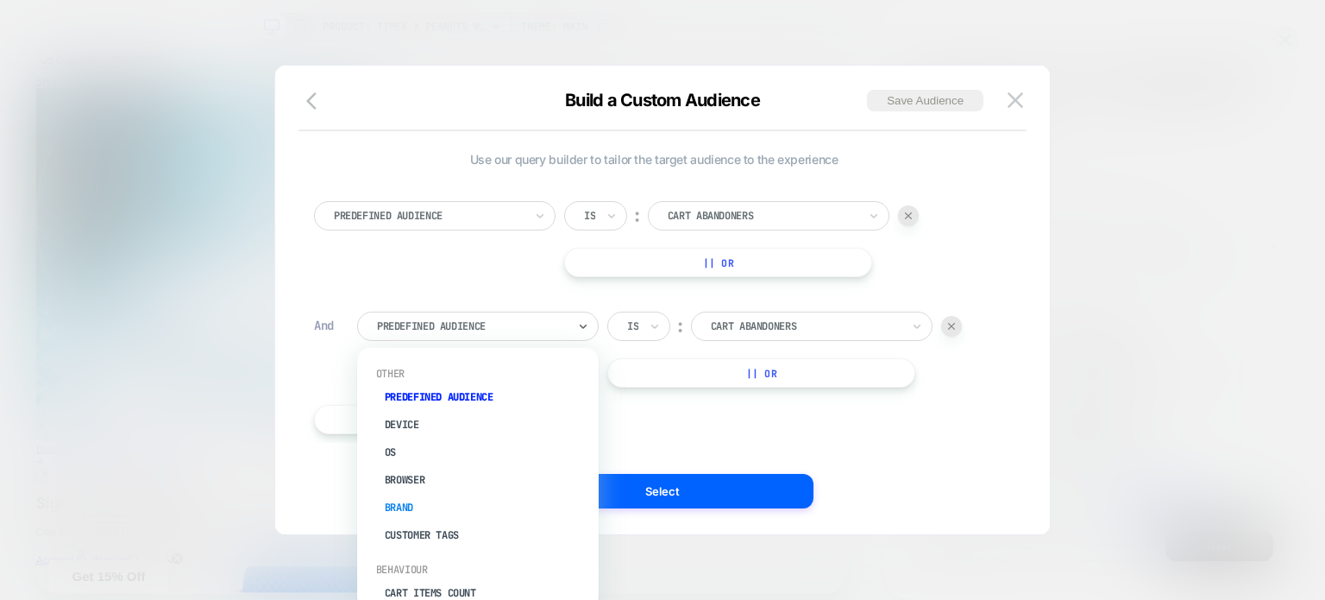
scroll to position [86, 0]
click at [428, 454] on div "Customer Tags" at bounding box center [486, 449] width 224 height 28
click at [528, 331] on div at bounding box center [472, 326] width 190 height 16
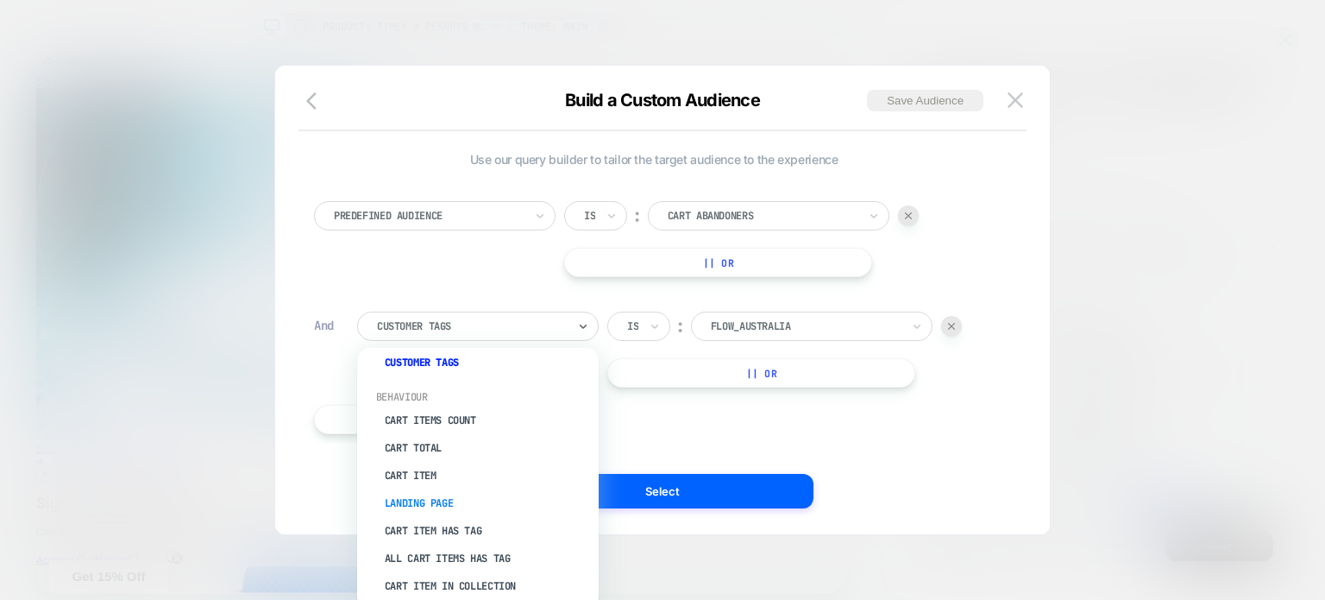
scroll to position [259, 0]
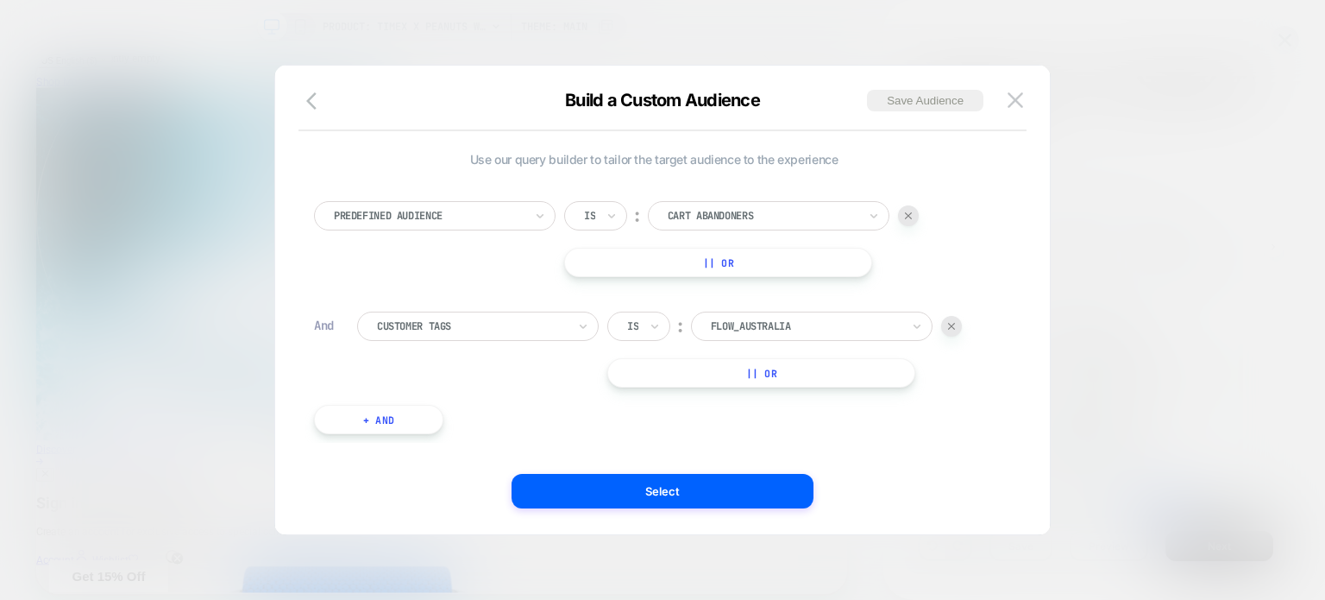
click at [419, 418] on button "+ And" at bounding box center [378, 419] width 129 height 29
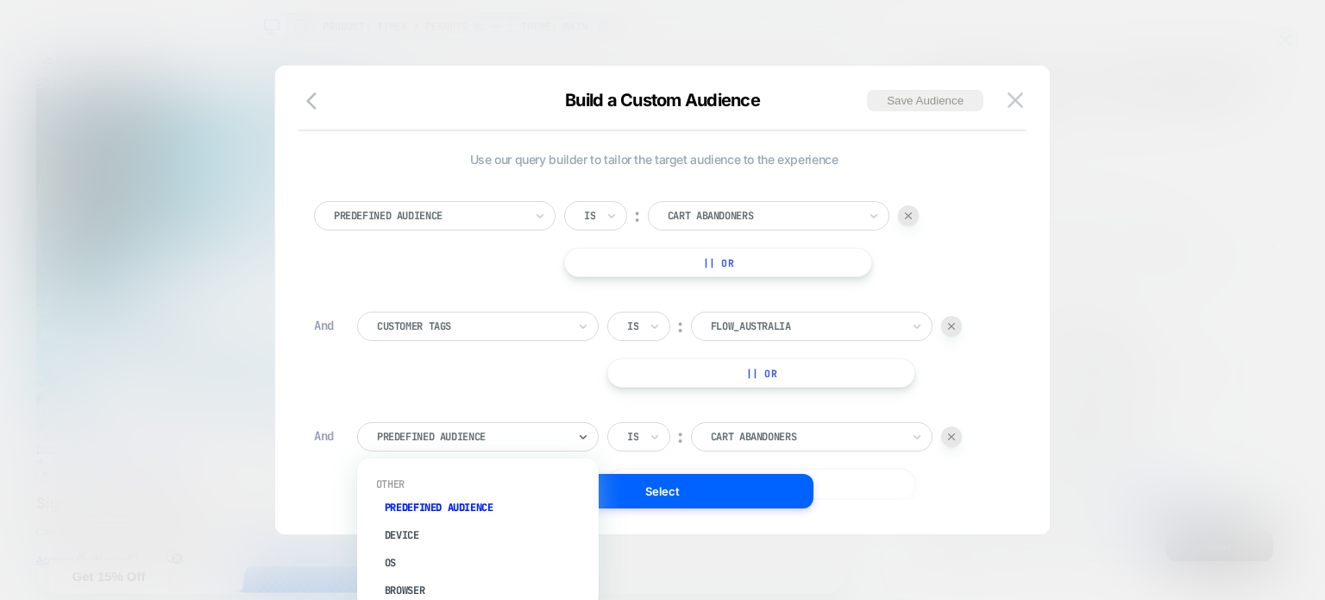
click at [441, 443] on div at bounding box center [472, 437] width 190 height 16
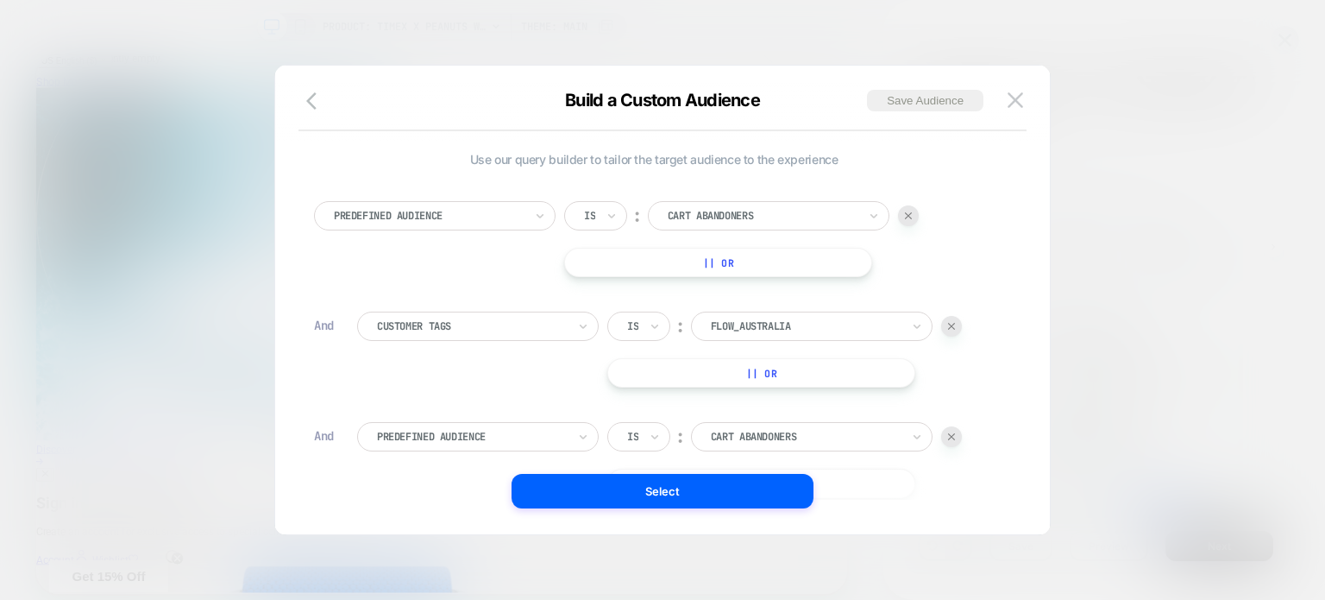
click at [956, 438] on div at bounding box center [951, 436] width 21 height 21
click at [1013, 104] on img at bounding box center [1016, 99] width 16 height 15
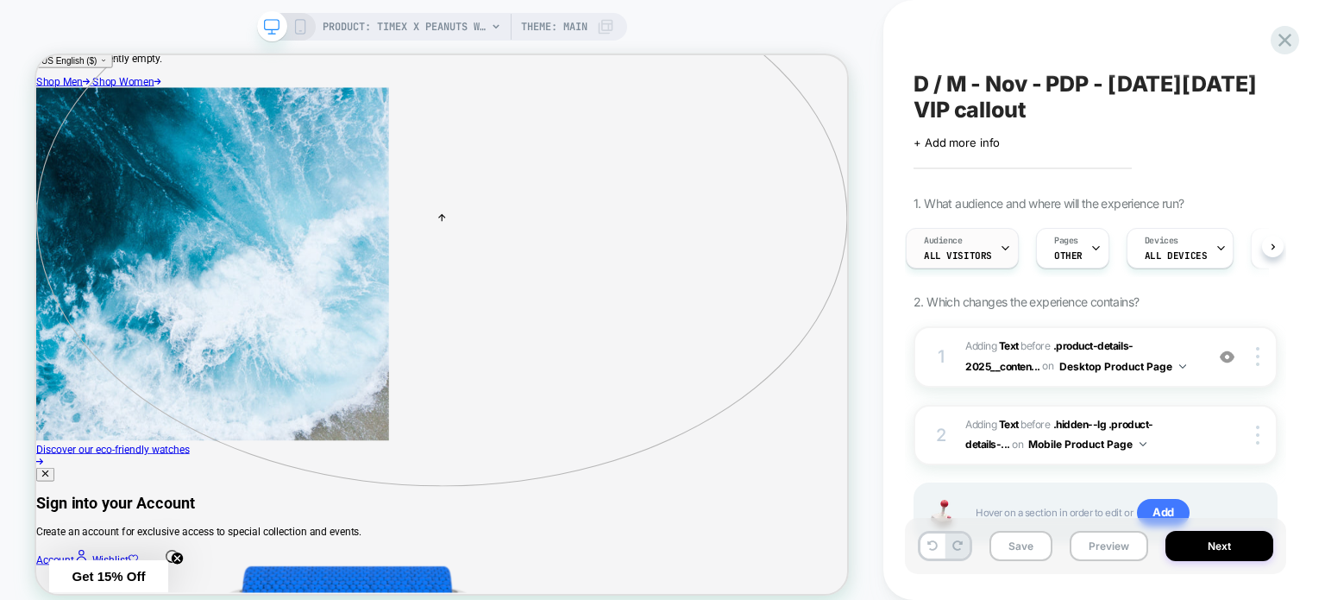
click at [980, 266] on div "Audience All Visitors" at bounding box center [958, 248] width 103 height 39
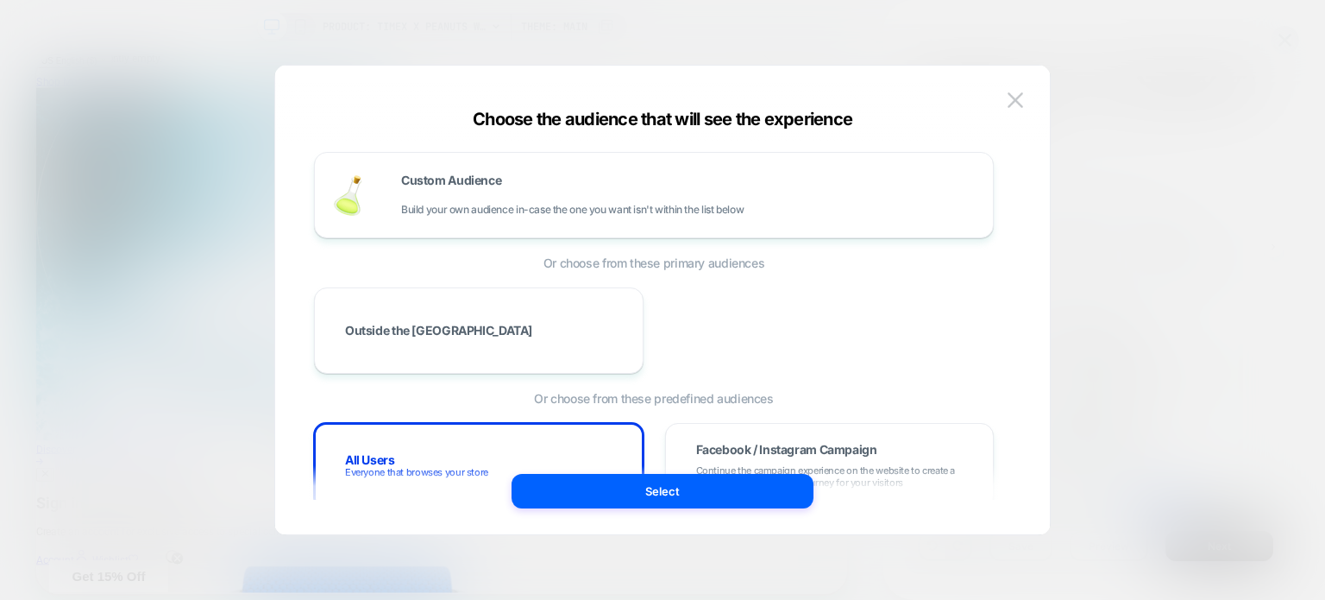
scroll to position [86, 0]
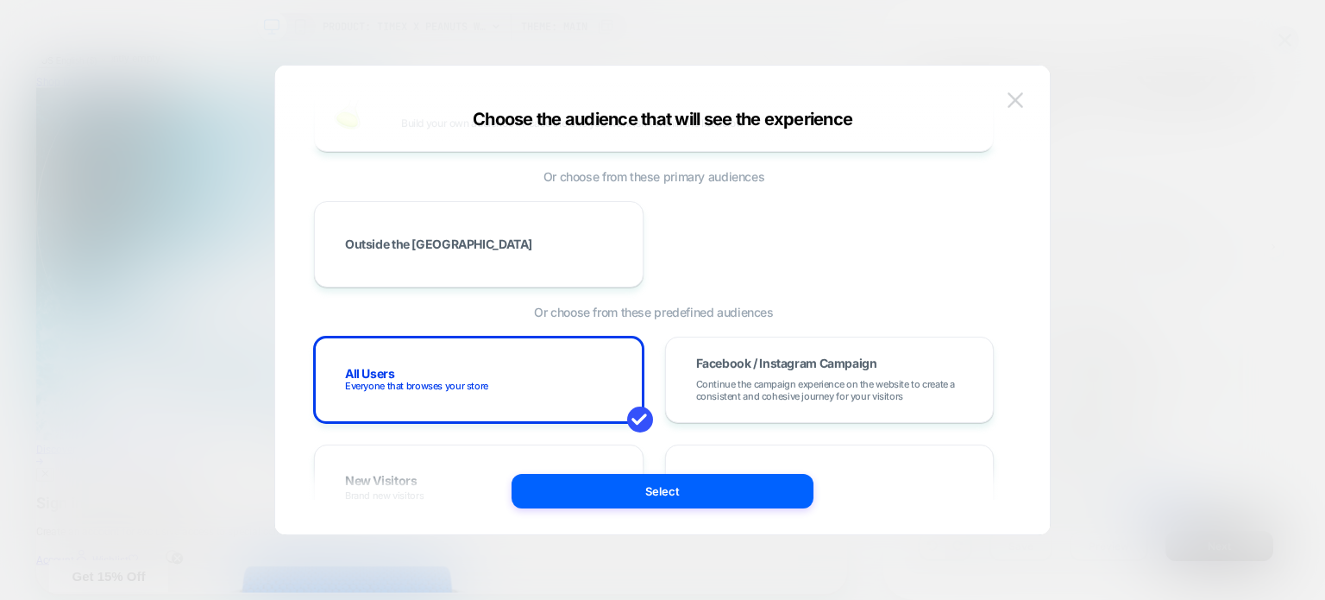
click at [1025, 92] on button at bounding box center [1015, 100] width 26 height 26
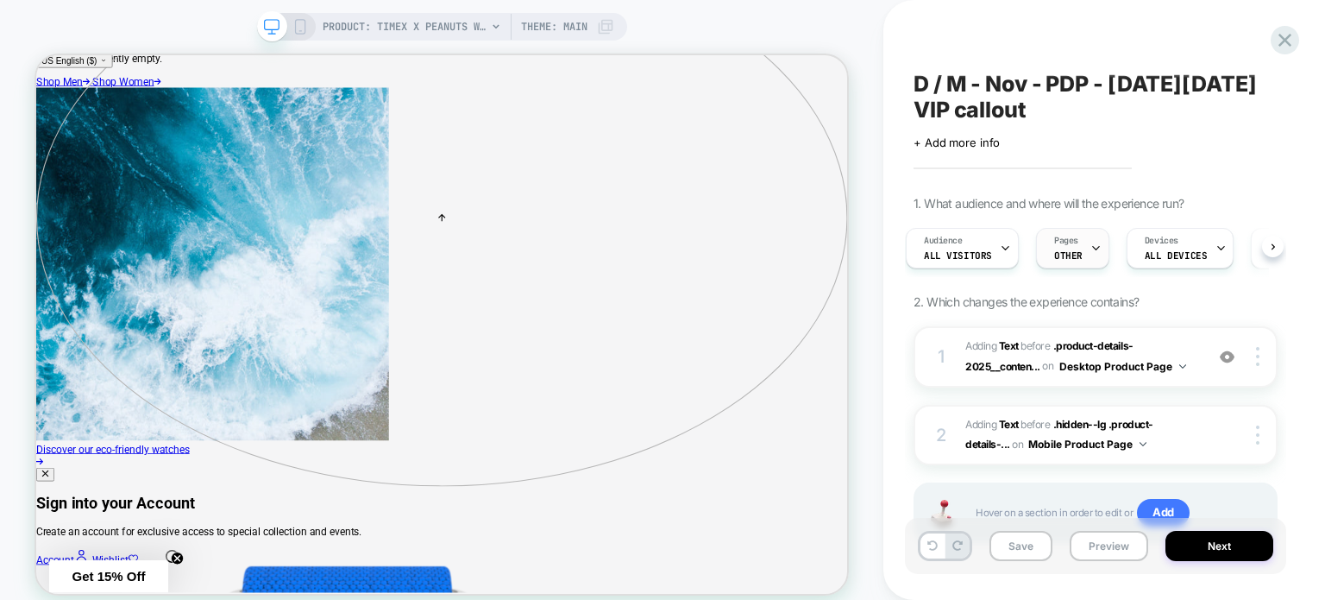
click at [1069, 256] on span "OTHER" at bounding box center [1068, 255] width 28 height 12
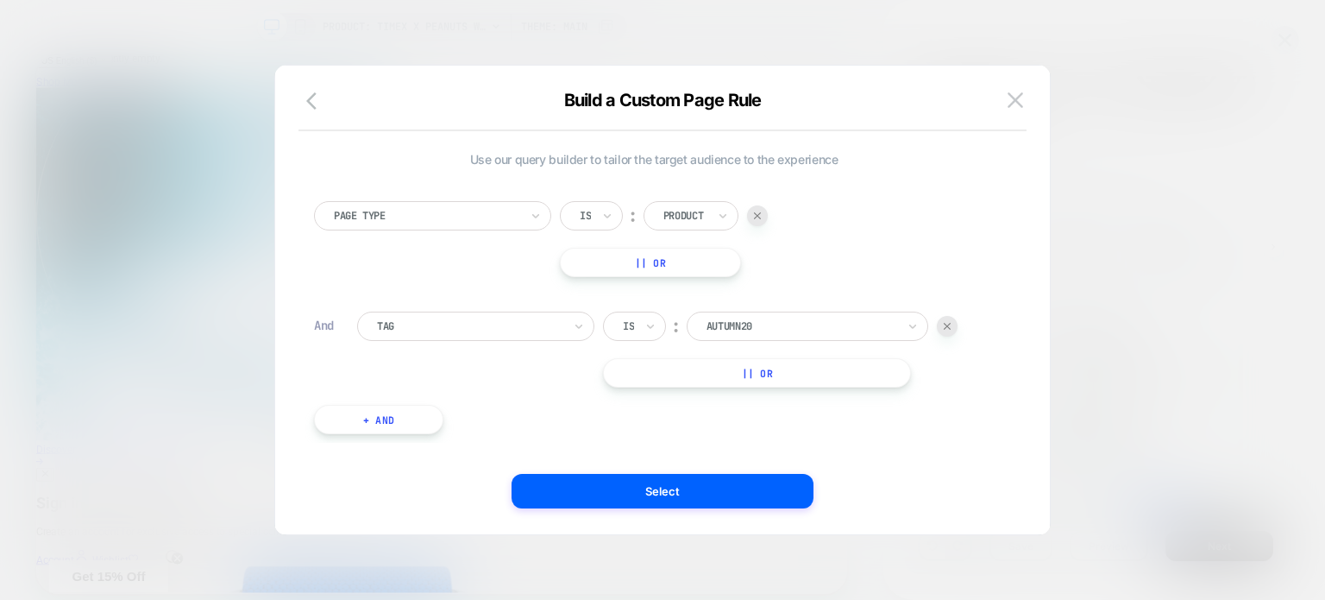
click at [381, 418] on button "+ And" at bounding box center [378, 419] width 129 height 29
click at [405, 431] on div at bounding box center [469, 437] width 185 height 16
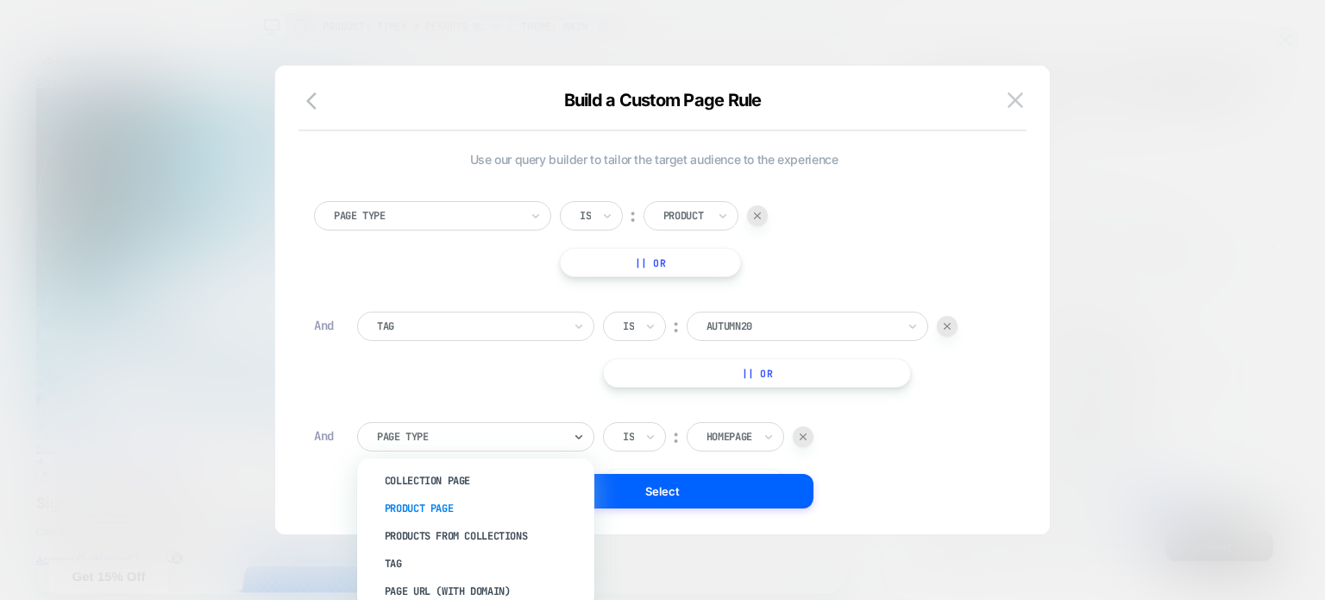
scroll to position [93, 0]
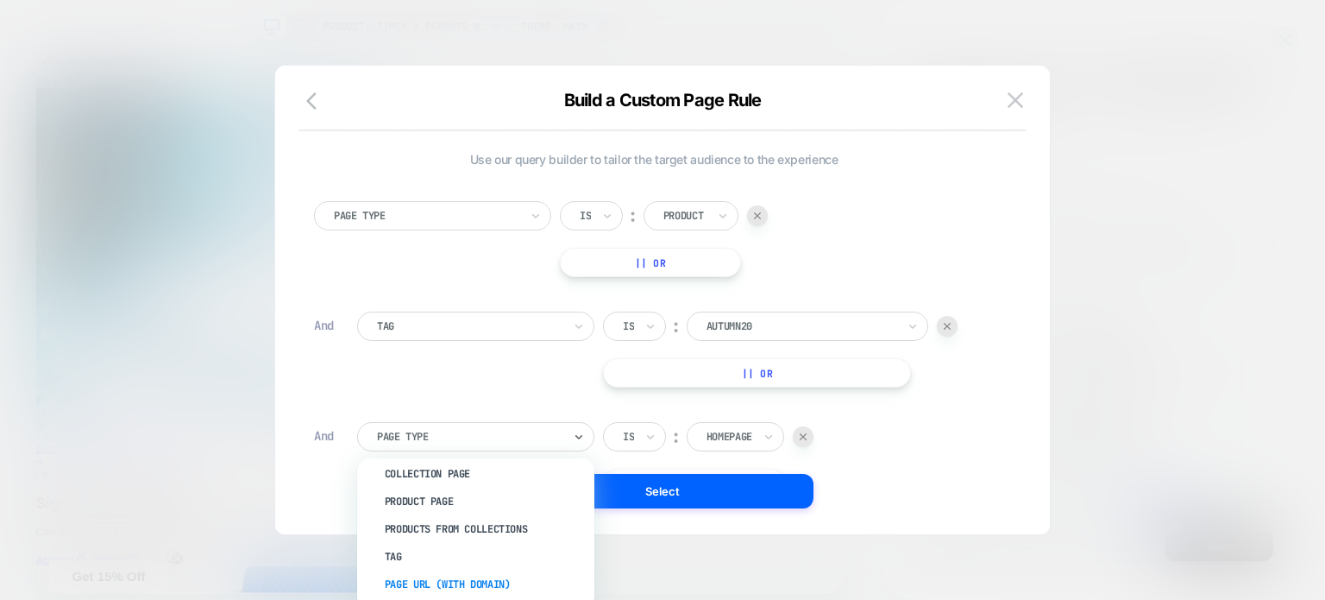
click at [493, 582] on div "Page Url (WITH DOMAIN)" at bounding box center [484, 584] width 220 height 28
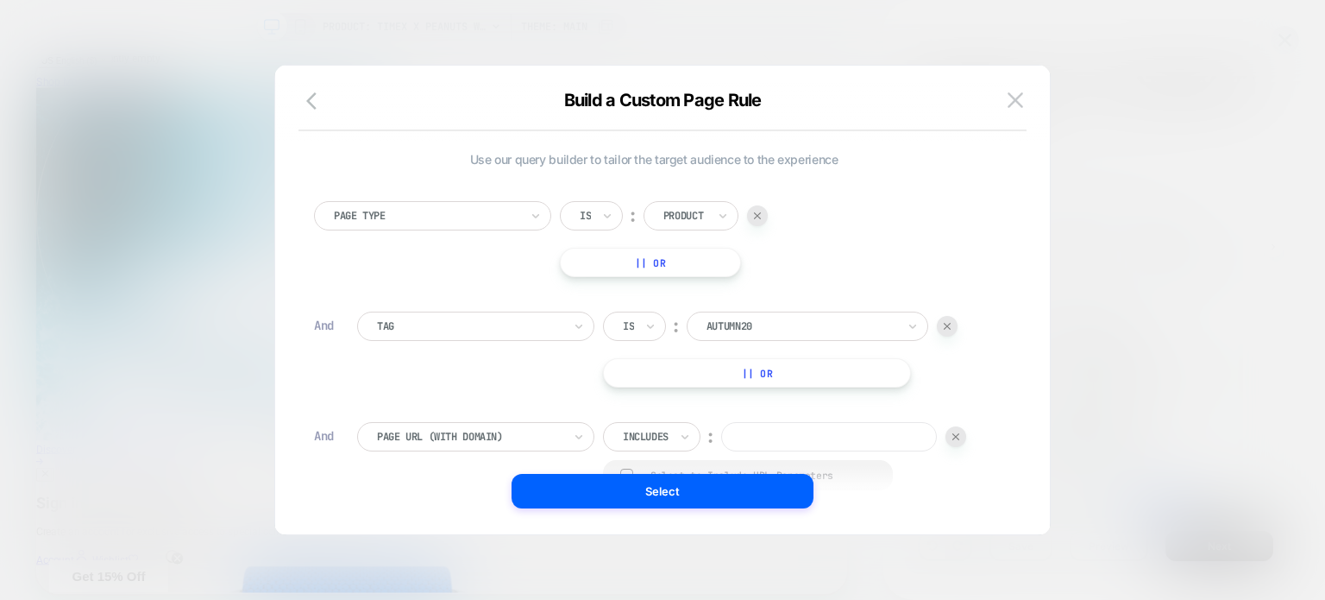
click at [659, 444] on div "Includes" at bounding box center [645, 436] width 49 height 19
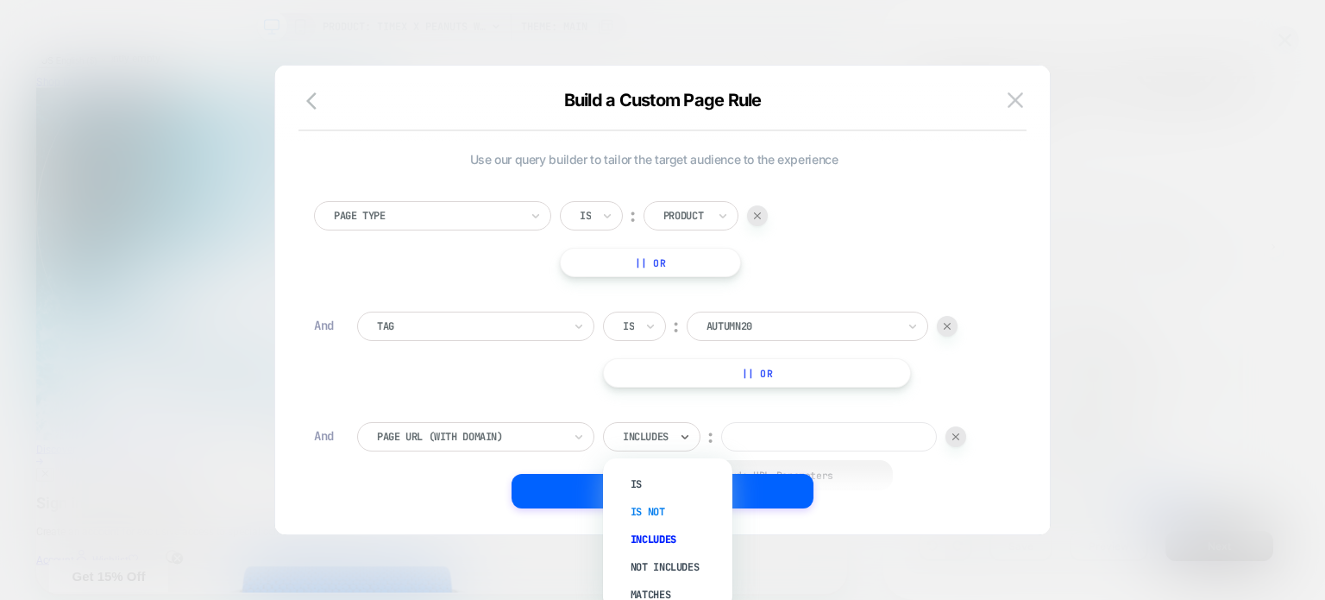
scroll to position [10, 0]
click at [671, 579] on div "Matches" at bounding box center [676, 584] width 112 height 28
click at [659, 433] on div at bounding box center [643, 437] width 40 height 16
click at [657, 437] on div at bounding box center [643, 437] width 40 height 16
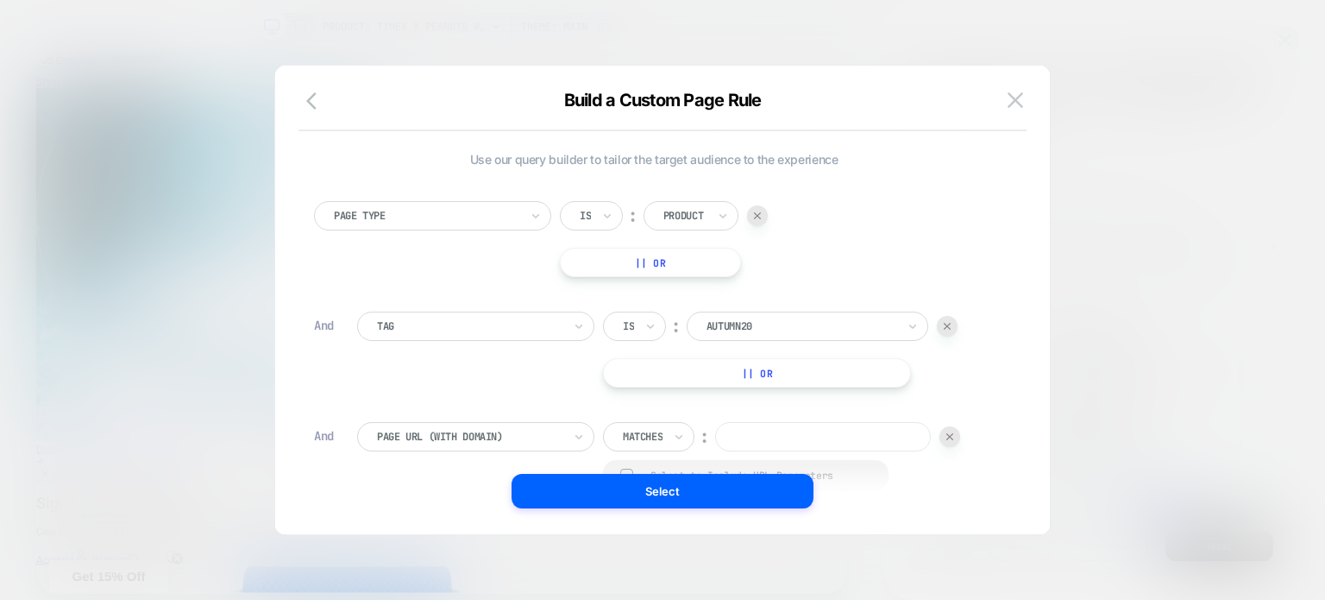
paste input "**********"
drag, startPoint x: 810, startPoint y: 434, endPoint x: 669, endPoint y: 437, distance: 141.5
click at [669, 437] on div "**********" at bounding box center [781, 436] width 357 height 29
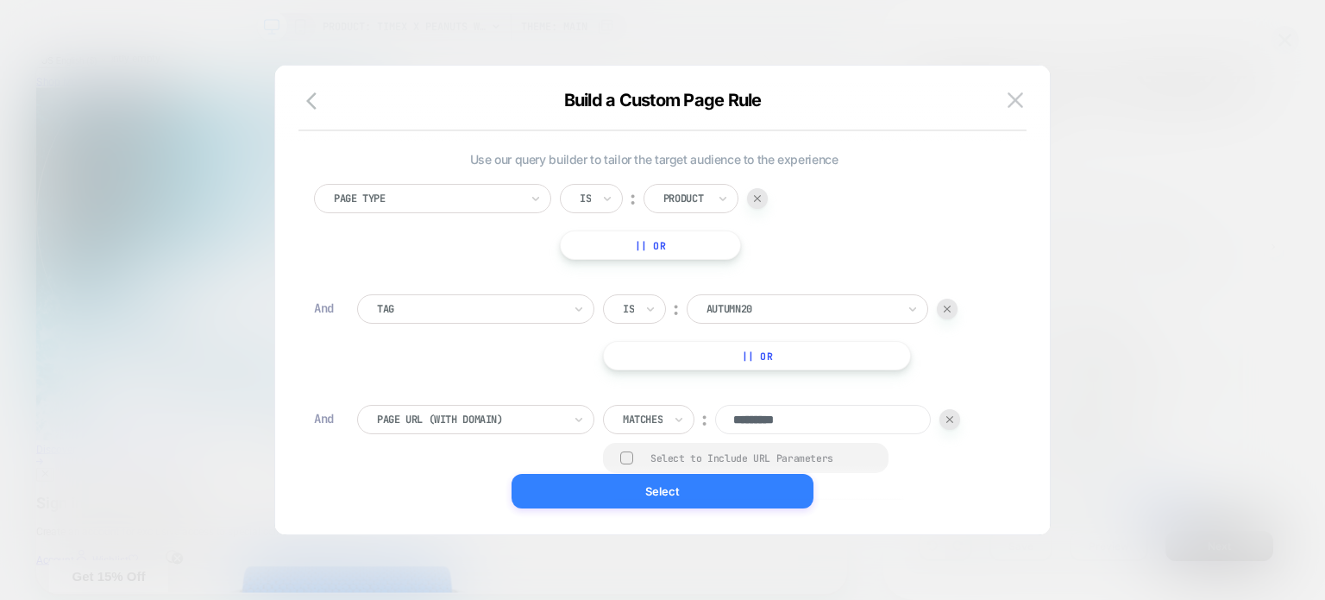
type input "*********"
click at [692, 492] on button "Select" at bounding box center [663, 491] width 302 height 35
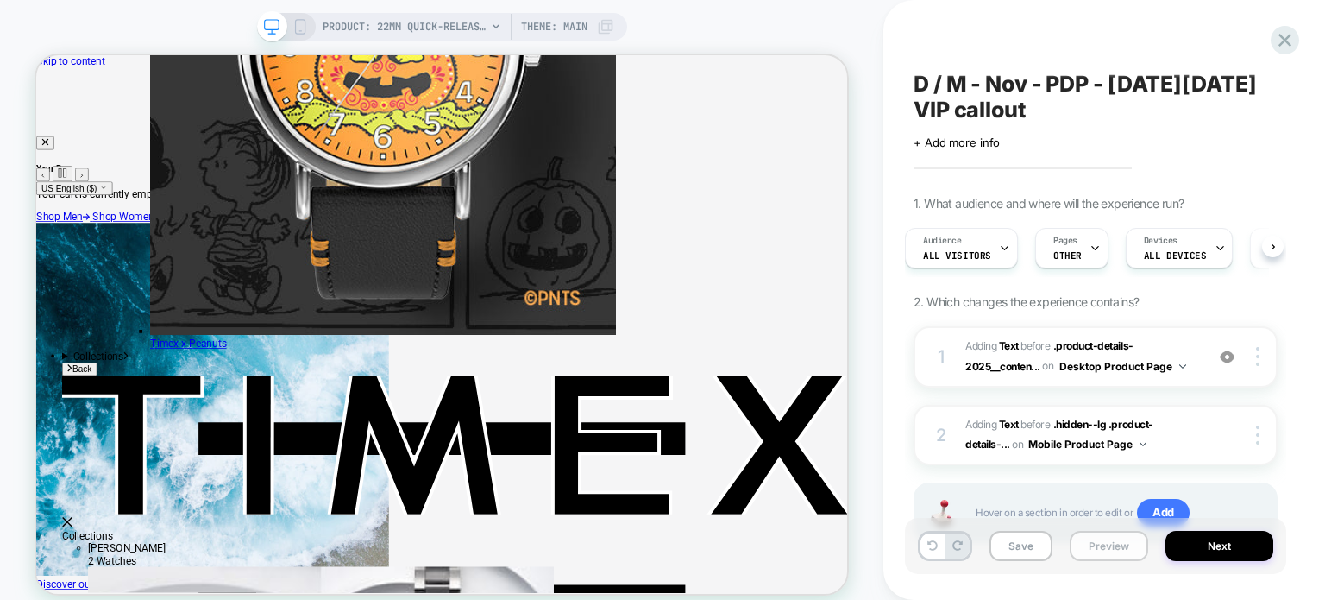
scroll to position [0, 0]
click at [1104, 551] on button "Preview" at bounding box center [1109, 546] width 79 height 30
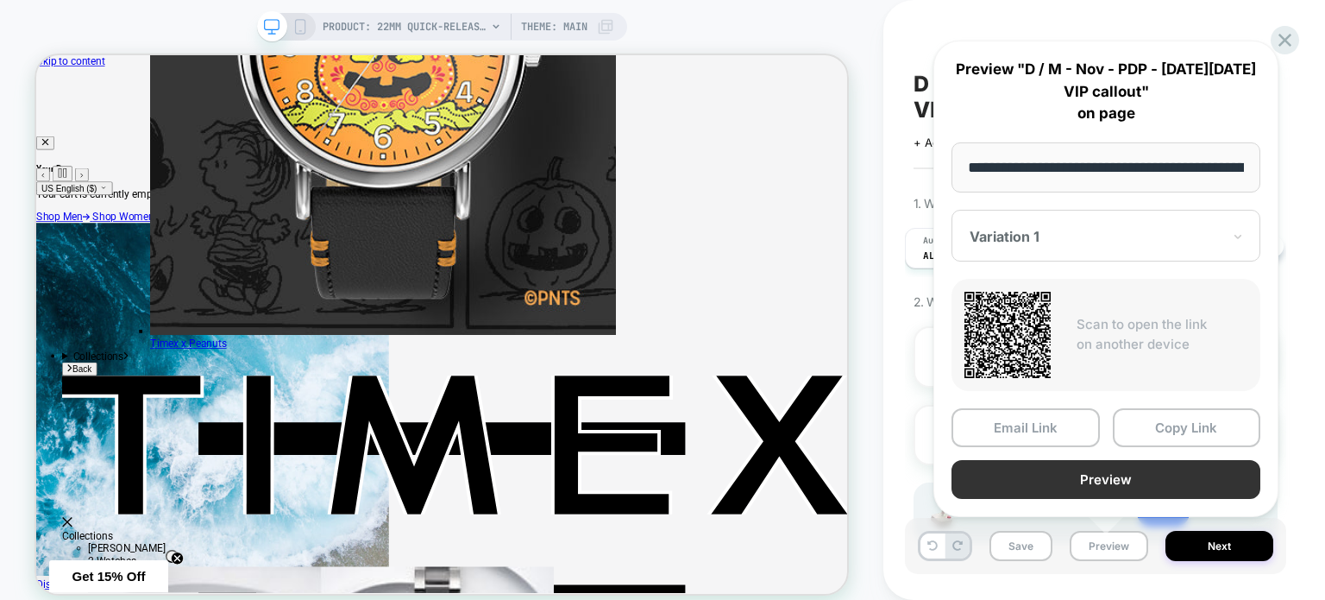
click at [1109, 485] on button "Preview" at bounding box center [1106, 479] width 309 height 39
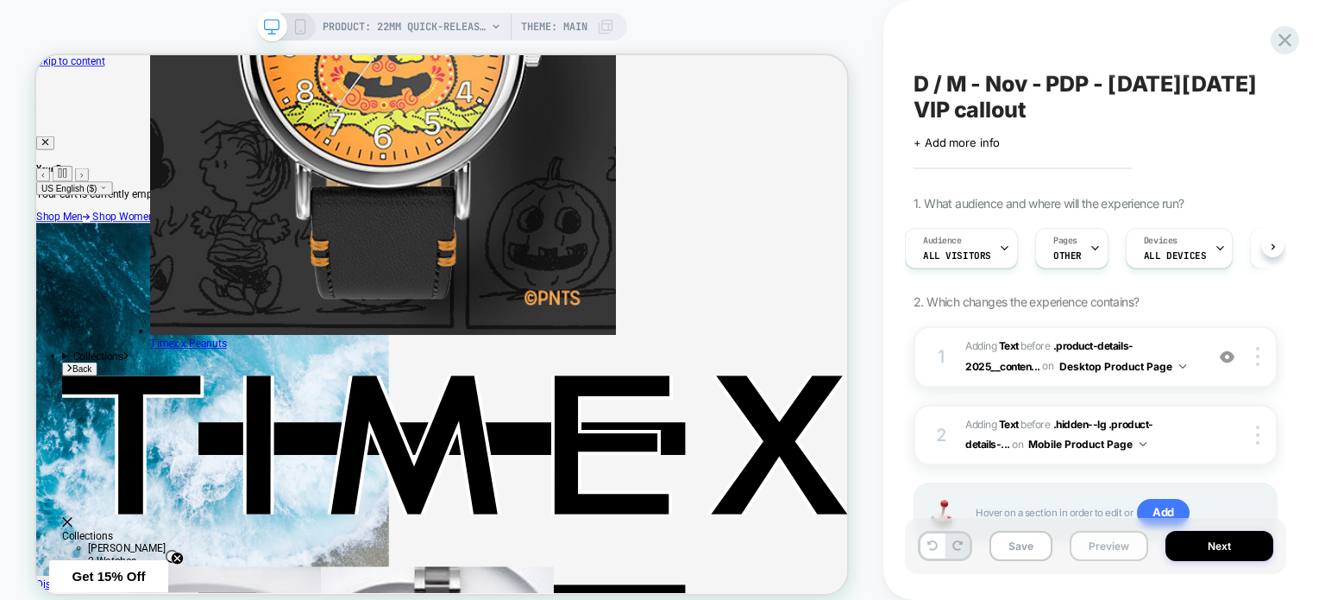
click at [1090, 547] on button "Preview" at bounding box center [1109, 546] width 79 height 30
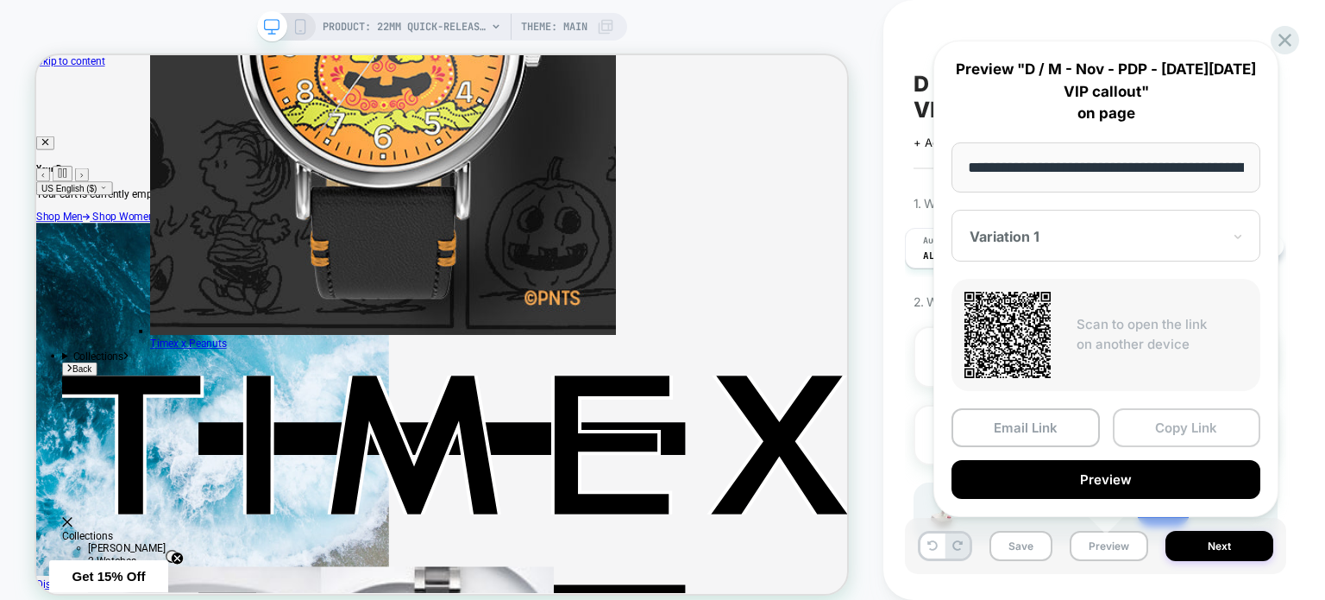
click at [1161, 430] on button "Copy Link" at bounding box center [1187, 427] width 148 height 39
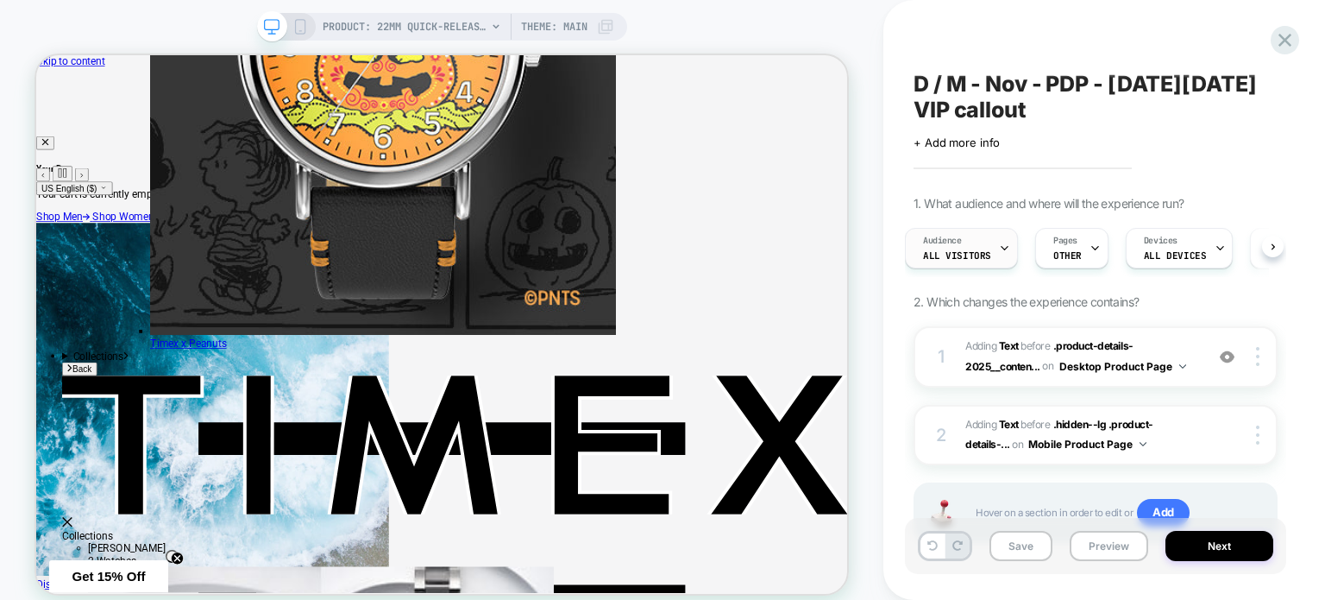
click at [993, 251] on div "Audience All Visitors" at bounding box center [957, 248] width 103 height 39
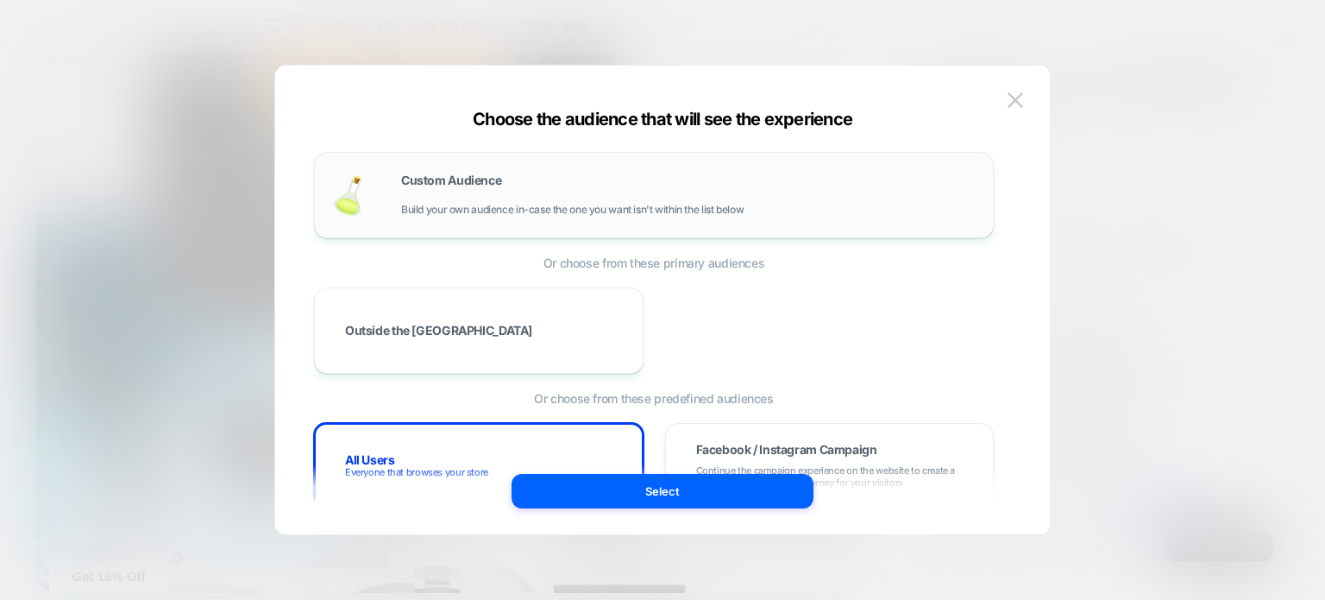
click at [663, 210] on span "Build your own audience in-case the one you want isn't within the list below" at bounding box center [572, 210] width 343 height 12
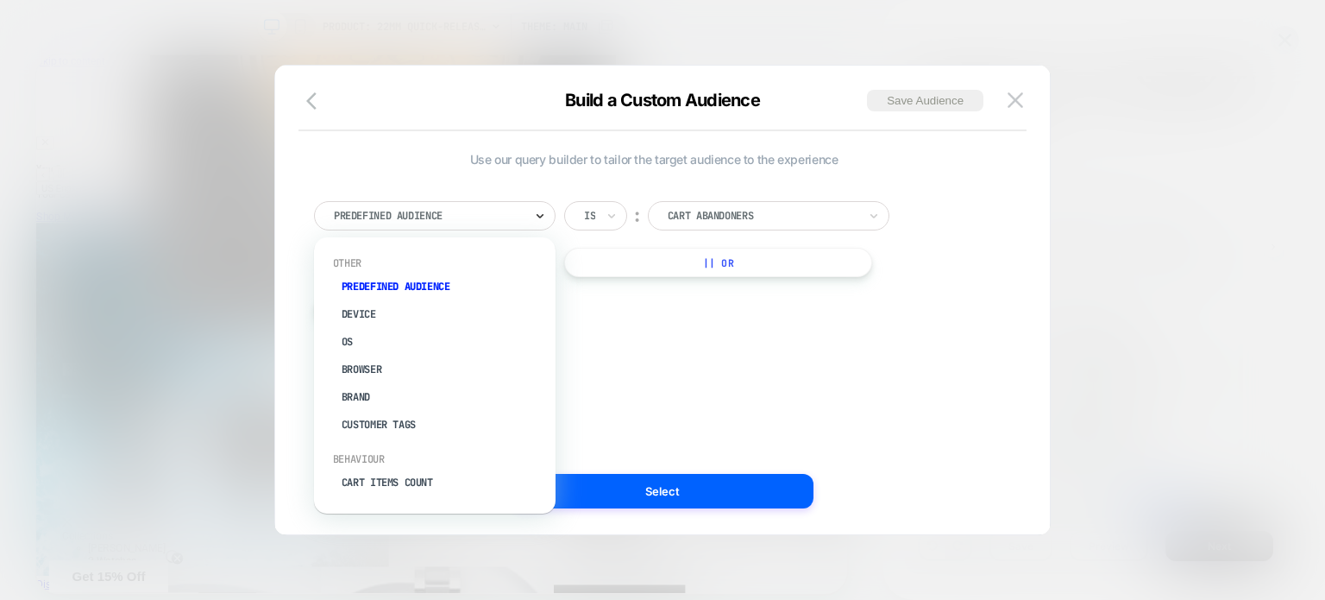
click at [537, 223] on icon at bounding box center [540, 215] width 12 height 17
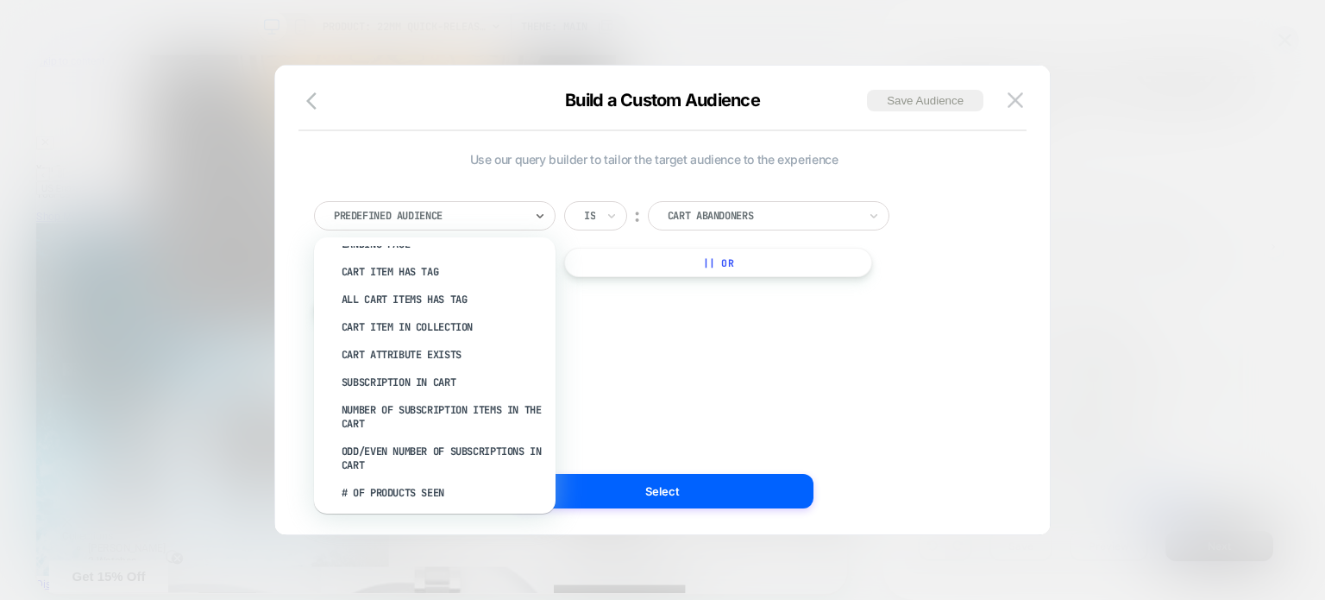
scroll to position [493, 0]
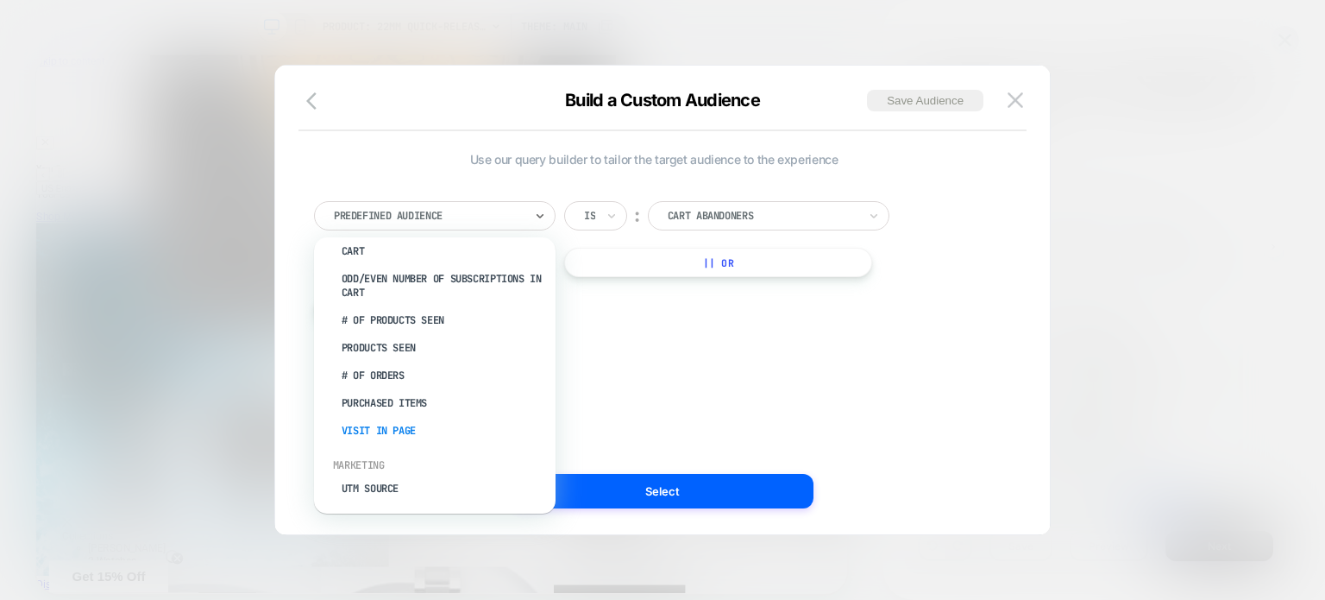
click at [407, 429] on div "Visit In Page" at bounding box center [443, 431] width 224 height 28
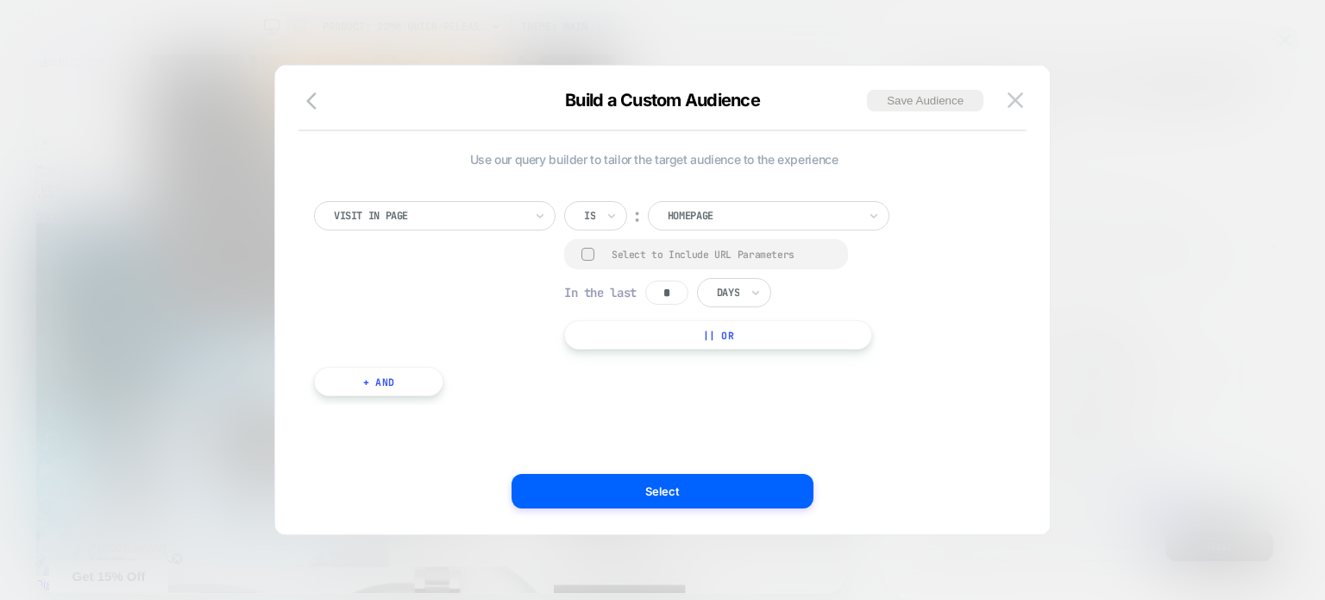
click at [703, 217] on div at bounding box center [763, 216] width 190 height 16
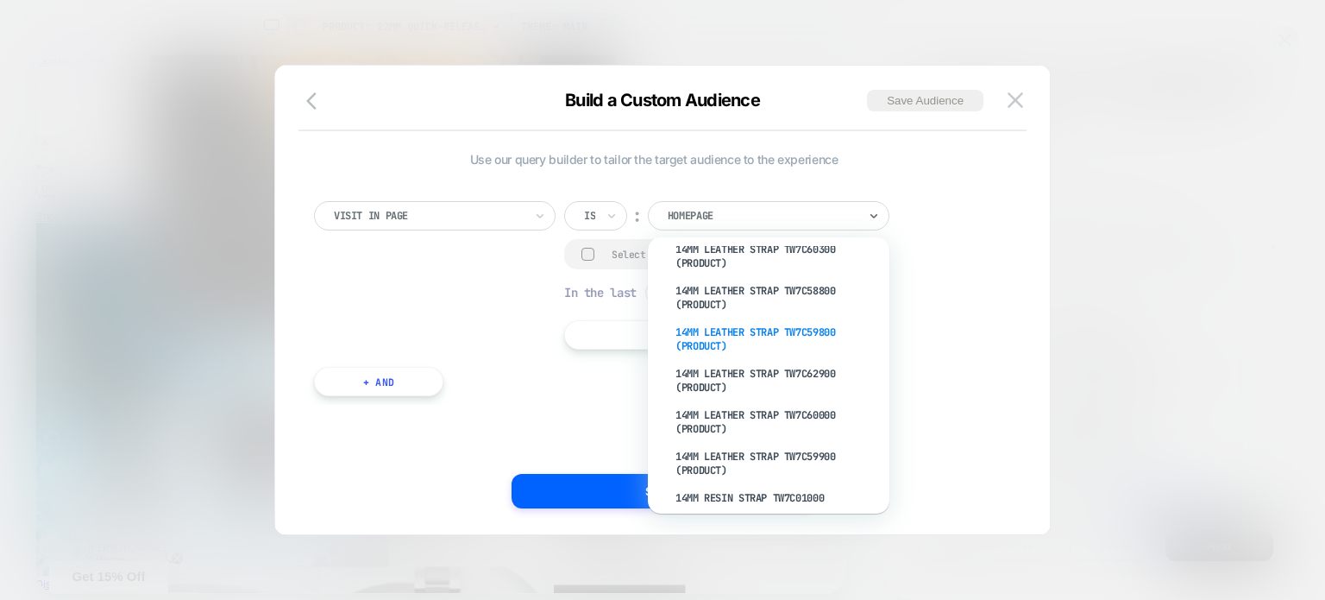
scroll to position [0, 0]
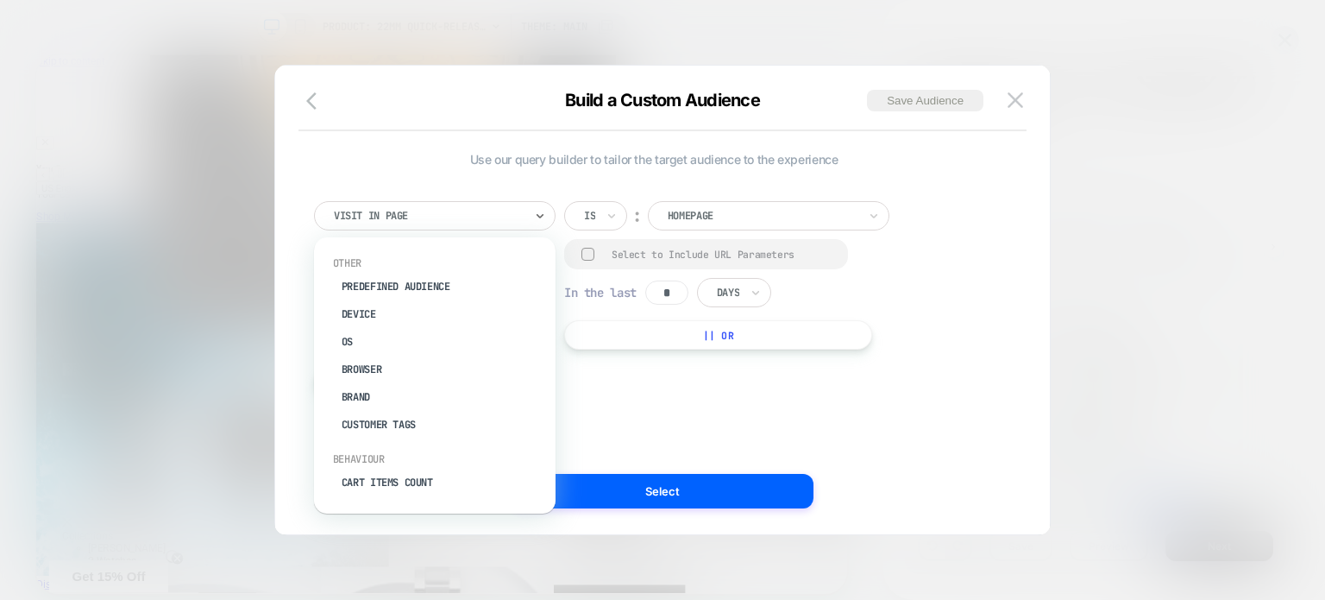
click at [456, 203] on div "Visit In Page" at bounding box center [435, 215] width 242 height 29
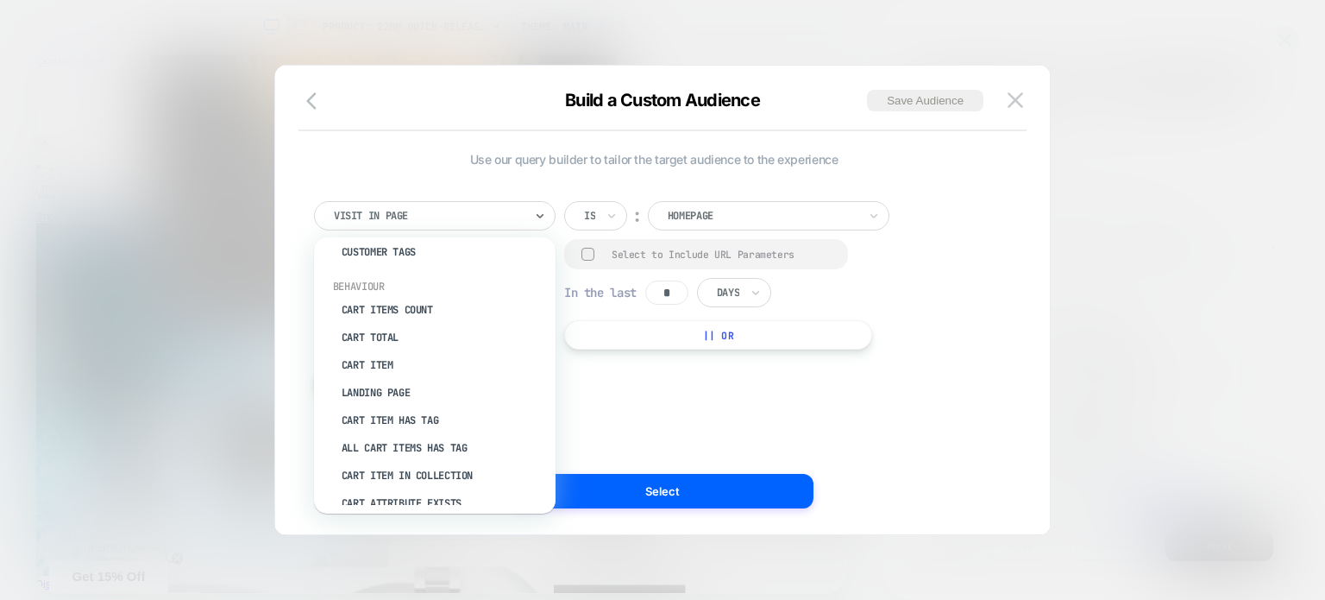
scroll to position [259, 0]
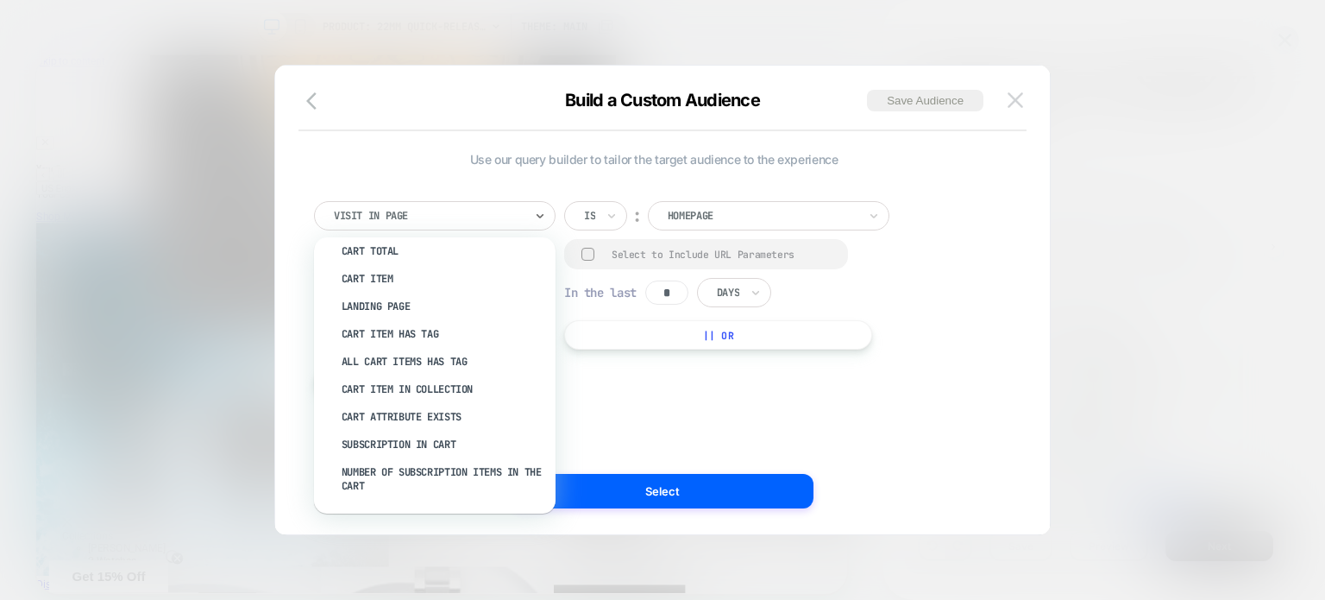
click at [1026, 99] on button at bounding box center [1015, 100] width 26 height 26
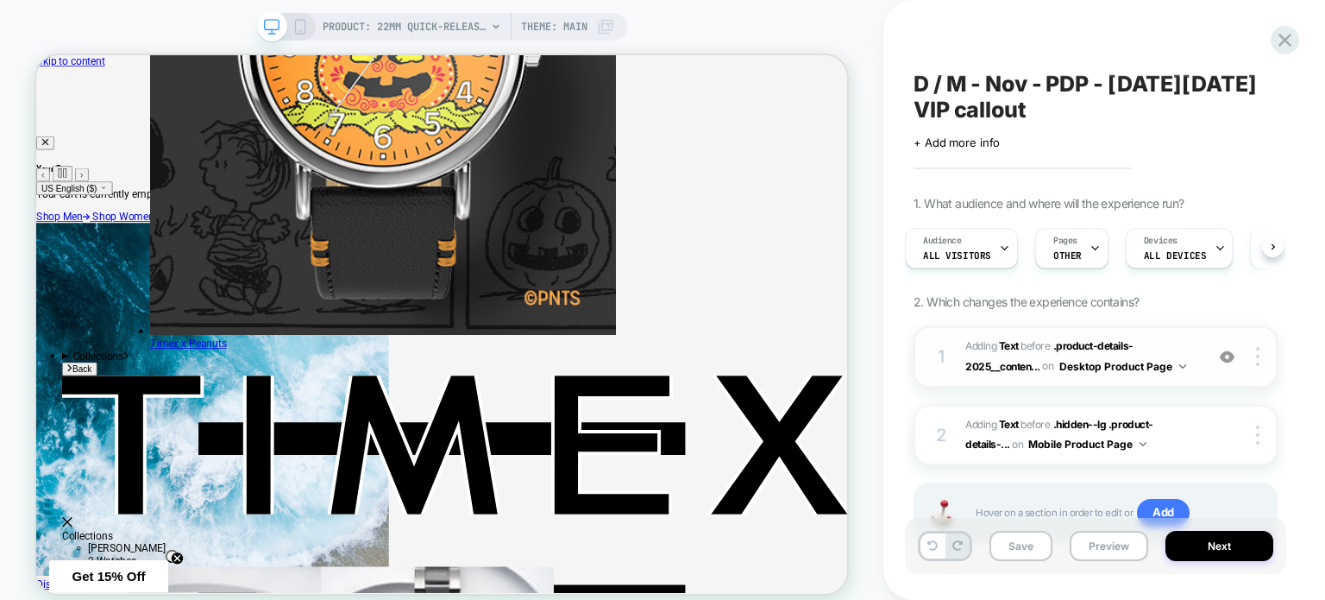
click at [1177, 349] on span "#_loomi_addon_1760352469672 Adding Text BEFORE .product-details-2025__conten...…" at bounding box center [1080, 356] width 230 height 41
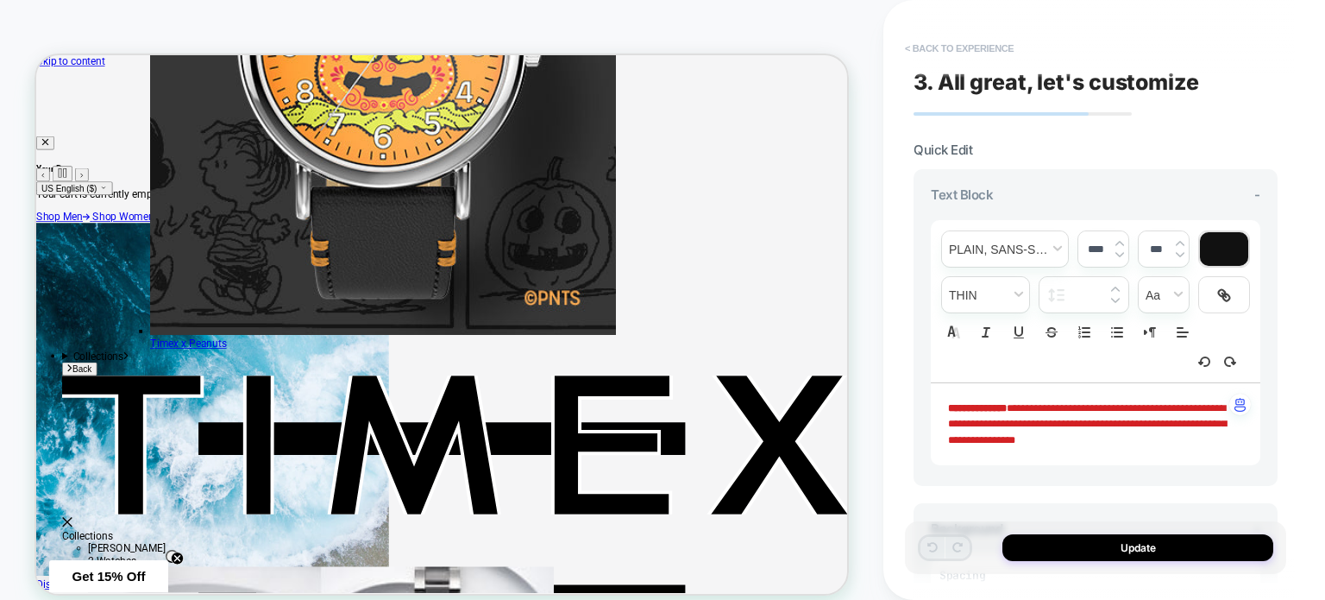
click at [929, 49] on button "< Back to experience" at bounding box center [959, 49] width 126 height 28
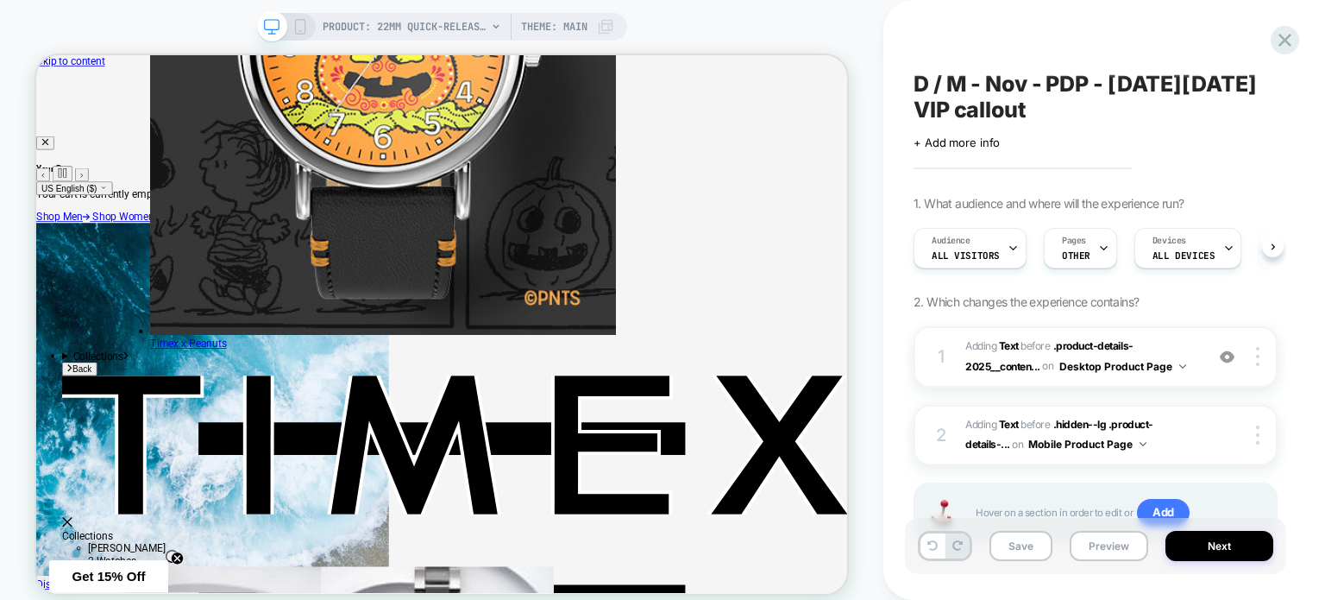
scroll to position [0, 0]
click at [1108, 348] on span ".product-details-2025__conten..." at bounding box center [1049, 355] width 168 height 33
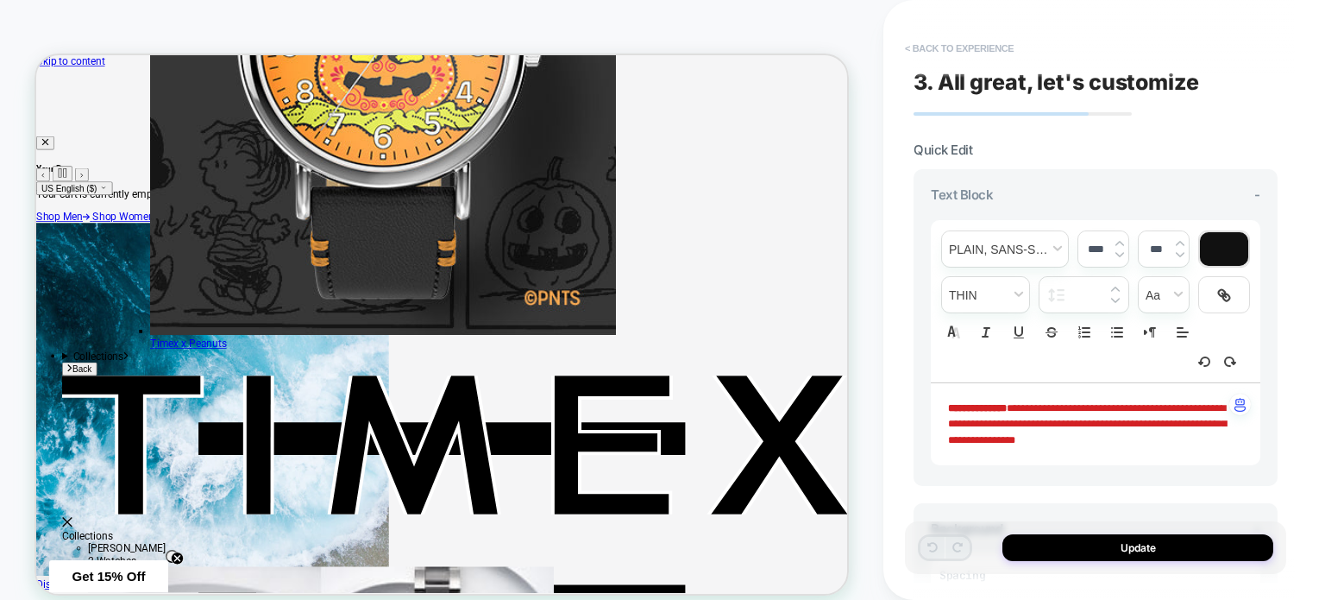
click at [935, 44] on button "< Back to experience" at bounding box center [959, 49] width 126 height 28
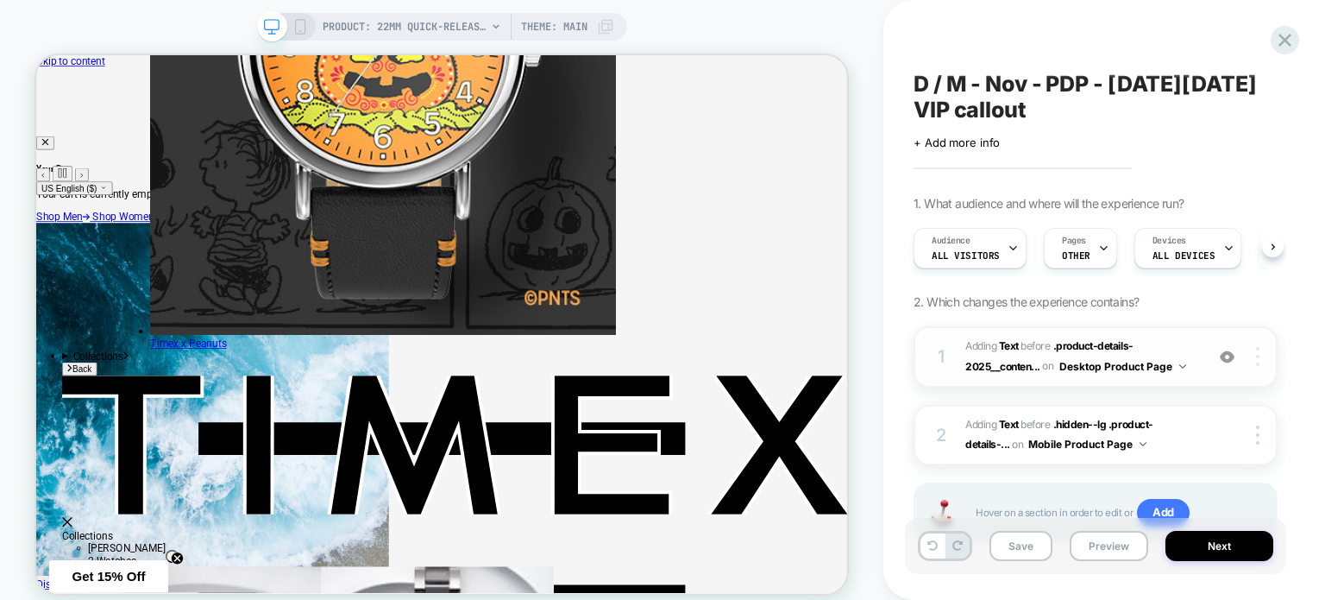
click at [1260, 365] on img at bounding box center [1257, 356] width 3 height 19
click at [1259, 359] on img at bounding box center [1257, 356] width 3 height 19
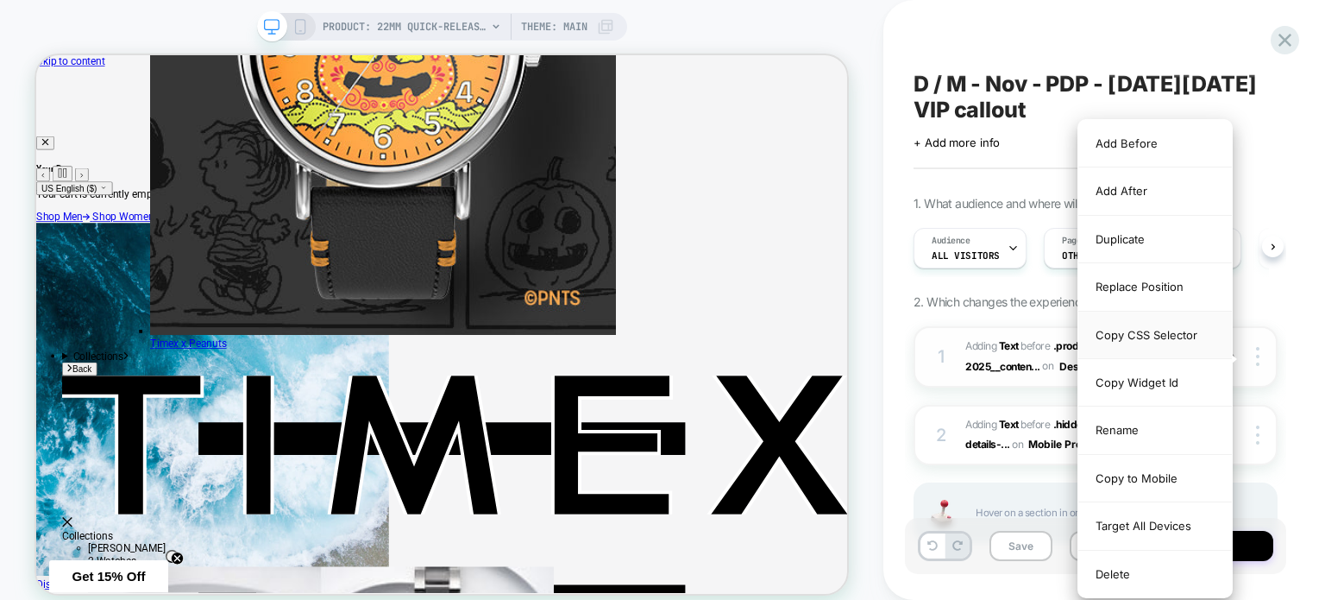
click at [1192, 339] on div "Copy CSS Selector" at bounding box center [1155, 334] width 154 height 47
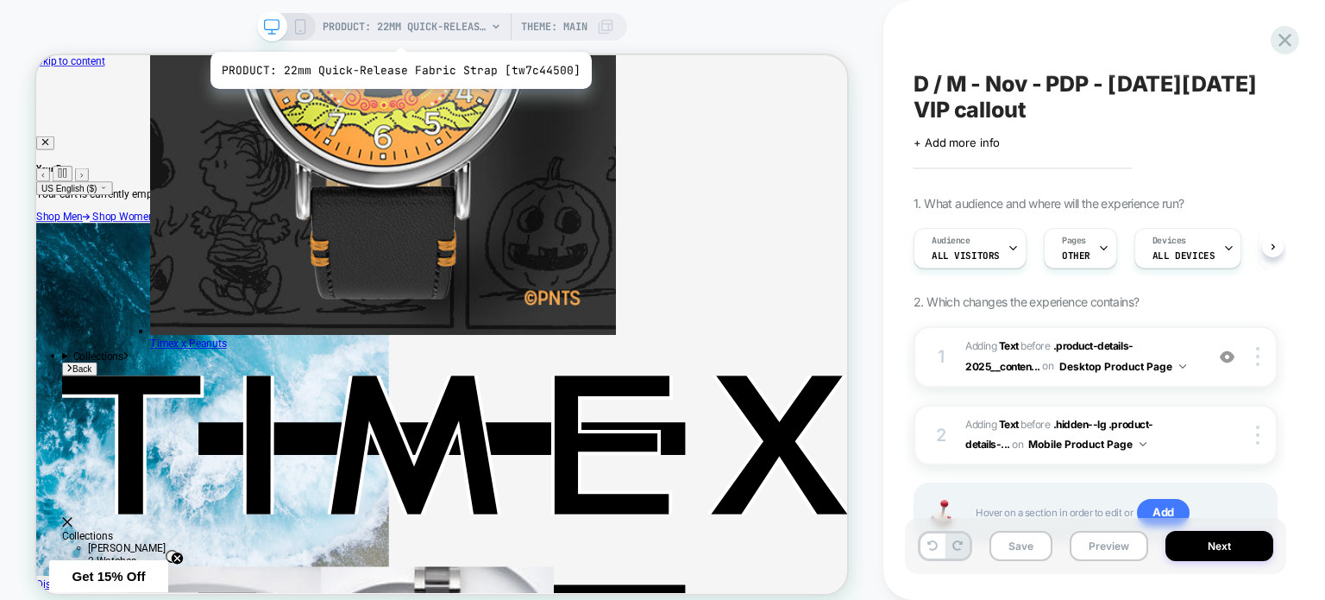
click at [397, 30] on span "PRODUCT: 22mm Quick-Release Fabric Strap [tw7c44500]" at bounding box center [405, 27] width 164 height 28
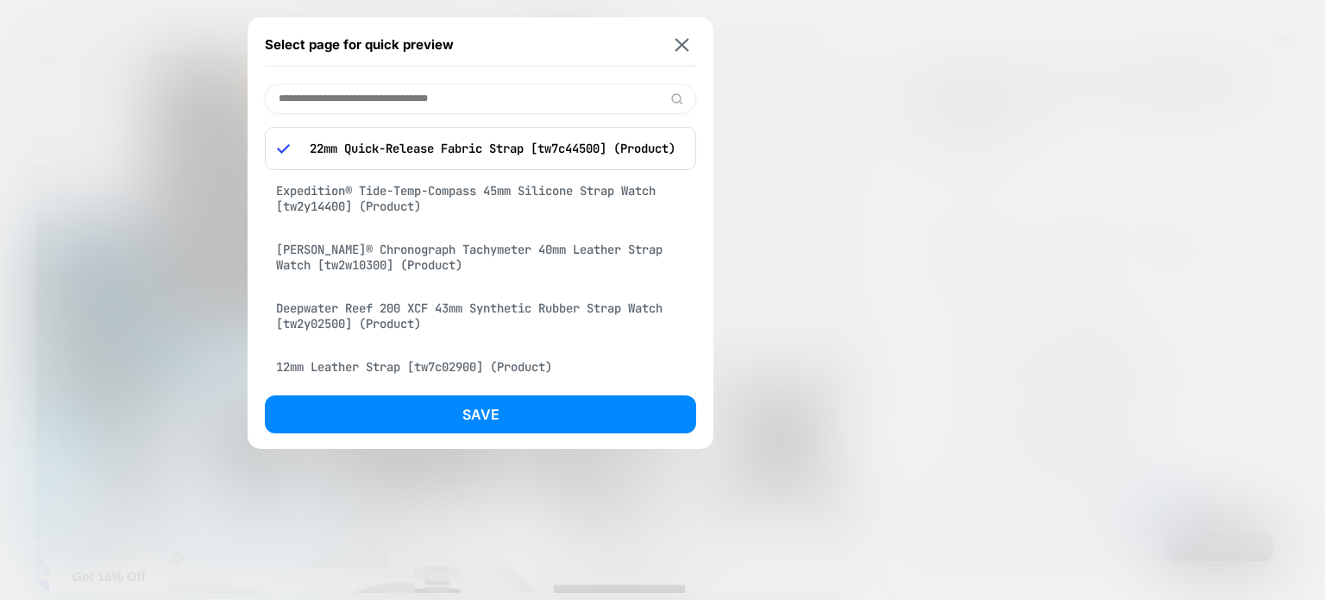
click at [422, 205] on div "Expedition® Tide-Temp-Compass 45mm Silicone Strap Watch [tw2y14400] (Product)" at bounding box center [480, 198] width 431 height 48
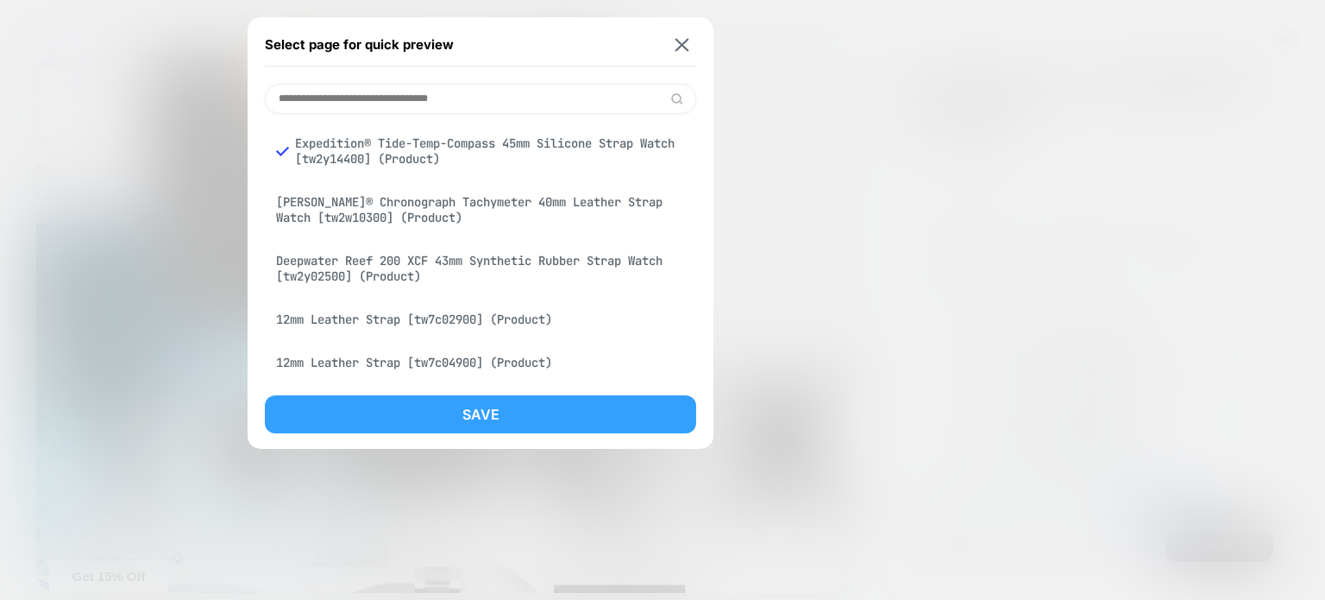
click at [478, 410] on button "Save" at bounding box center [480, 414] width 431 height 38
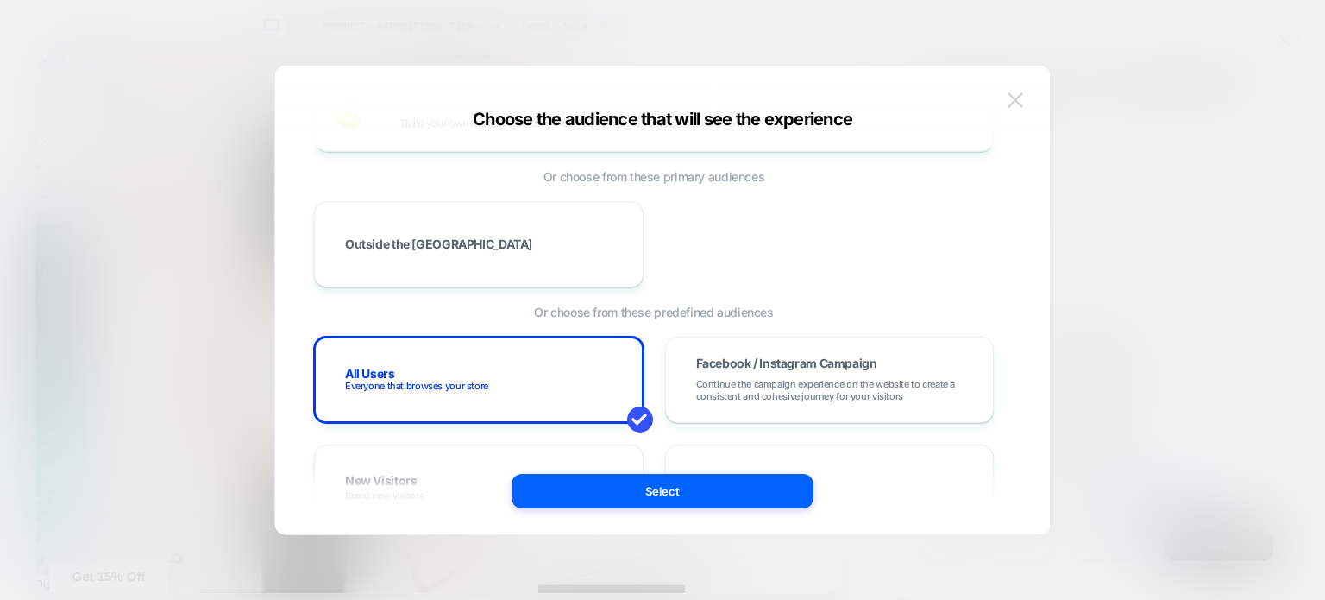
click at [1024, 105] on button at bounding box center [1015, 100] width 26 height 26
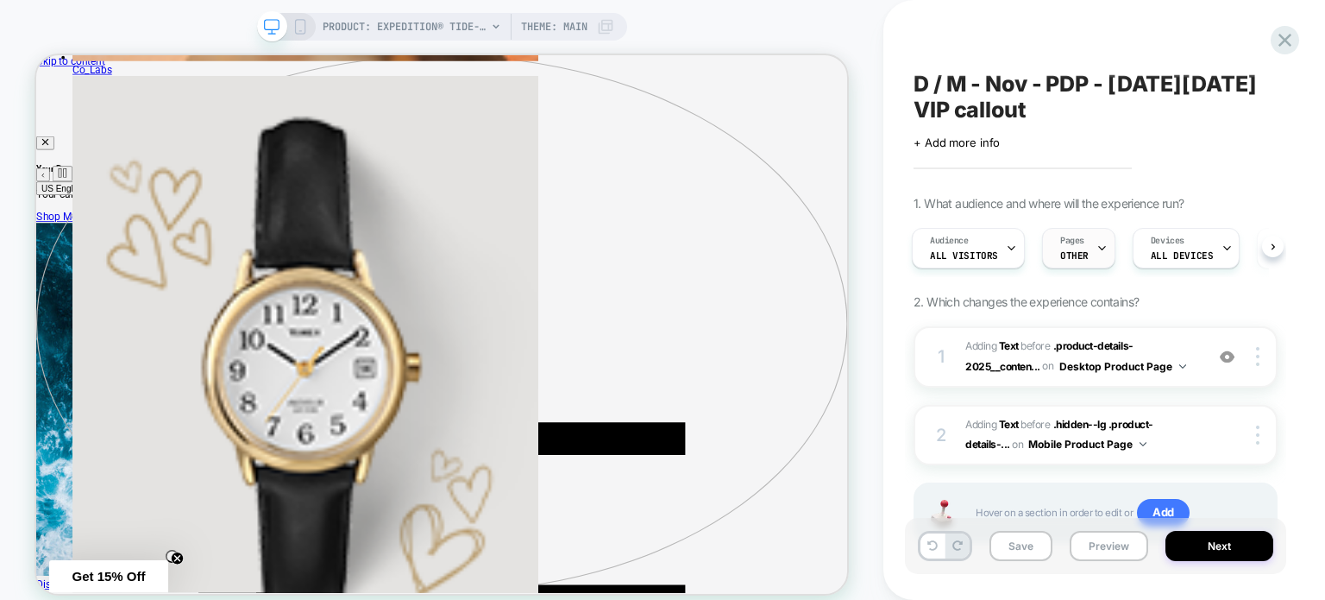
click at [1087, 248] on div "Pages OTHER" at bounding box center [1074, 248] width 63 height 39
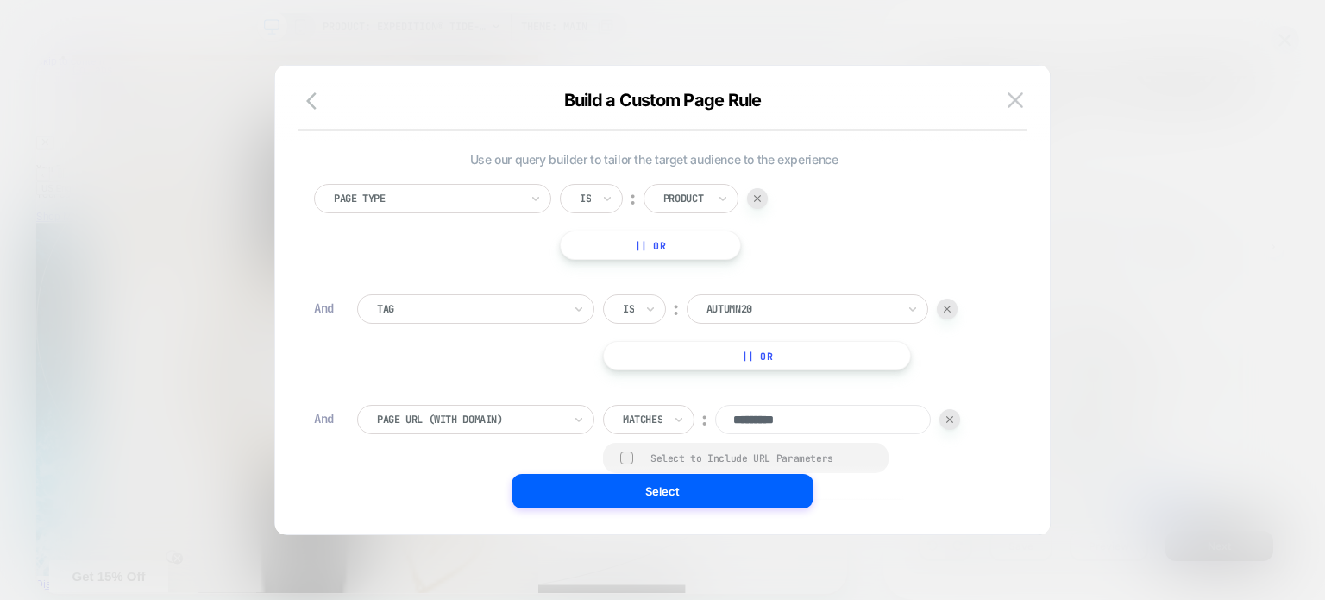
scroll to position [86, 0]
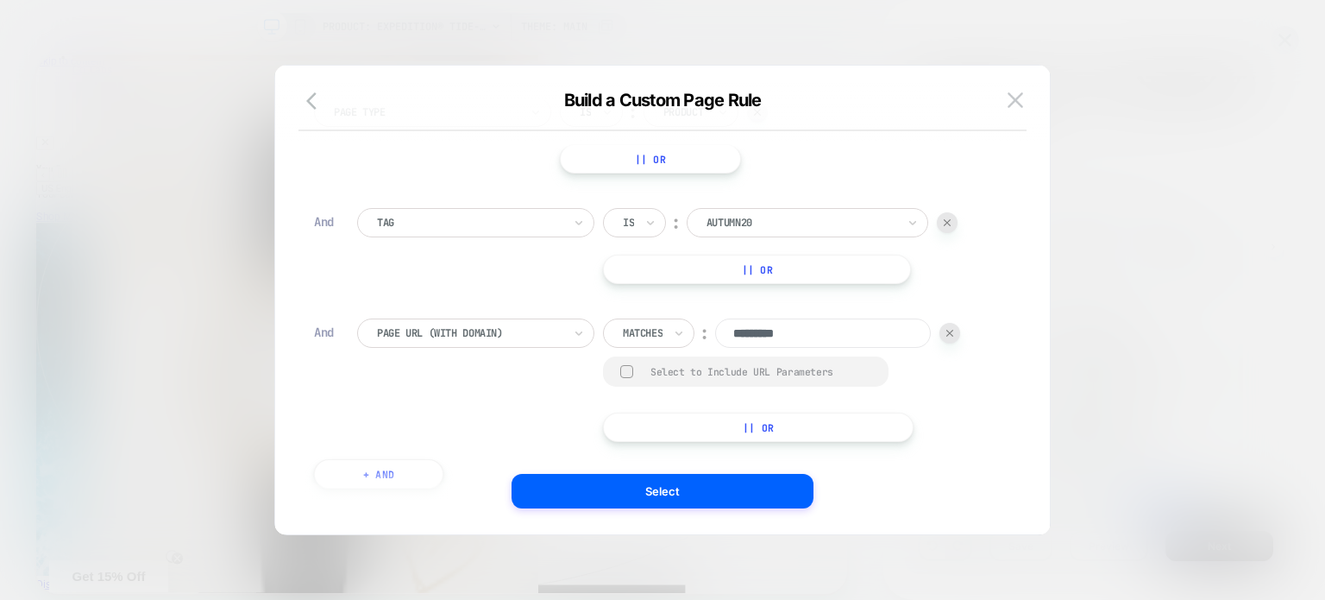
click at [635, 337] on div at bounding box center [643, 333] width 40 height 16
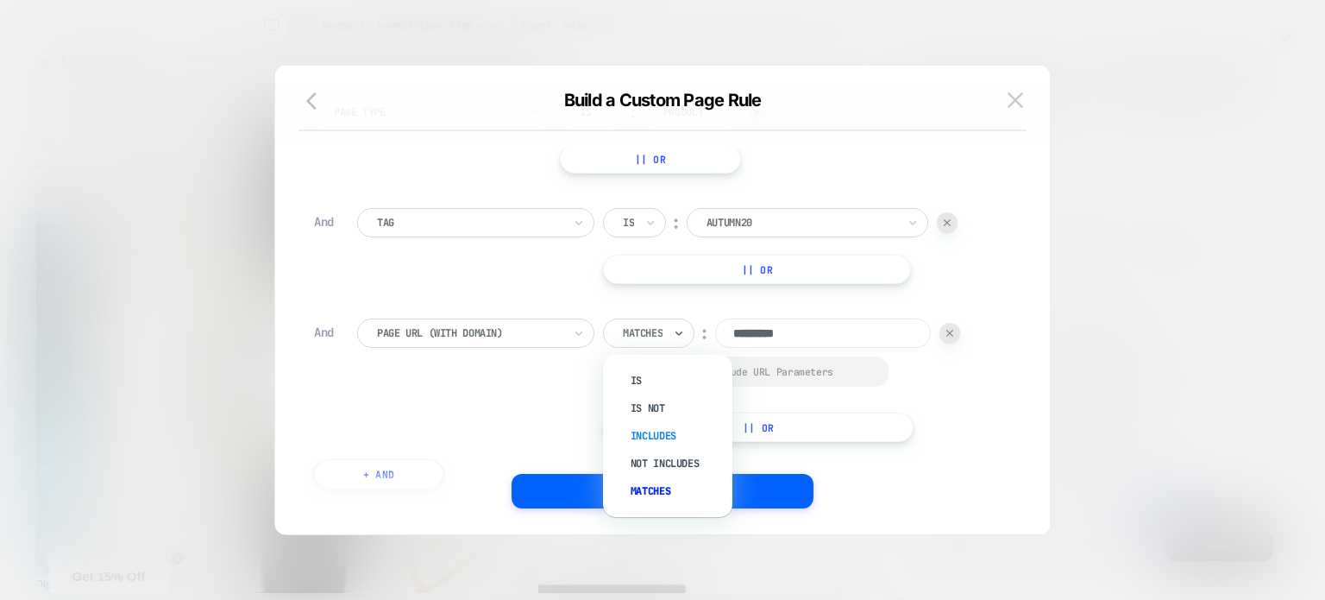
click at [645, 431] on div "Includes" at bounding box center [676, 436] width 112 height 28
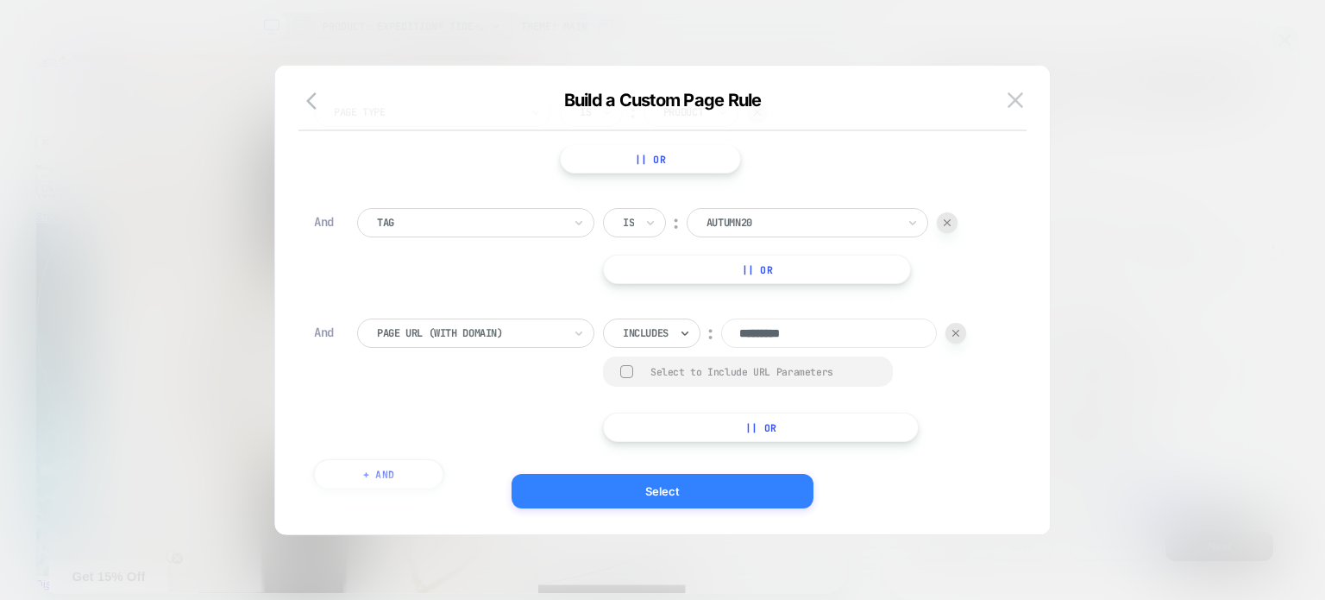
click at [659, 497] on button "Select" at bounding box center [663, 491] width 302 height 35
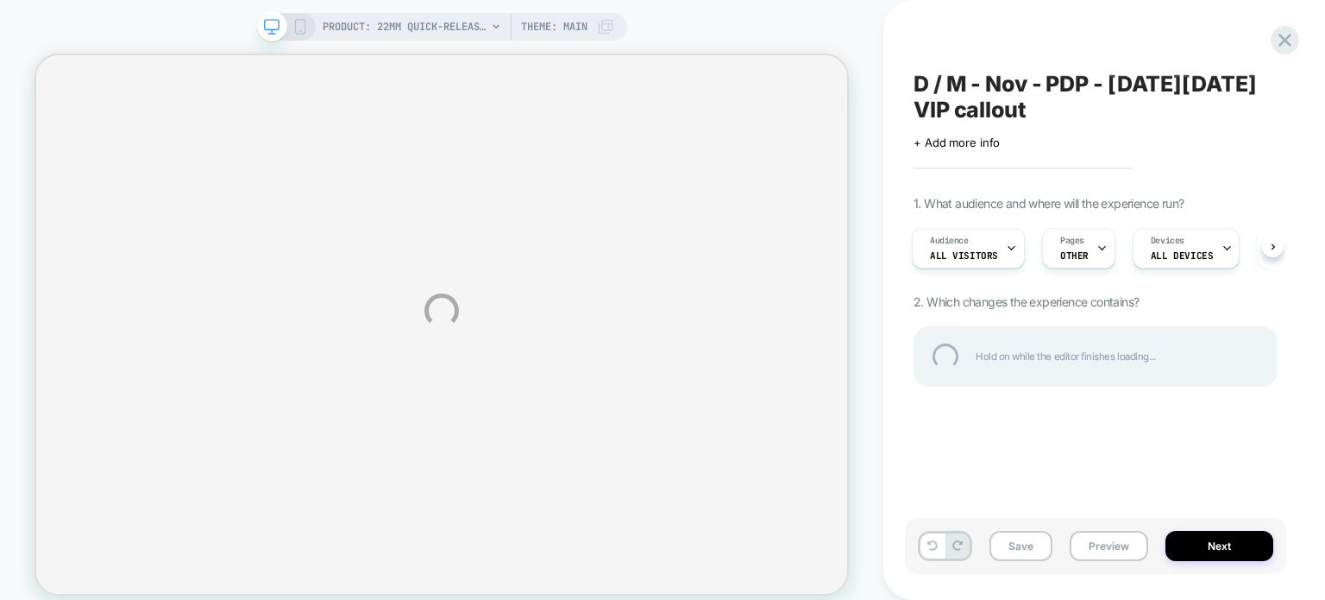
click at [1103, 544] on div "PRODUCT: 22mm Quick-Release Fabric Strap [tw7c44500] PRODUCT: 22mm Quick-Releas…" at bounding box center [662, 310] width 1325 height 621
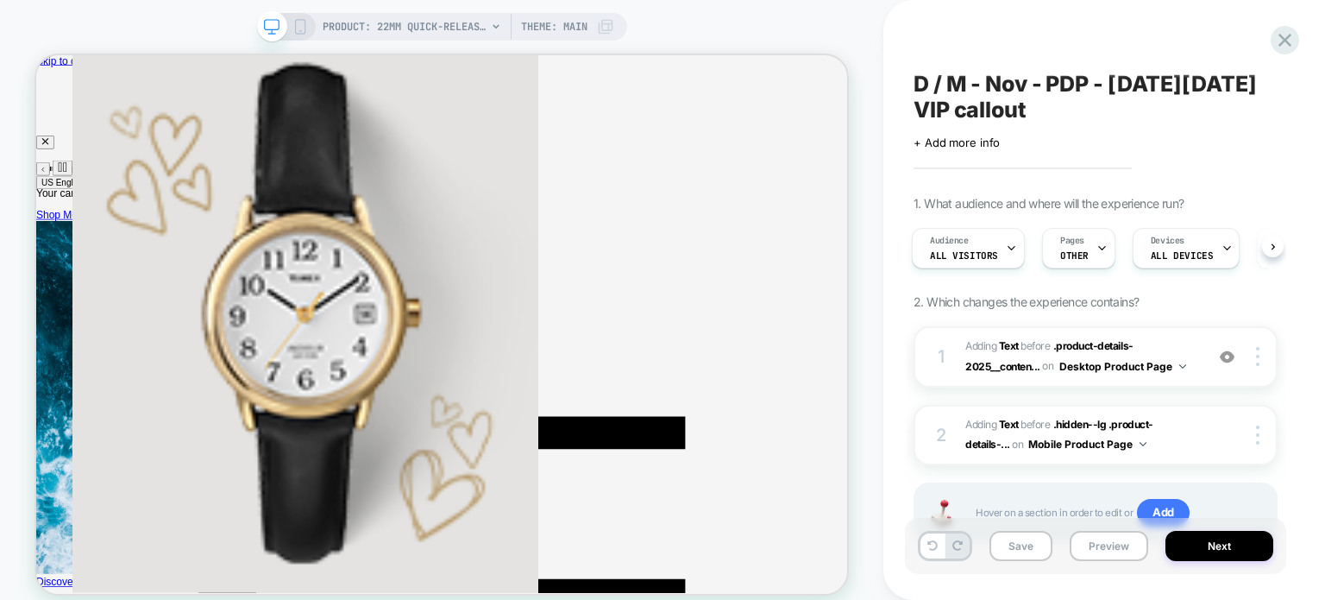
click at [1103, 544] on button "Preview" at bounding box center [1109, 546] width 79 height 30
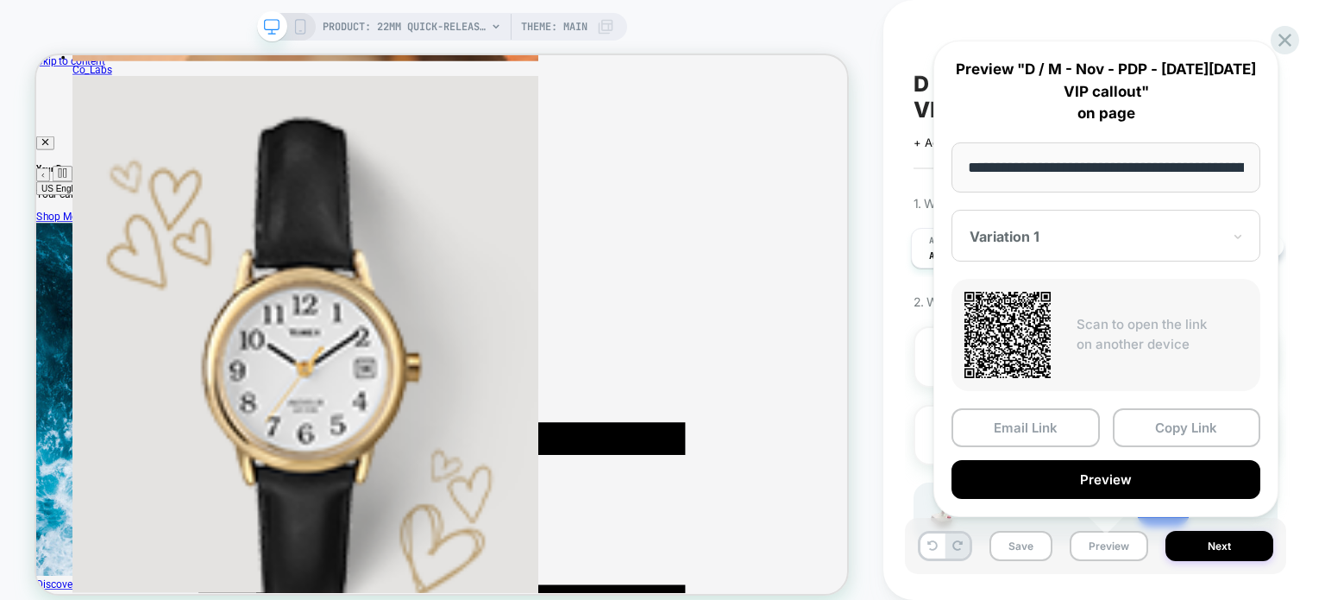
scroll to position [0, 355]
click at [1156, 429] on button "Copy Link" at bounding box center [1187, 427] width 148 height 39
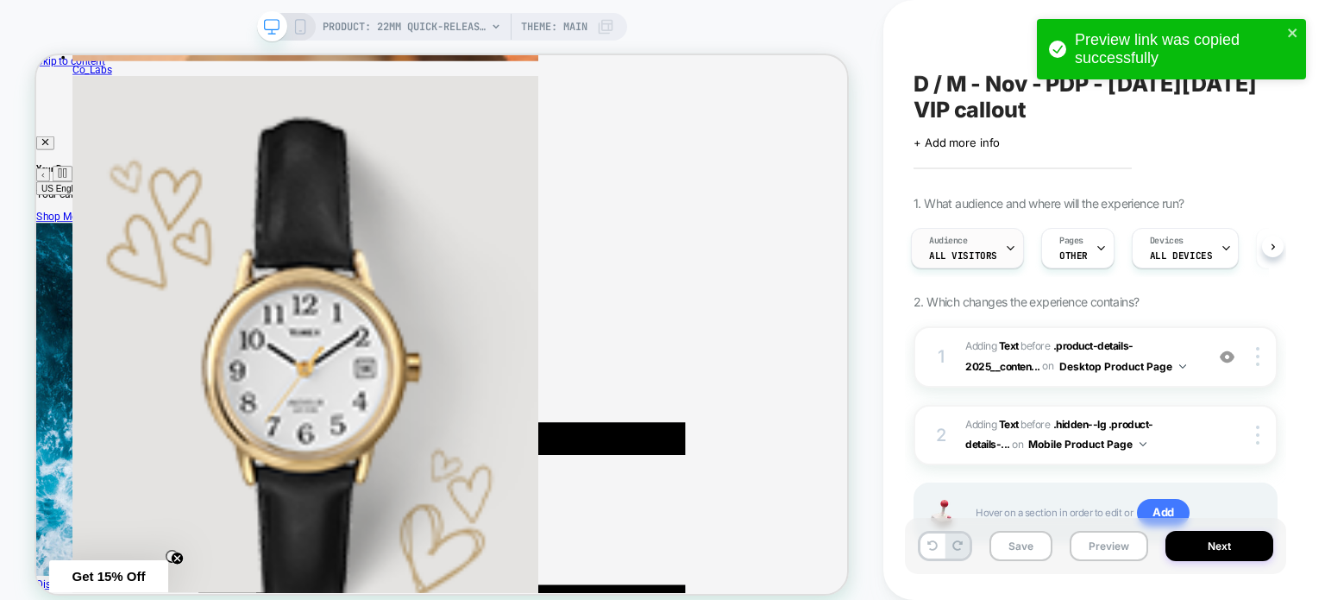
click at [991, 260] on span "All Visitors" at bounding box center [963, 255] width 68 height 12
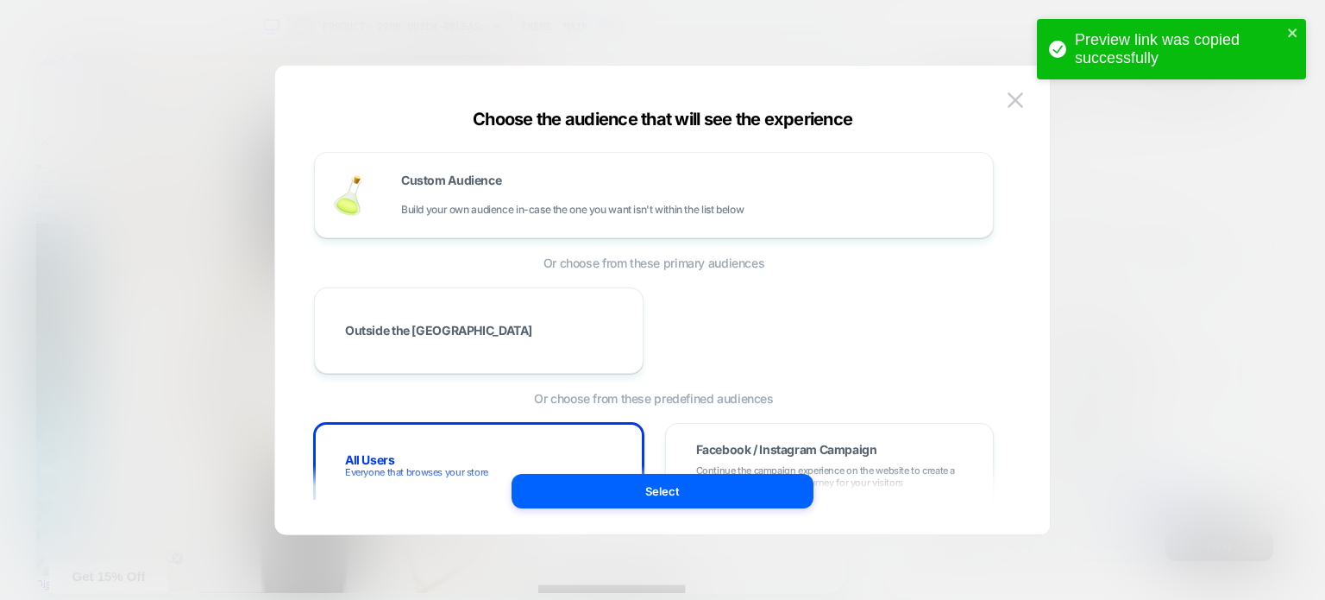
scroll to position [86, 0]
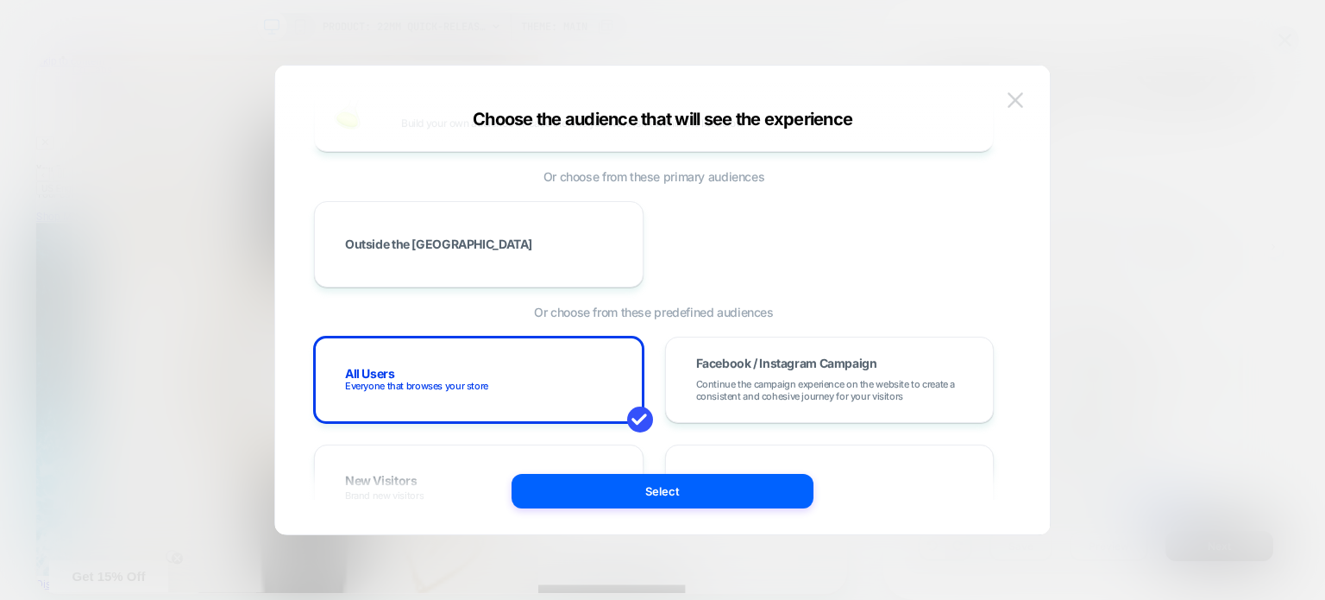
click at [1014, 103] on img at bounding box center [1016, 99] width 16 height 15
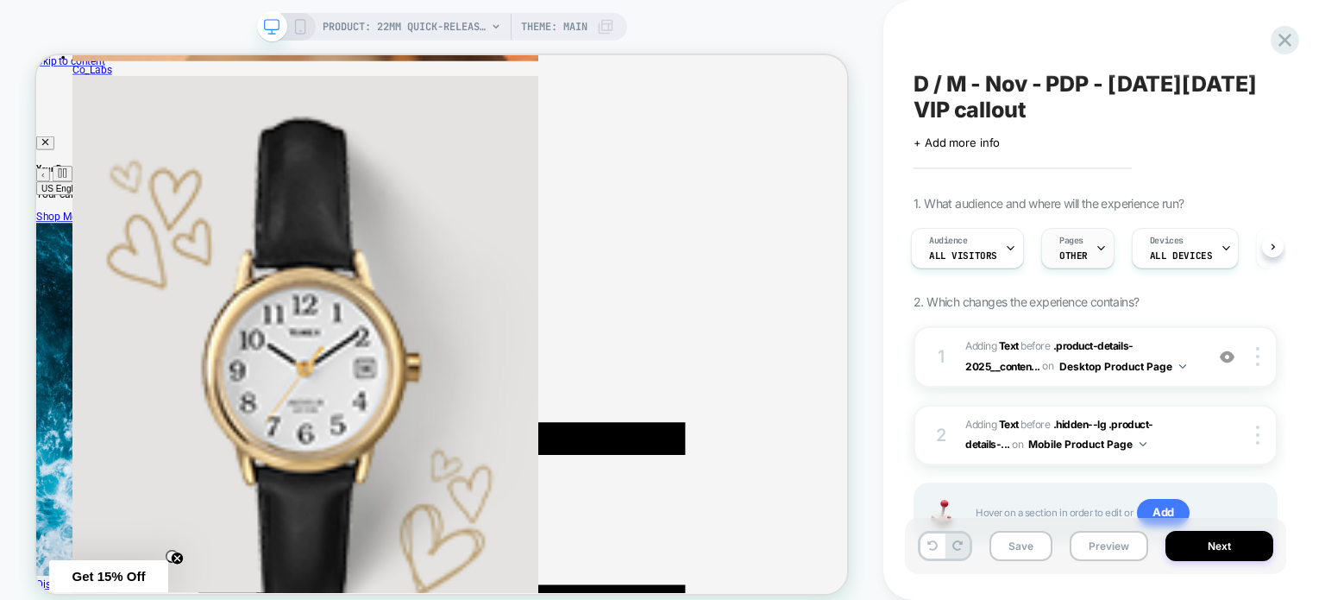
click at [1063, 241] on span "Pages" at bounding box center [1071, 241] width 24 height 12
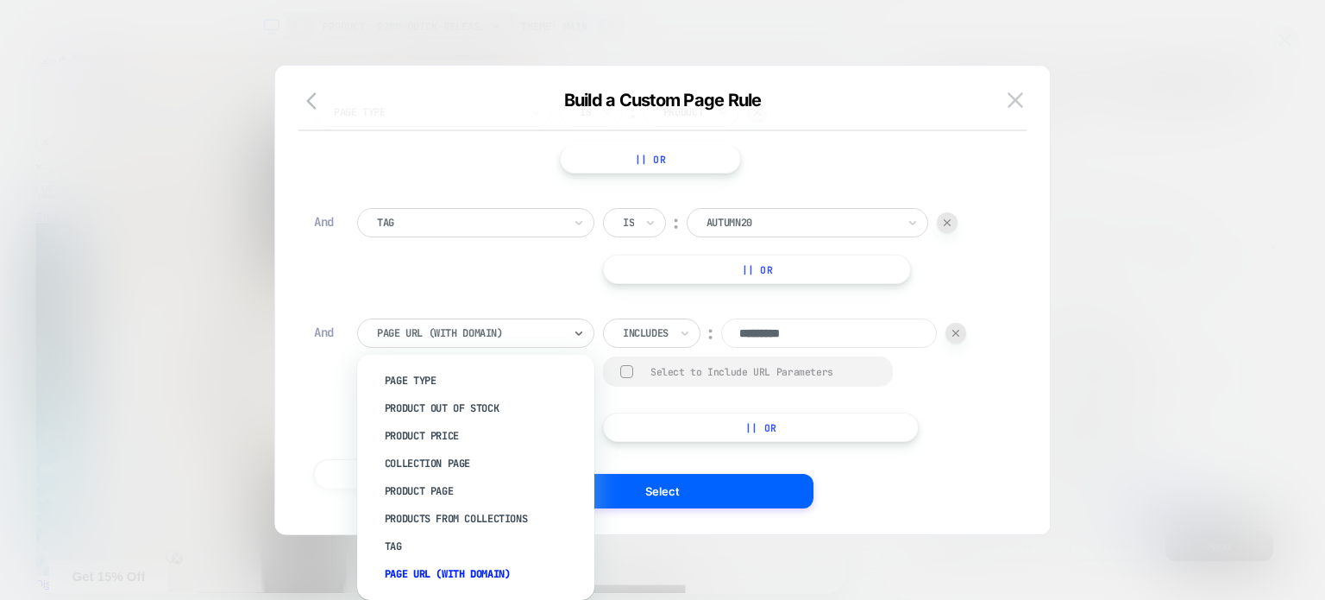
click at [552, 334] on div at bounding box center [469, 333] width 185 height 16
click at [957, 335] on img at bounding box center [955, 333] width 7 height 7
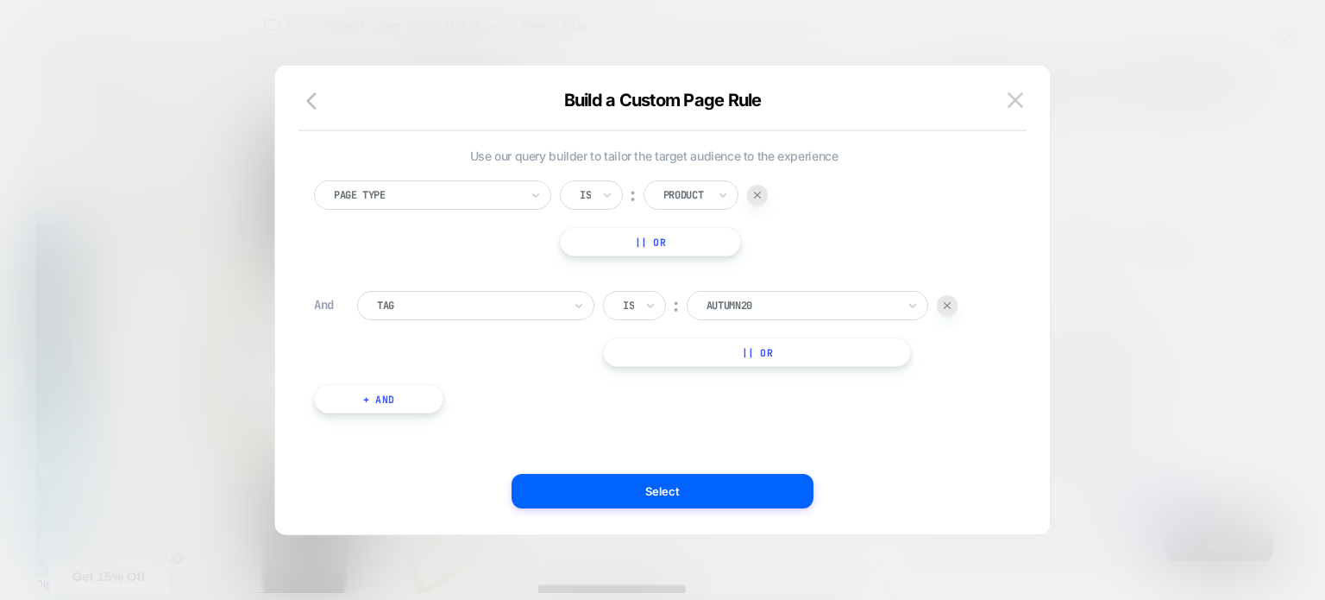
scroll to position [3, 0]
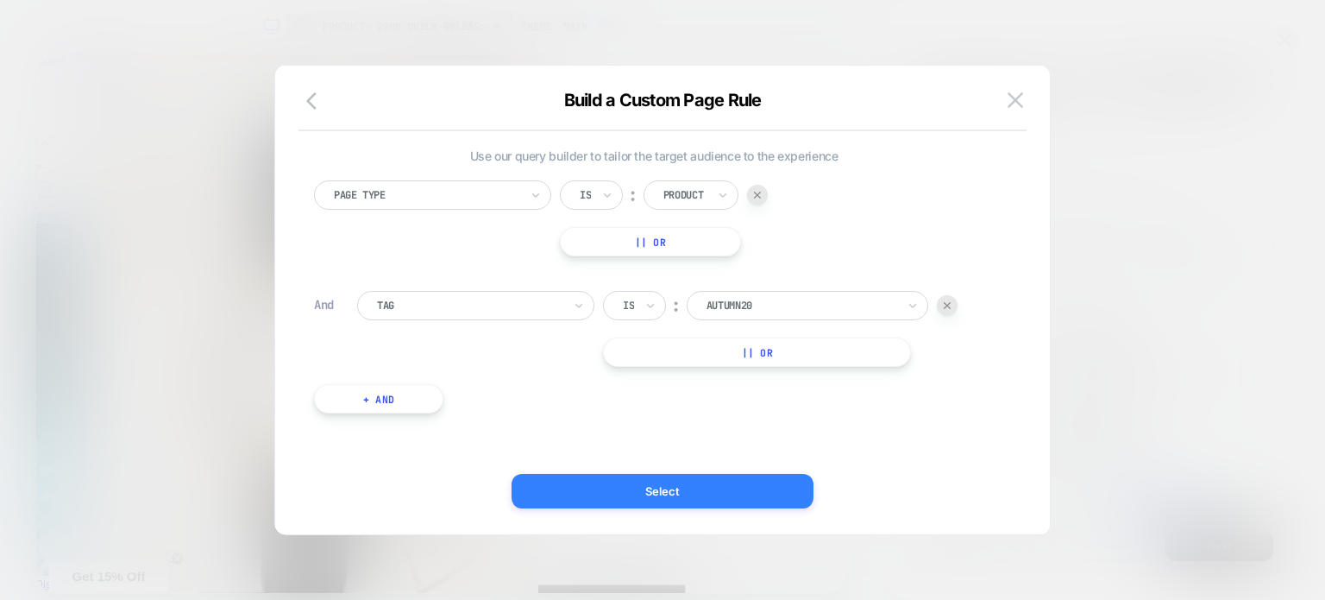
click at [707, 497] on button "Select" at bounding box center [663, 491] width 302 height 35
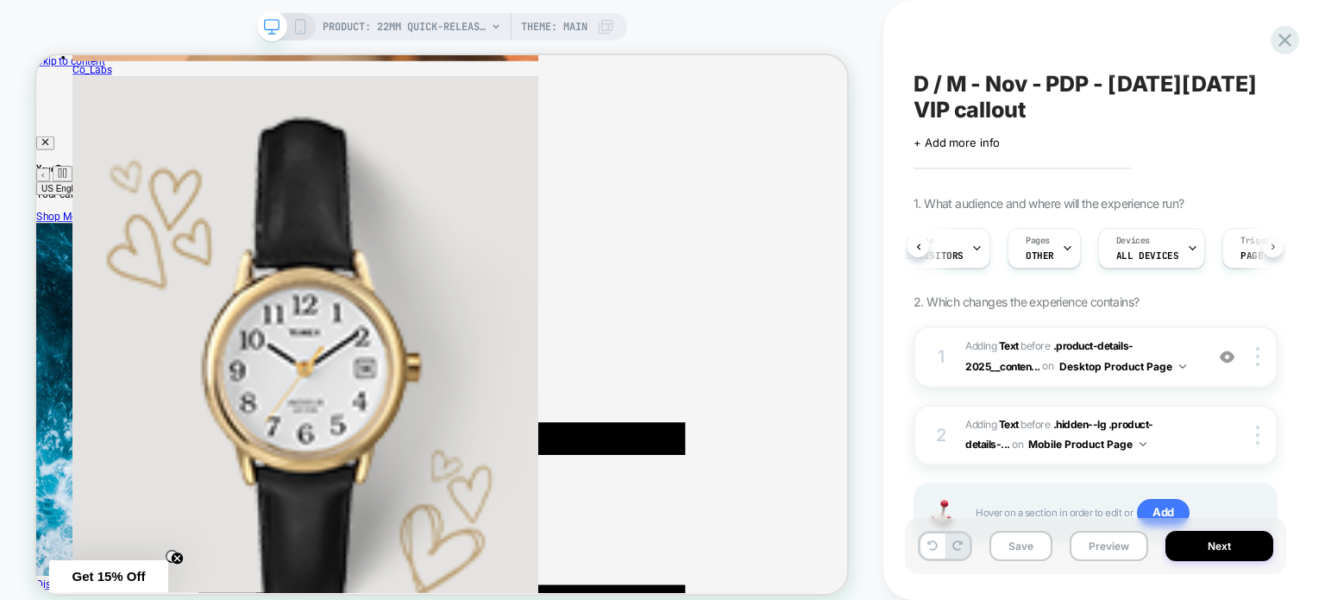
click at [1277, 251] on button at bounding box center [1273, 247] width 22 height 22
click at [979, 255] on span "All Visitors" at bounding box center [960, 255] width 68 height 12
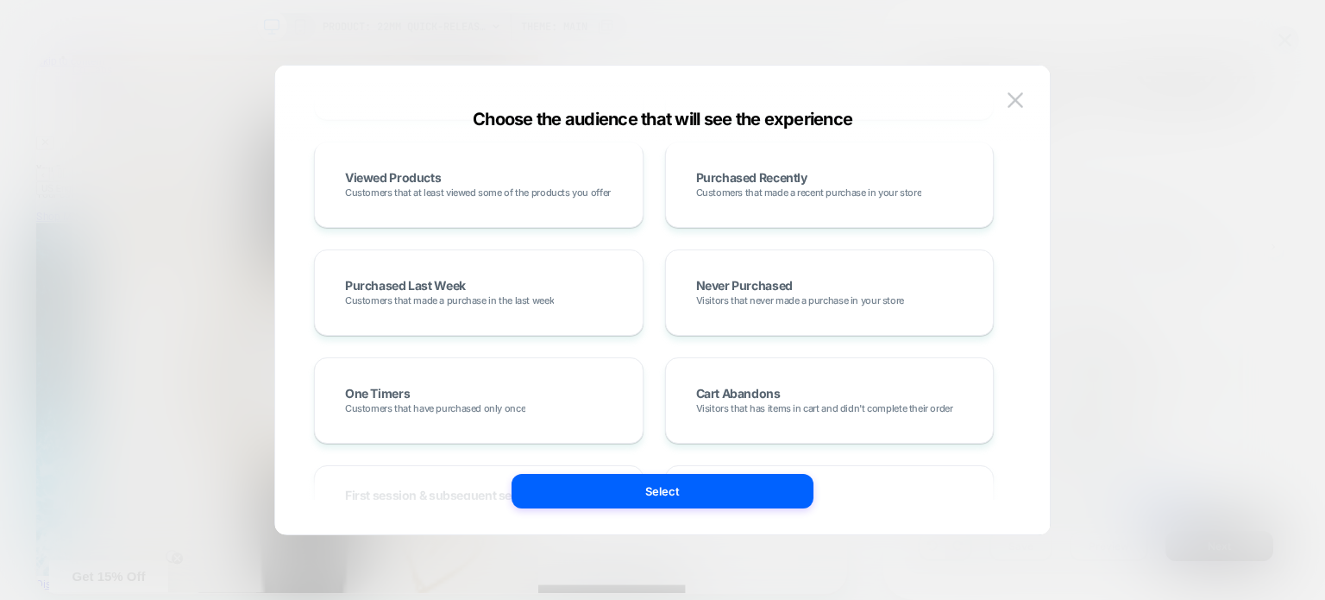
scroll to position [0, 0]
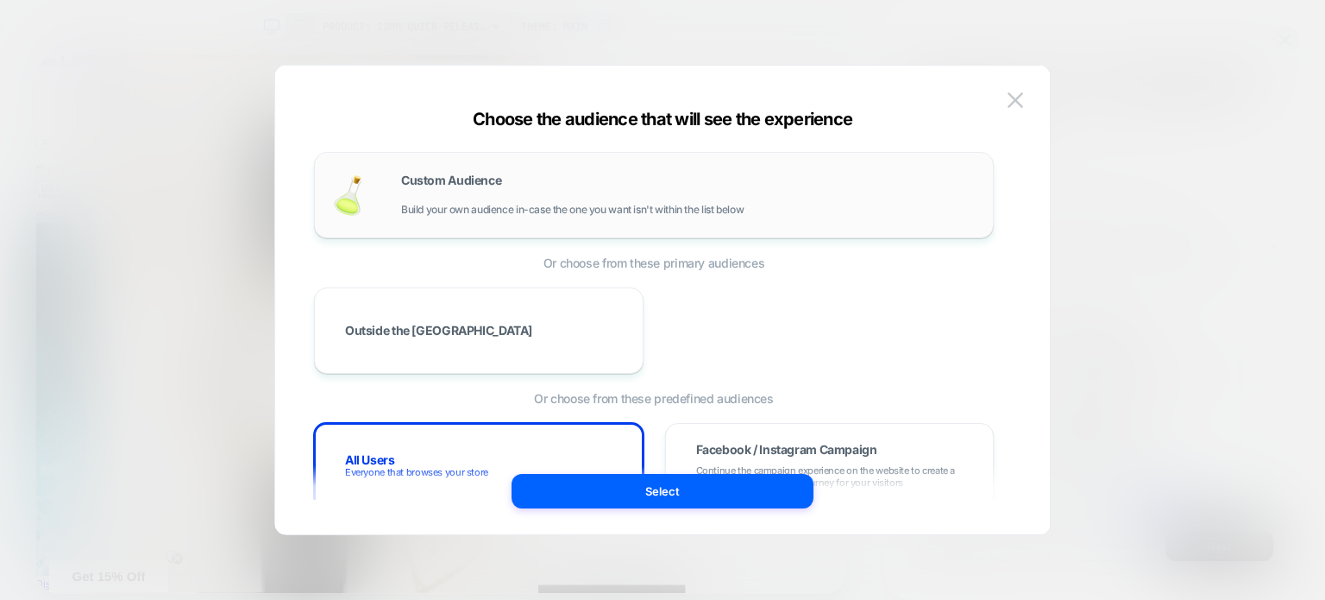
click at [745, 217] on div "Custom Audience Build your own audience in-case the one you want isn't within t…" at bounding box center [654, 195] width 644 height 50
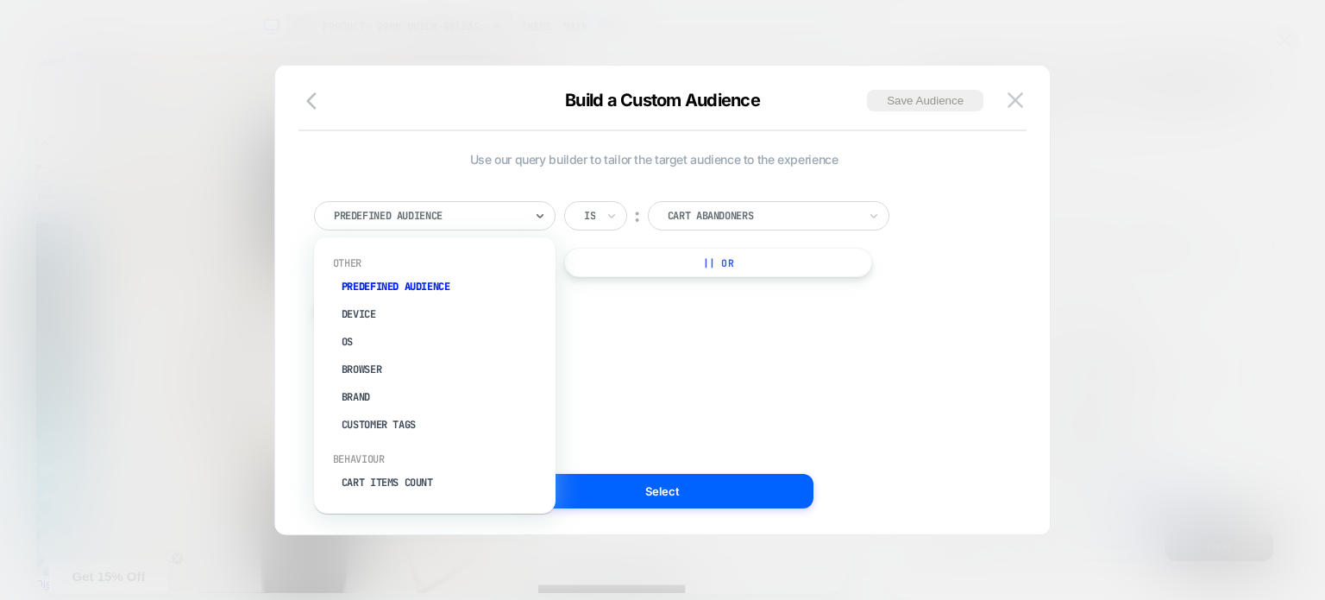
click at [481, 216] on div at bounding box center [429, 216] width 190 height 16
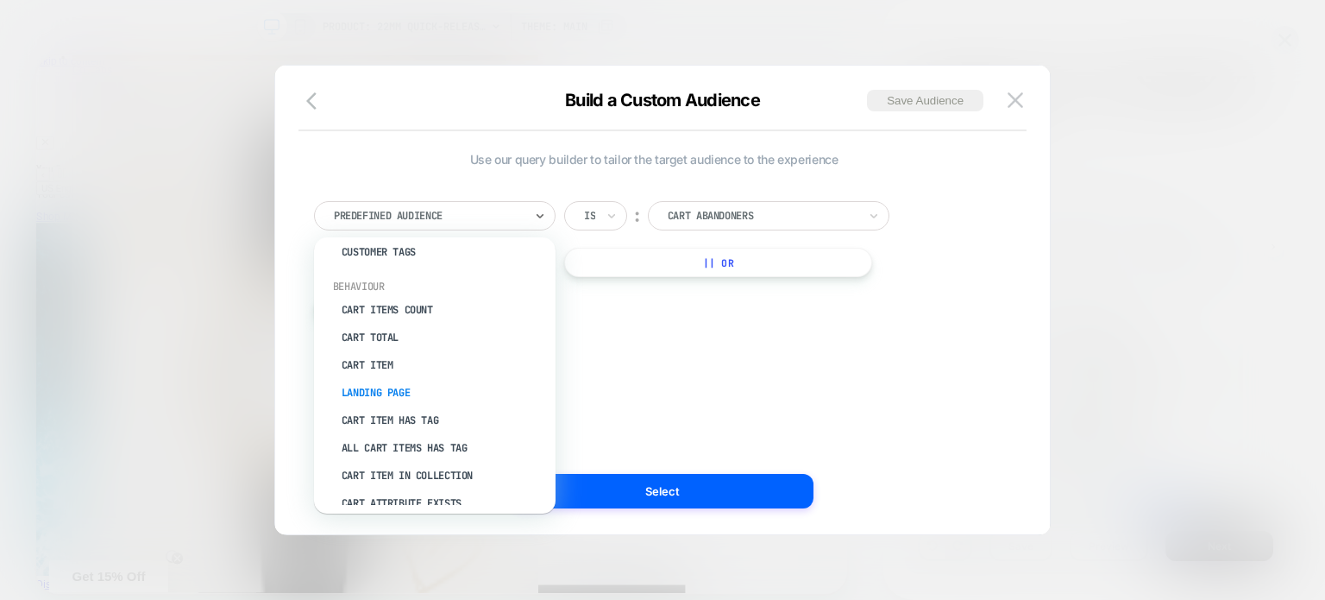
click at [428, 390] on div "Landing Page" at bounding box center [443, 393] width 224 height 28
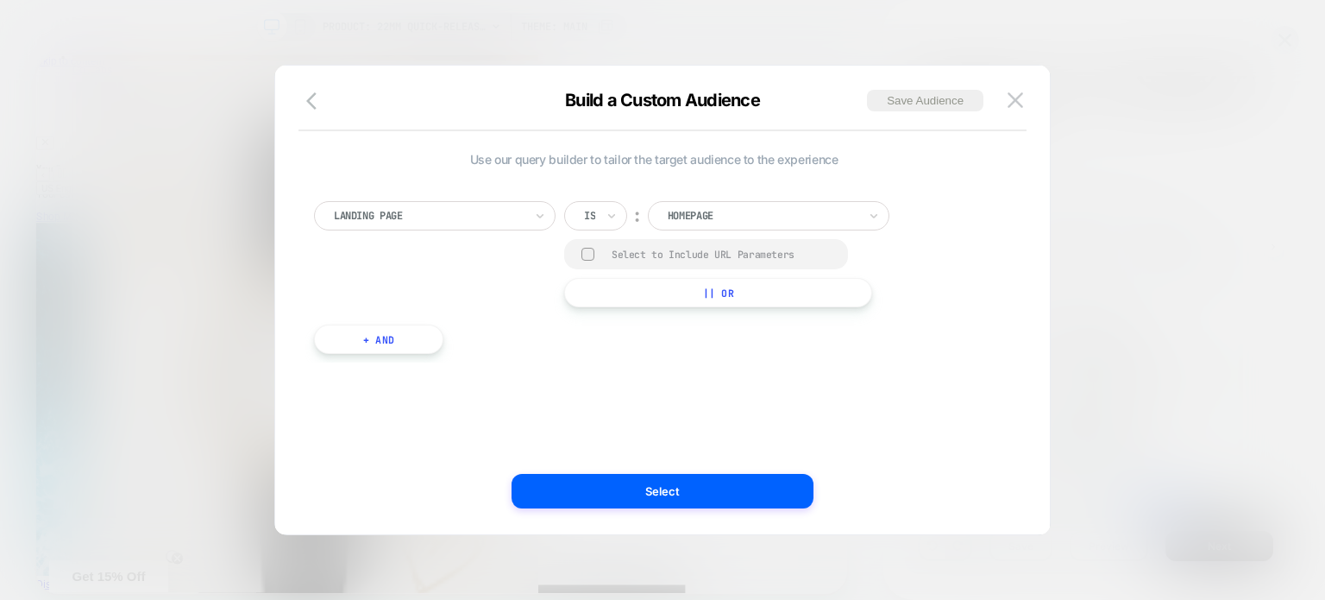
click at [594, 219] on div at bounding box center [589, 216] width 11 height 16
click at [605, 320] on div "Contains" at bounding box center [637, 319] width 112 height 28
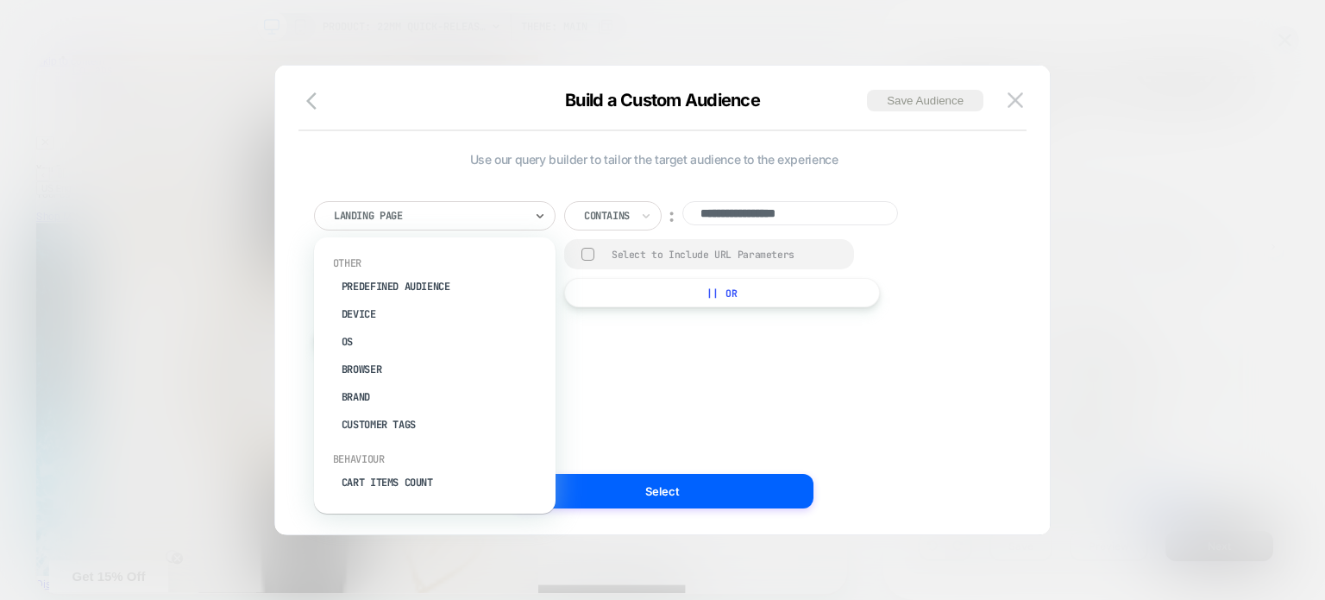
click at [472, 225] on div "Landing Page" at bounding box center [435, 215] width 242 height 29
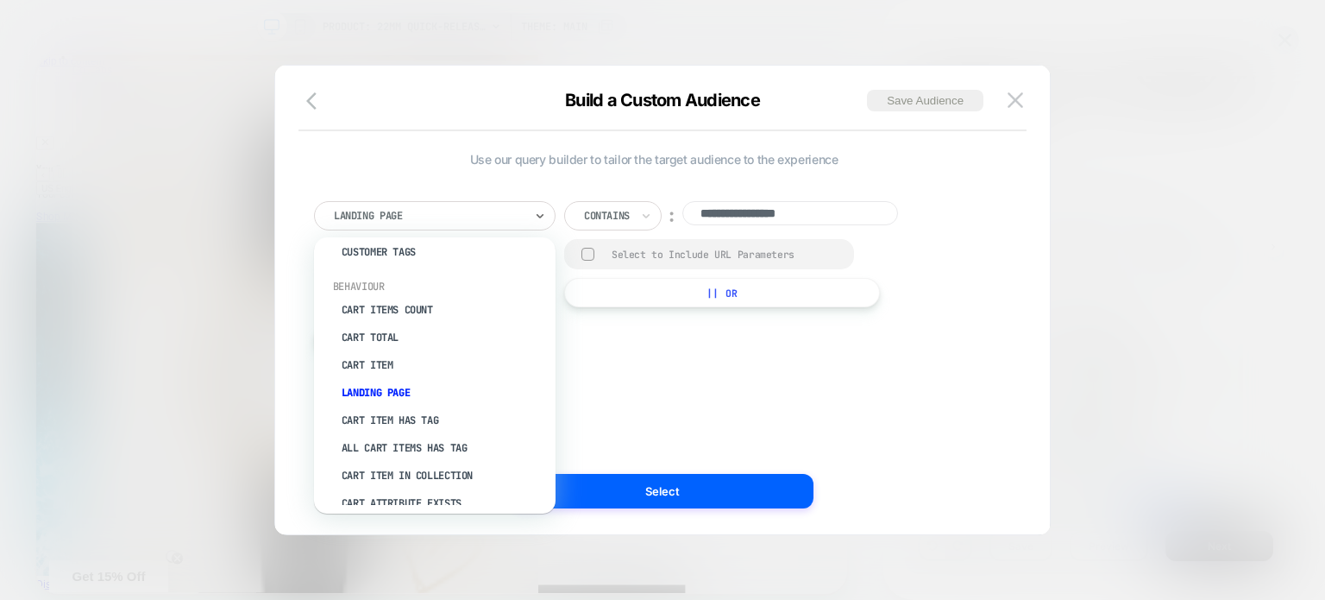
click at [750, 382] on div "**********" at bounding box center [653, 299] width 723 height 399
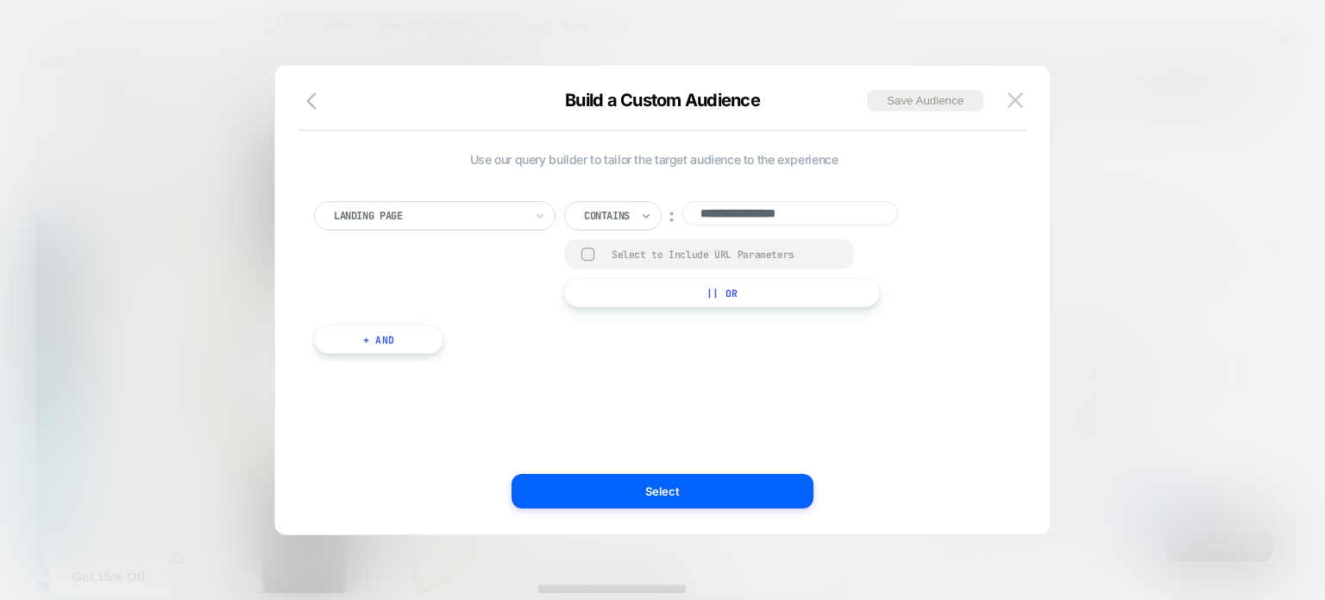
click at [646, 219] on icon at bounding box center [646, 215] width 12 height 17
click at [732, 211] on input "**********" at bounding box center [790, 213] width 216 height 24
drag, startPoint x: 843, startPoint y: 211, endPoint x: 674, endPoint y: 222, distance: 169.5
click at [674, 222] on div "**********" at bounding box center [745, 215] width 363 height 29
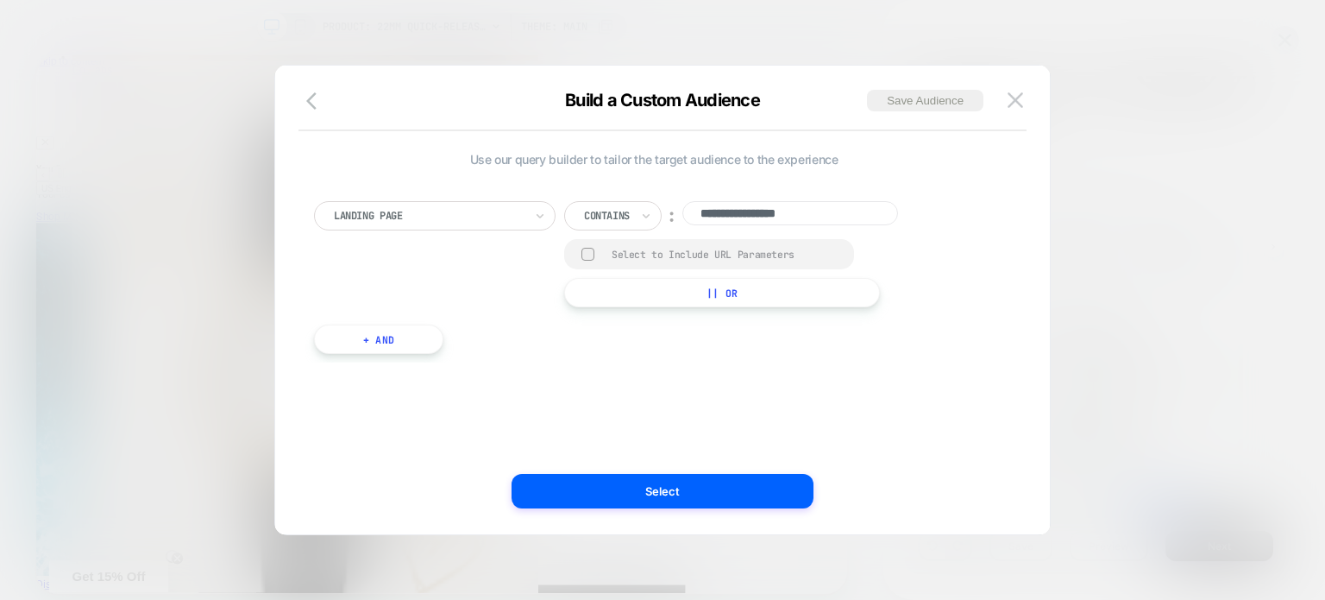
paste input
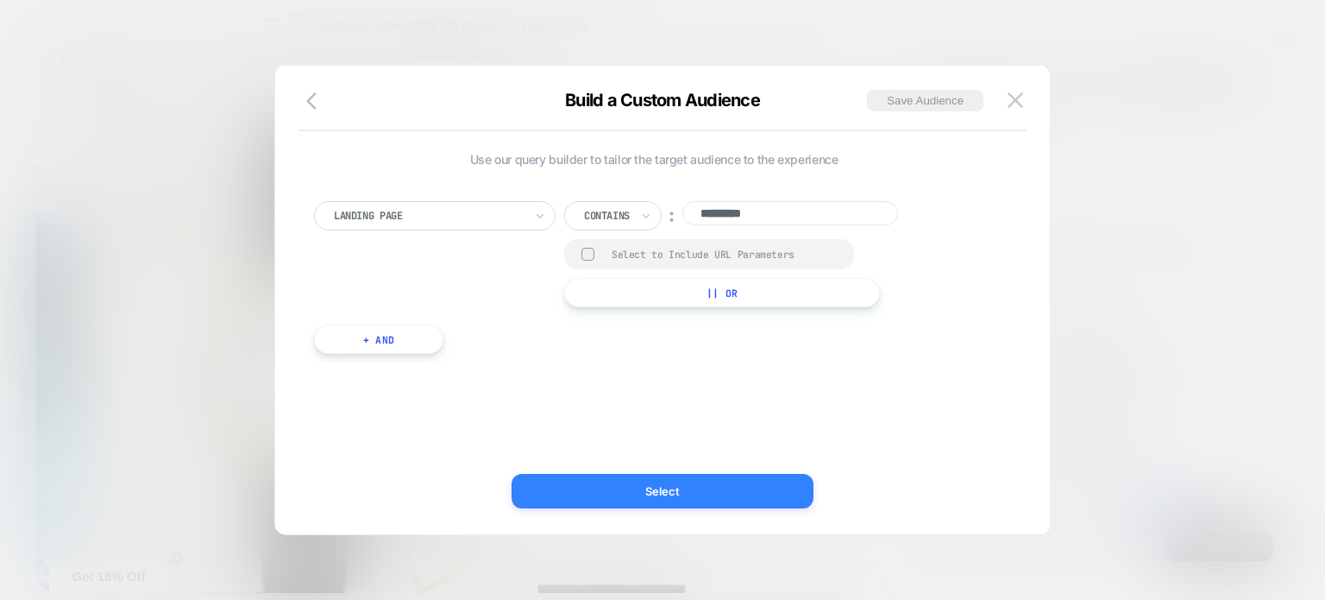
type input "*********"
click at [707, 491] on button "Select" at bounding box center [663, 491] width 302 height 35
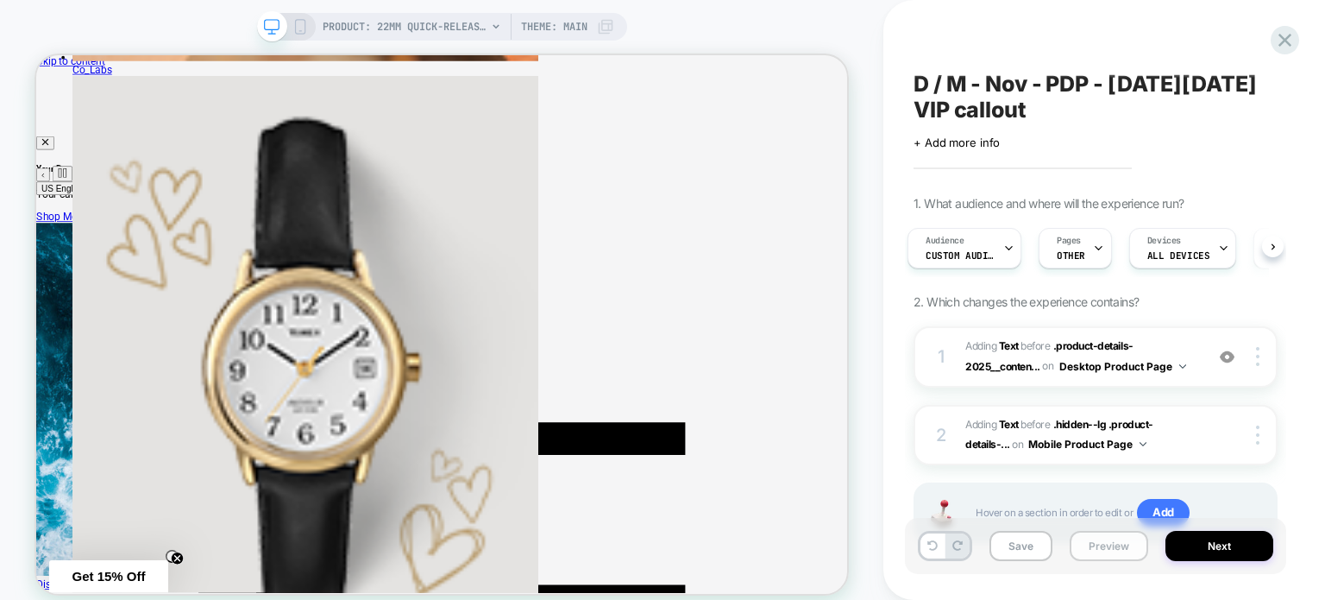
click at [1120, 552] on button "Preview" at bounding box center [1109, 546] width 79 height 30
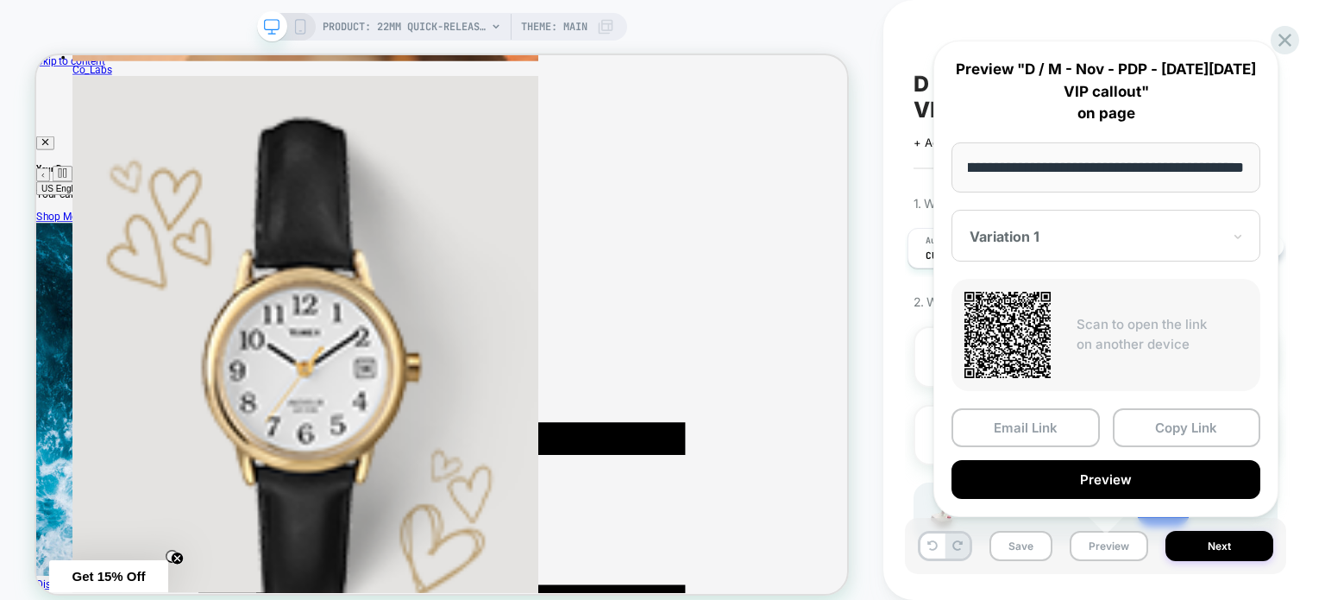
scroll to position [0, 0]
drag, startPoint x: 1090, startPoint y: 162, endPoint x: 1060, endPoint y: 166, distance: 30.4
click at [1090, 162] on input "**********" at bounding box center [1106, 167] width 309 height 50
drag, startPoint x: 970, startPoint y: 168, endPoint x: 1220, endPoint y: 167, distance: 250.2
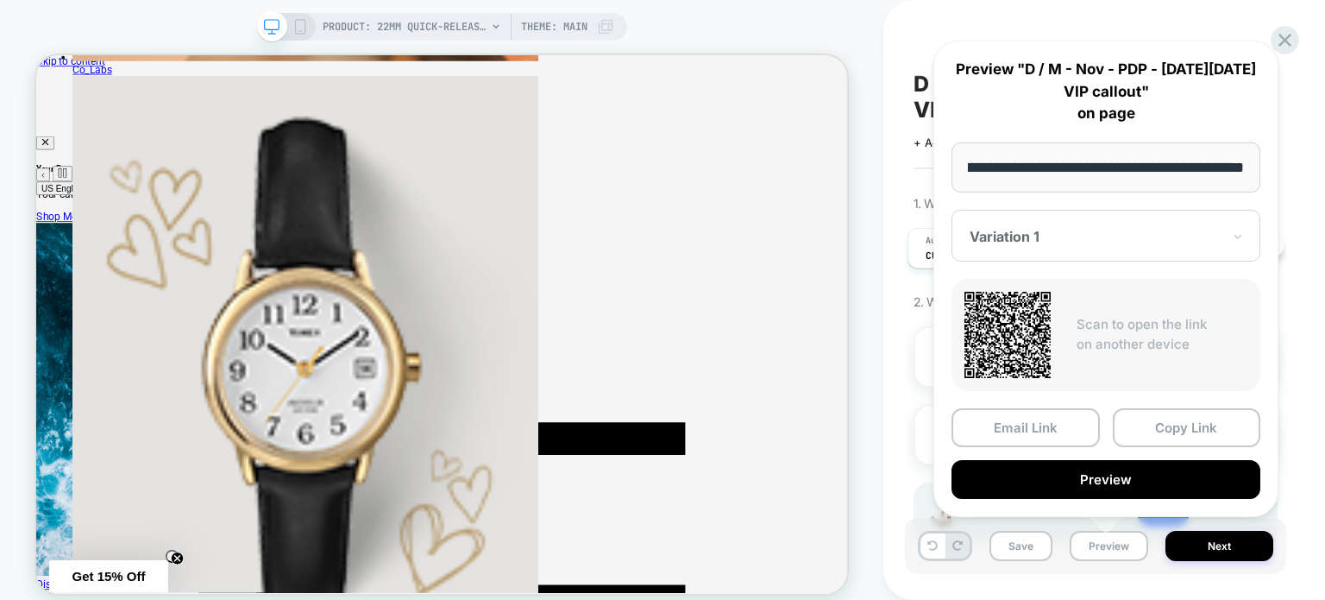
click at [1312, 157] on body "PRODUCT: 22mm Quick-Release Fabric Strap [tw7c44500] PRODUCT: 22mm Quick-Releas…" at bounding box center [662, 300] width 1325 height 600
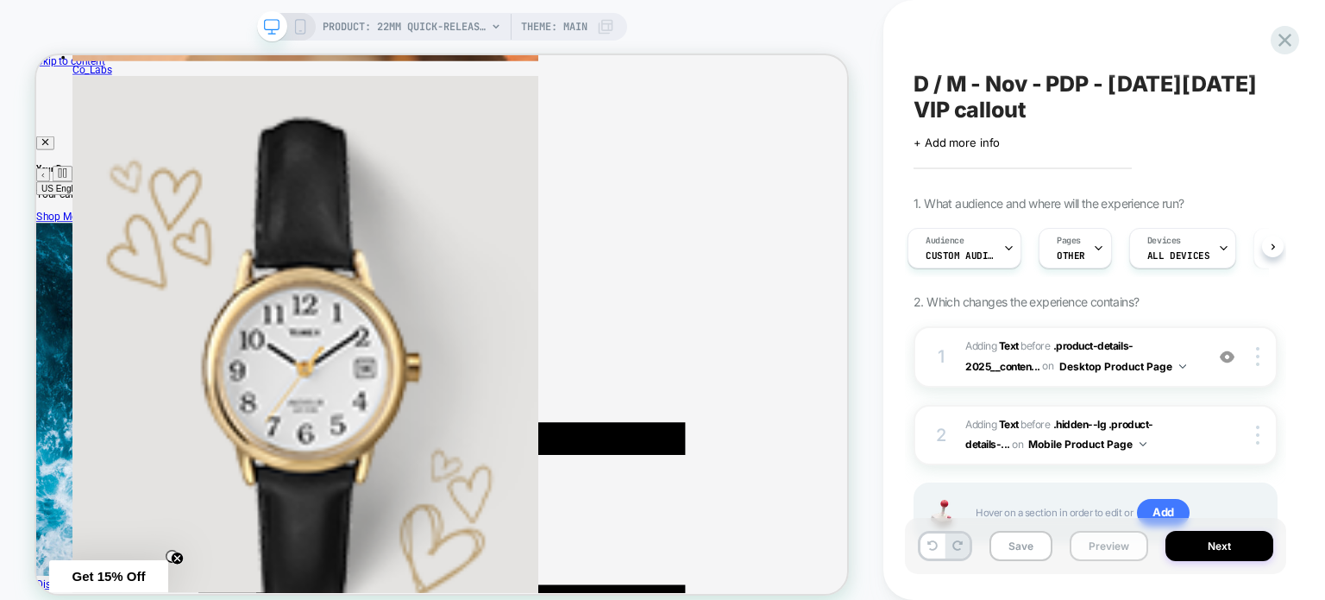
click at [1094, 556] on button "Preview" at bounding box center [1109, 546] width 79 height 30
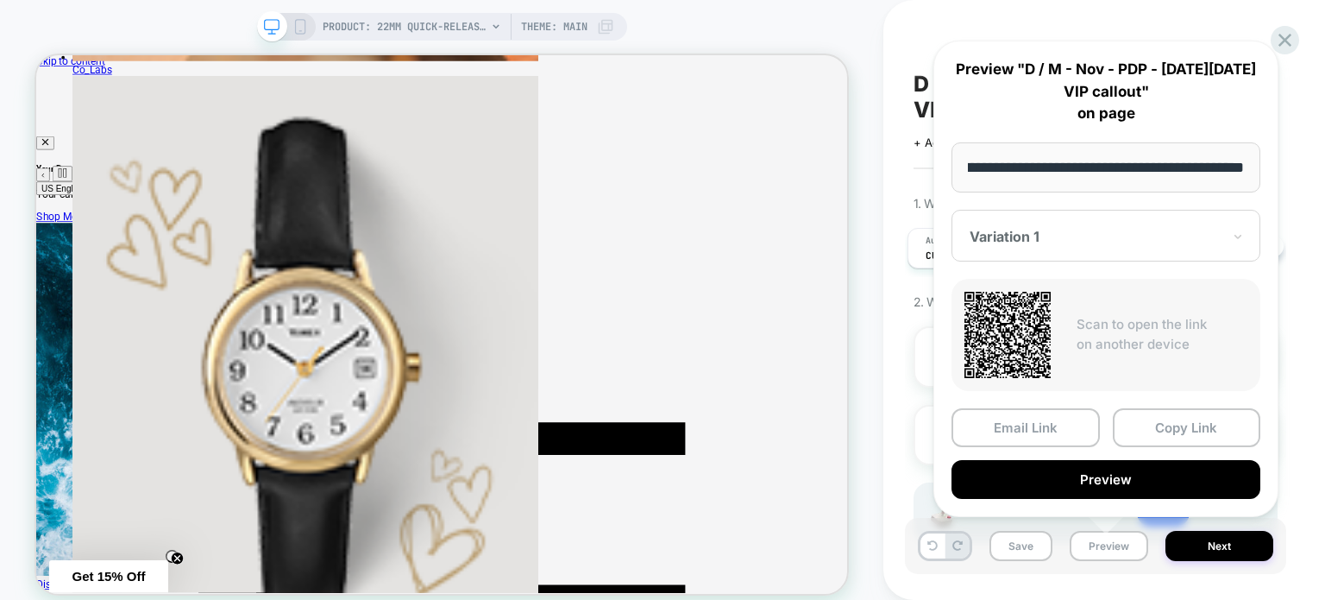
click at [1086, 173] on input "**********" at bounding box center [1106, 167] width 309 height 50
drag, startPoint x: 1102, startPoint y: 165, endPoint x: 925, endPoint y: 145, distance: 178.0
click at [925, 145] on div "**********" at bounding box center [1106, 278] width 380 height 511
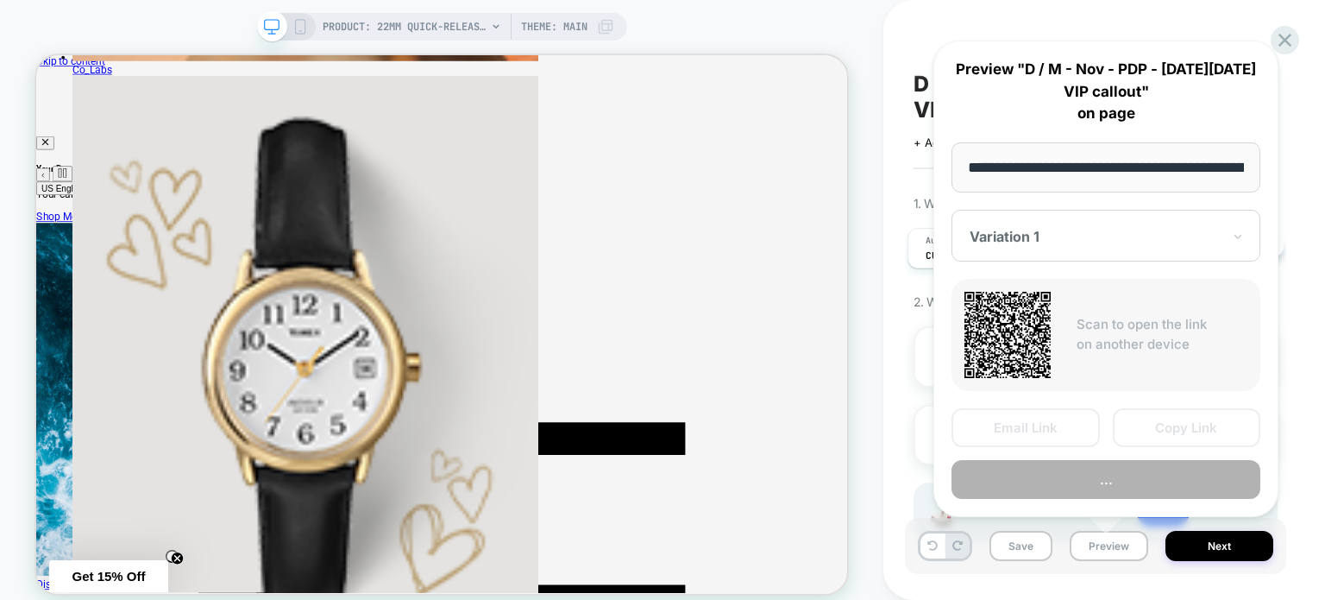
scroll to position [0, 238]
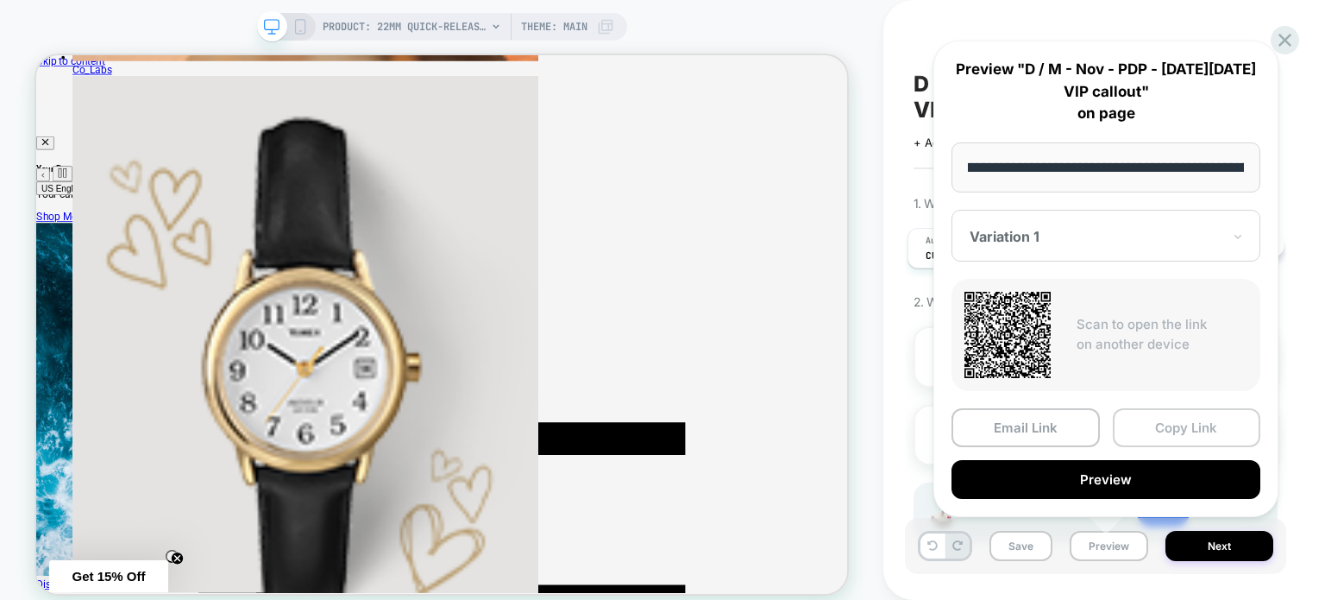
type input "**********"
click at [1157, 424] on button "Copy Link" at bounding box center [1187, 427] width 148 height 39
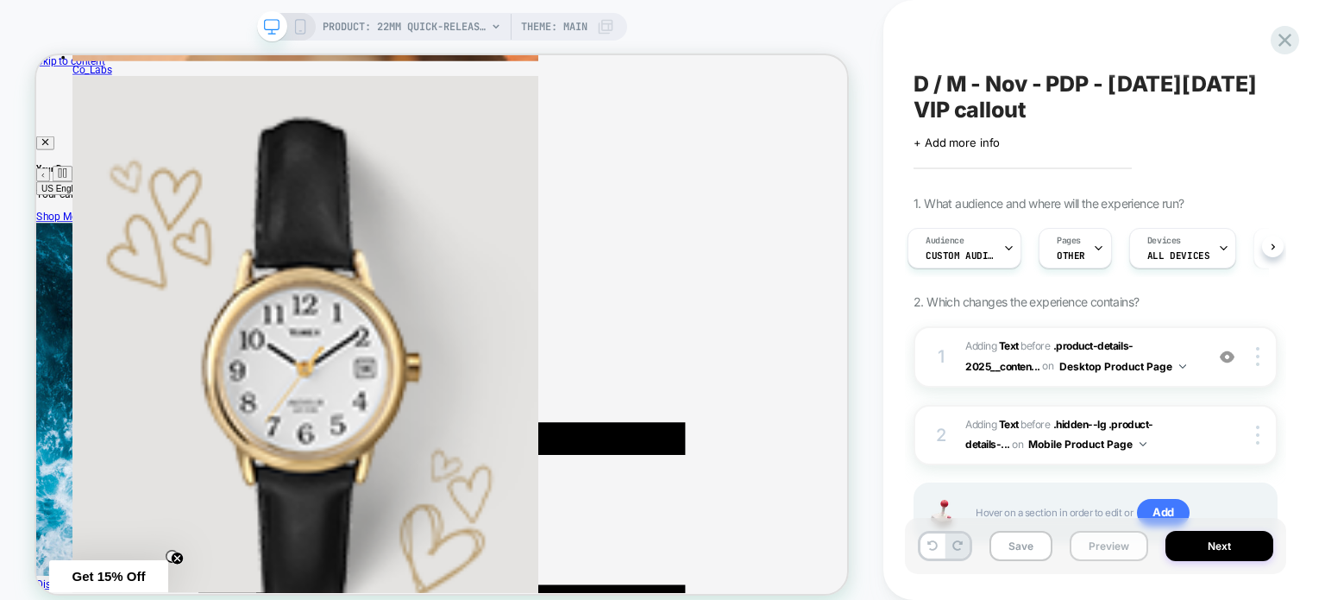
click at [1101, 544] on button "Preview" at bounding box center [1109, 546] width 79 height 30
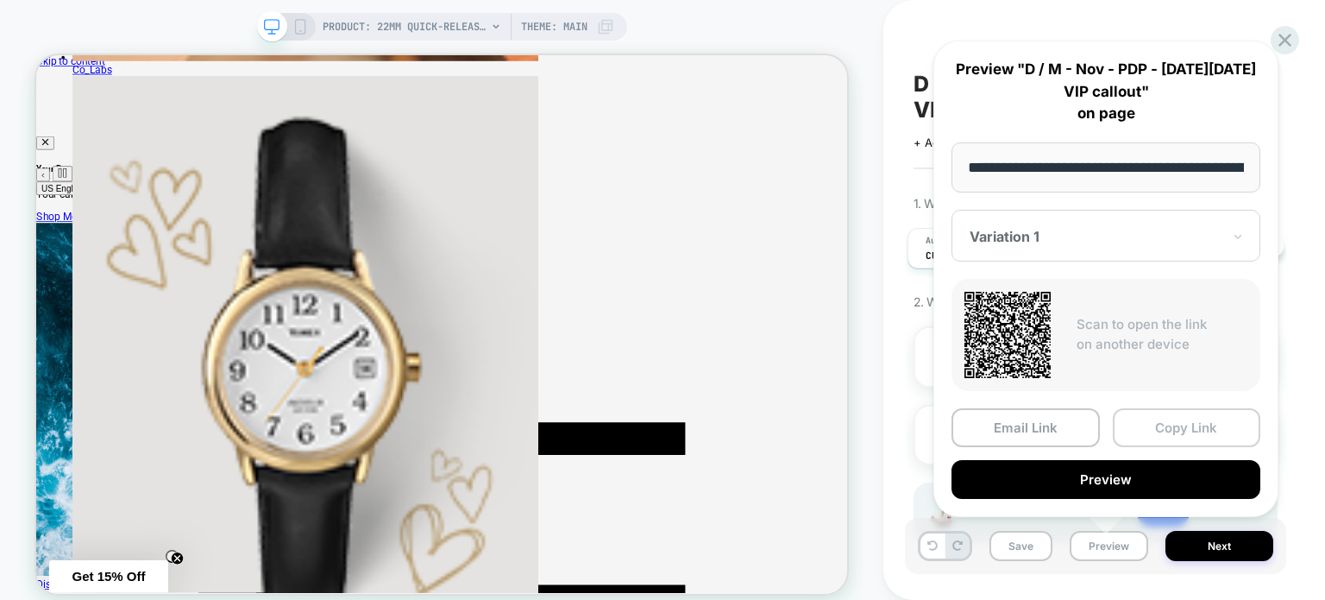
click at [1140, 440] on button "Copy Link" at bounding box center [1187, 427] width 148 height 39
